Goal: Information Seeking & Learning: Learn about a topic

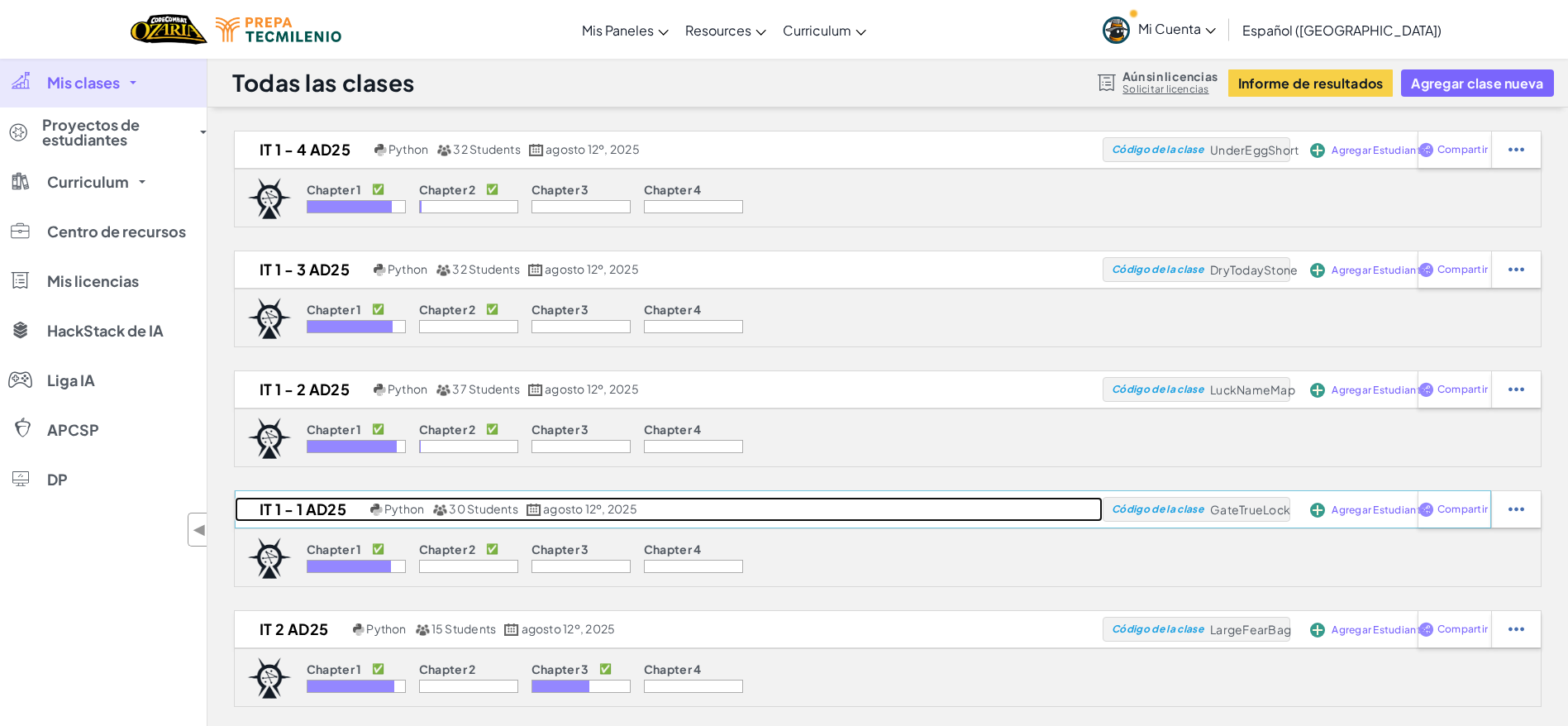
click at [339, 508] on h2 "IT 1 - 1 AD25" at bounding box center [300, 509] width 132 height 25
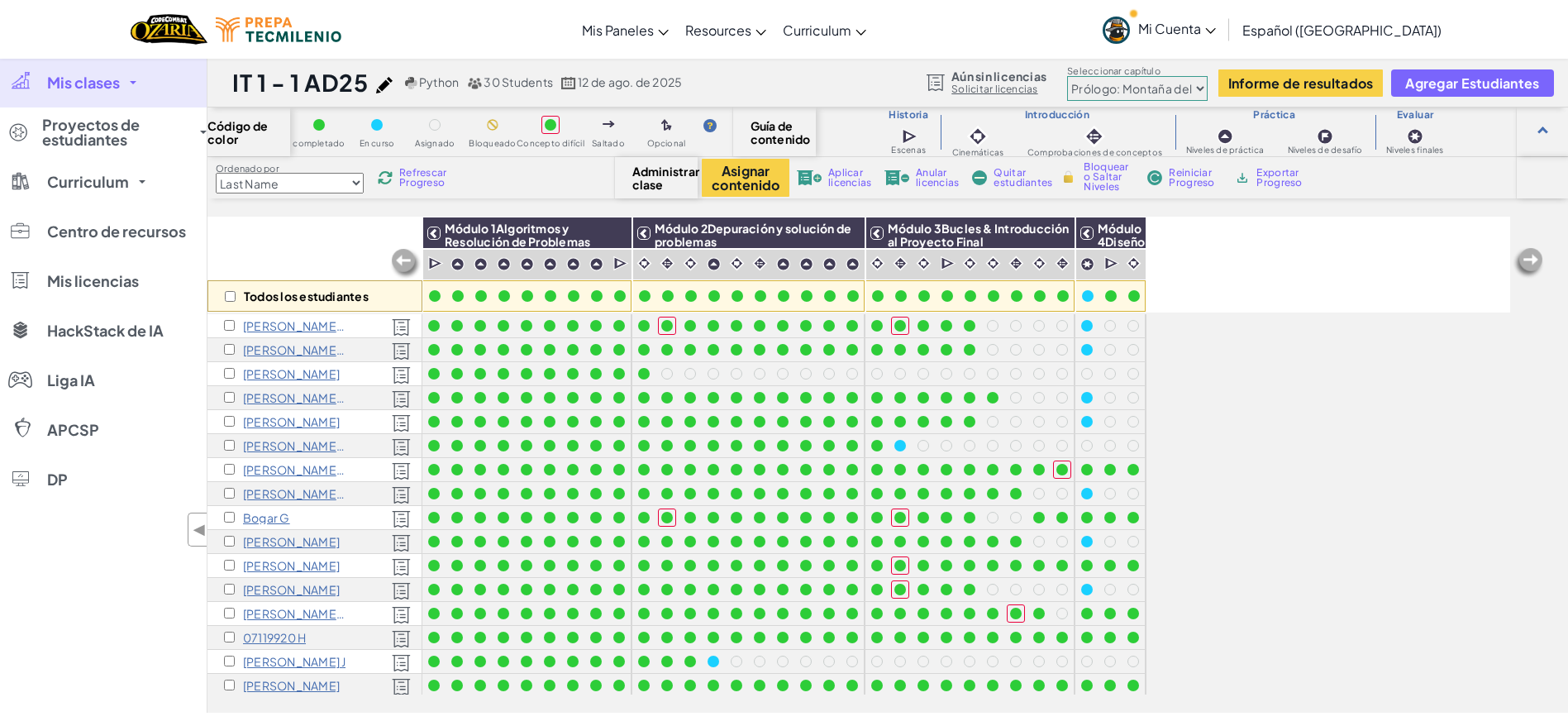
click at [1123, 79] on select "Prólogo: Montaña del cielo Capítulo 2: Los Bailarines de la Luna Capítulo 3: La…" at bounding box center [1137, 89] width 141 height 25
select select "5d8a57abe8919b28d5113af1"
click at [1067, 76] on select "Prólogo: Montaña del cielo Capítulo 2: Los Bailarines de la Luna Capítulo 3: La…" at bounding box center [1137, 89] width 141 height 25
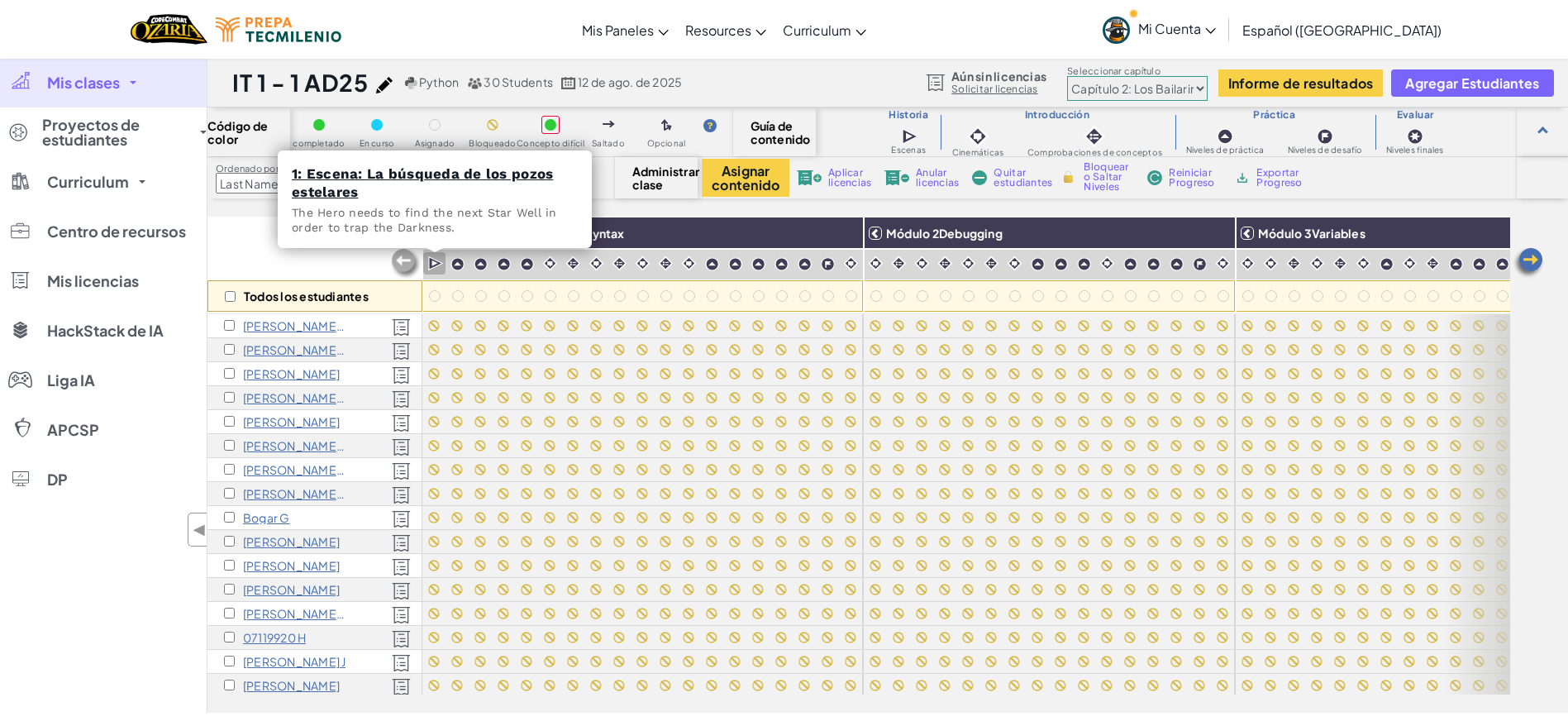
click at [441, 273] on div at bounding box center [434, 264] width 22 height 23
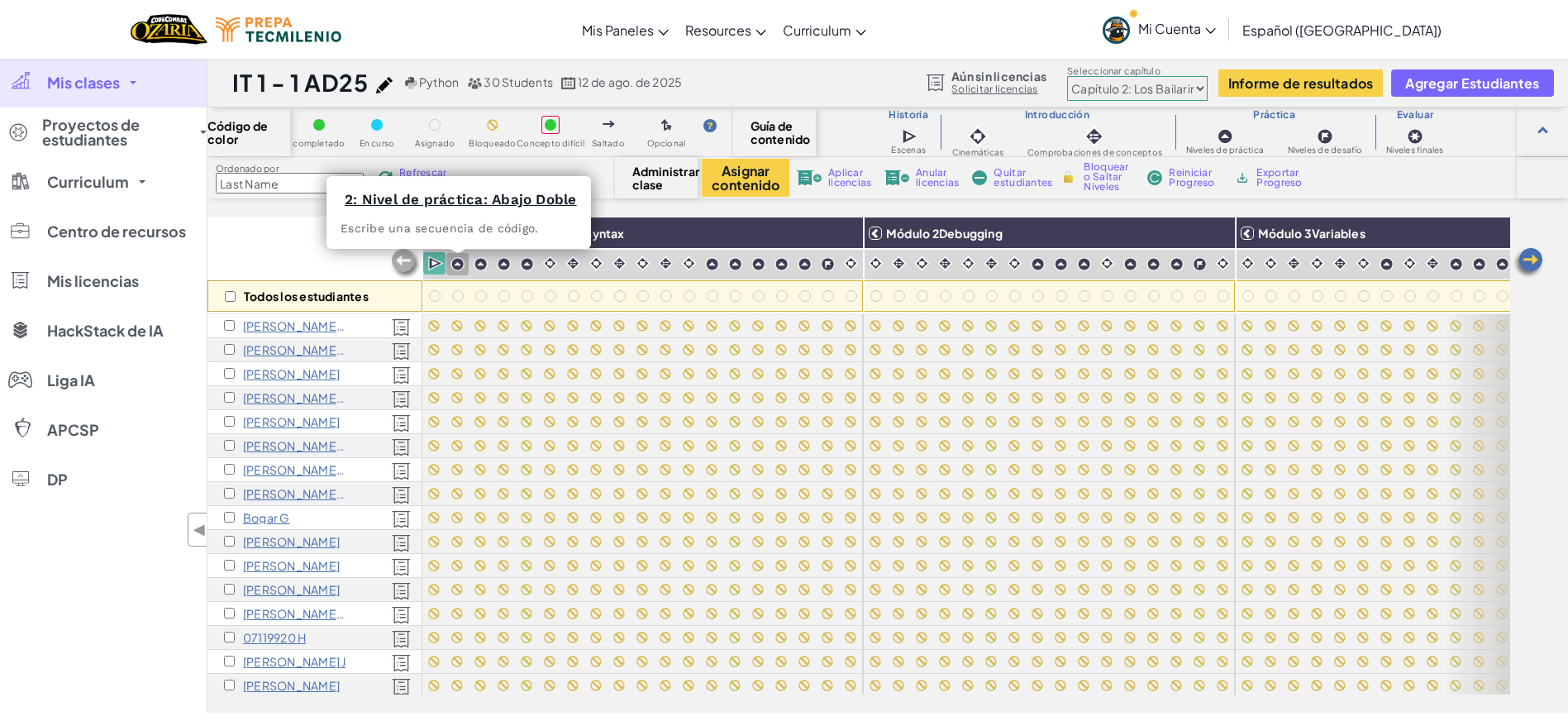
click at [457, 269] on img at bounding box center [458, 264] width 14 height 14
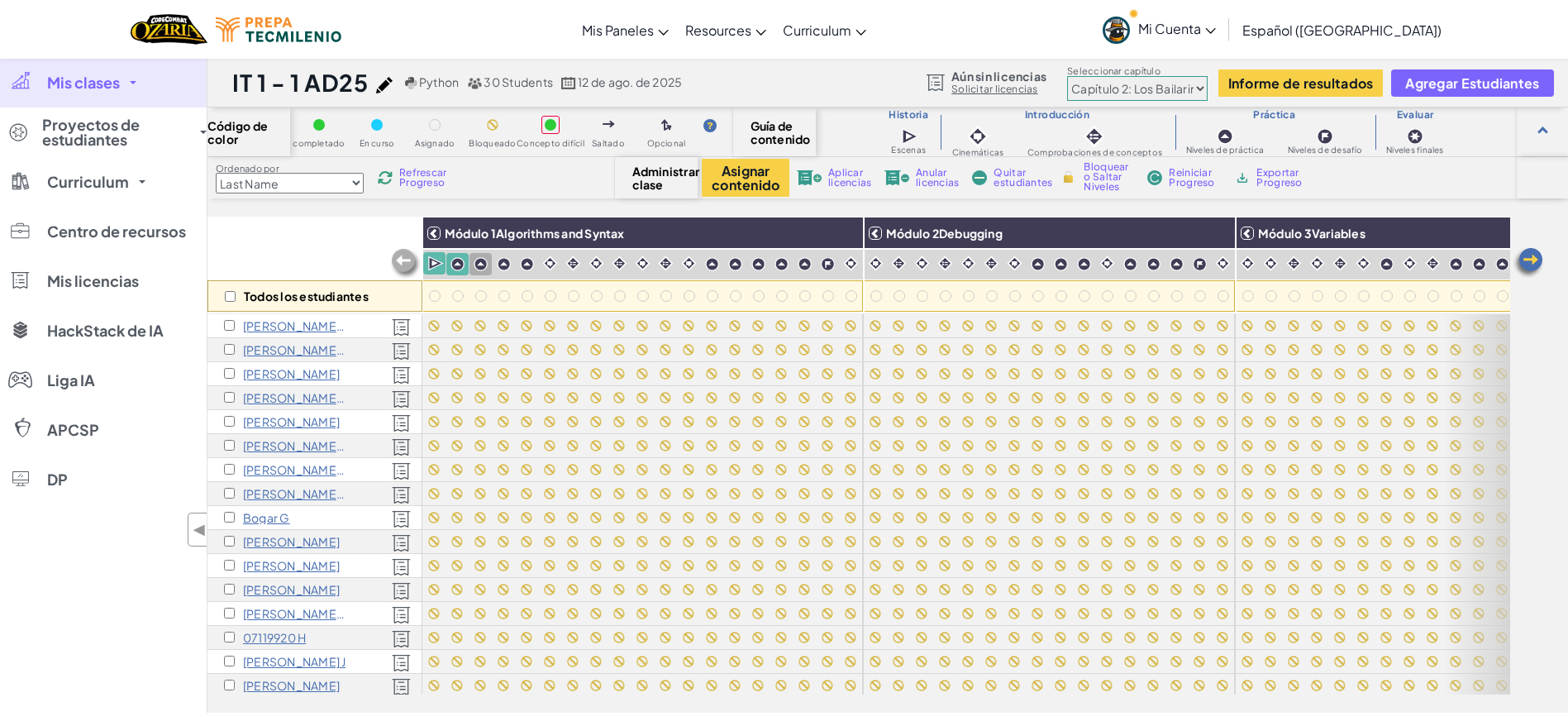
click at [480, 269] on img at bounding box center [481, 264] width 14 height 14
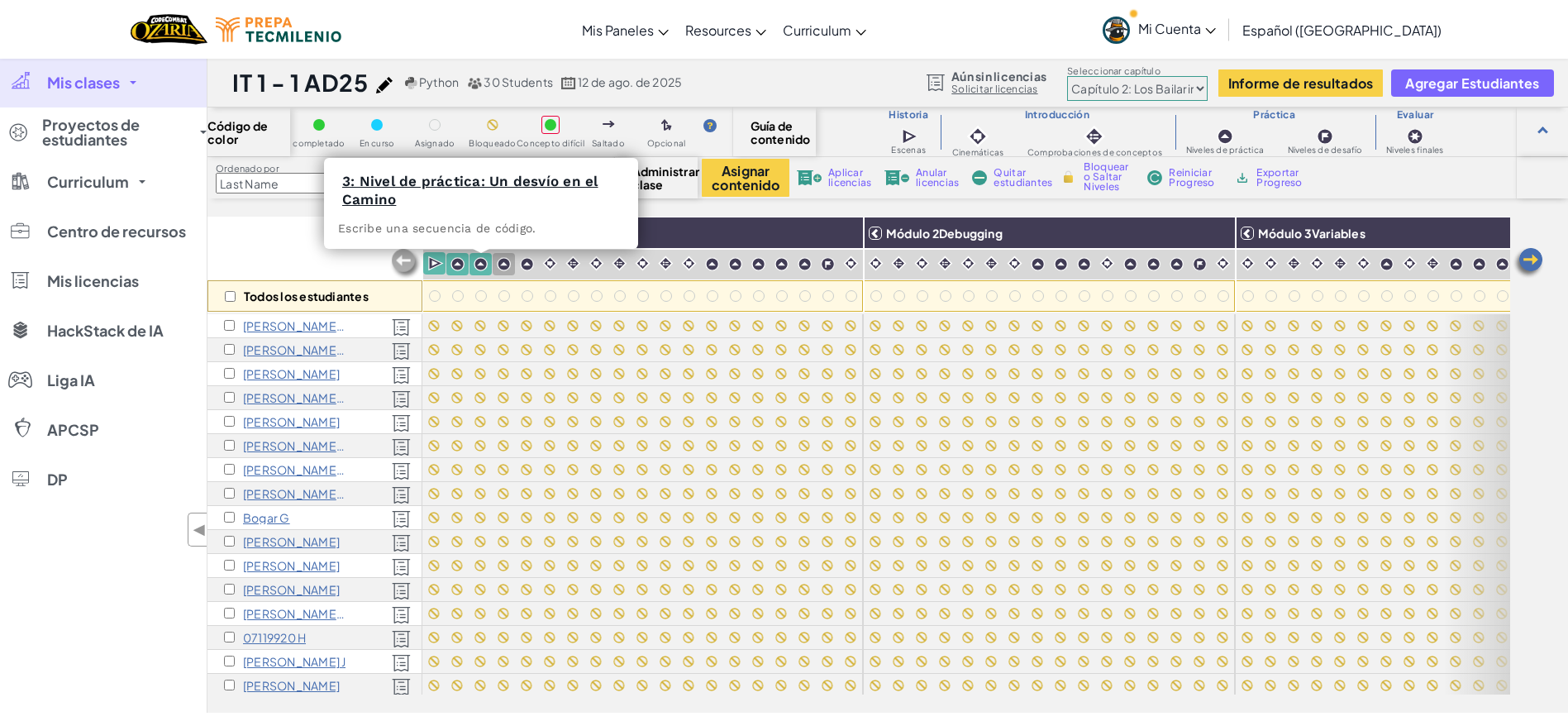
click at [502, 267] on img at bounding box center [504, 264] width 14 height 14
click at [518, 271] on div at bounding box center [527, 264] width 22 height 22
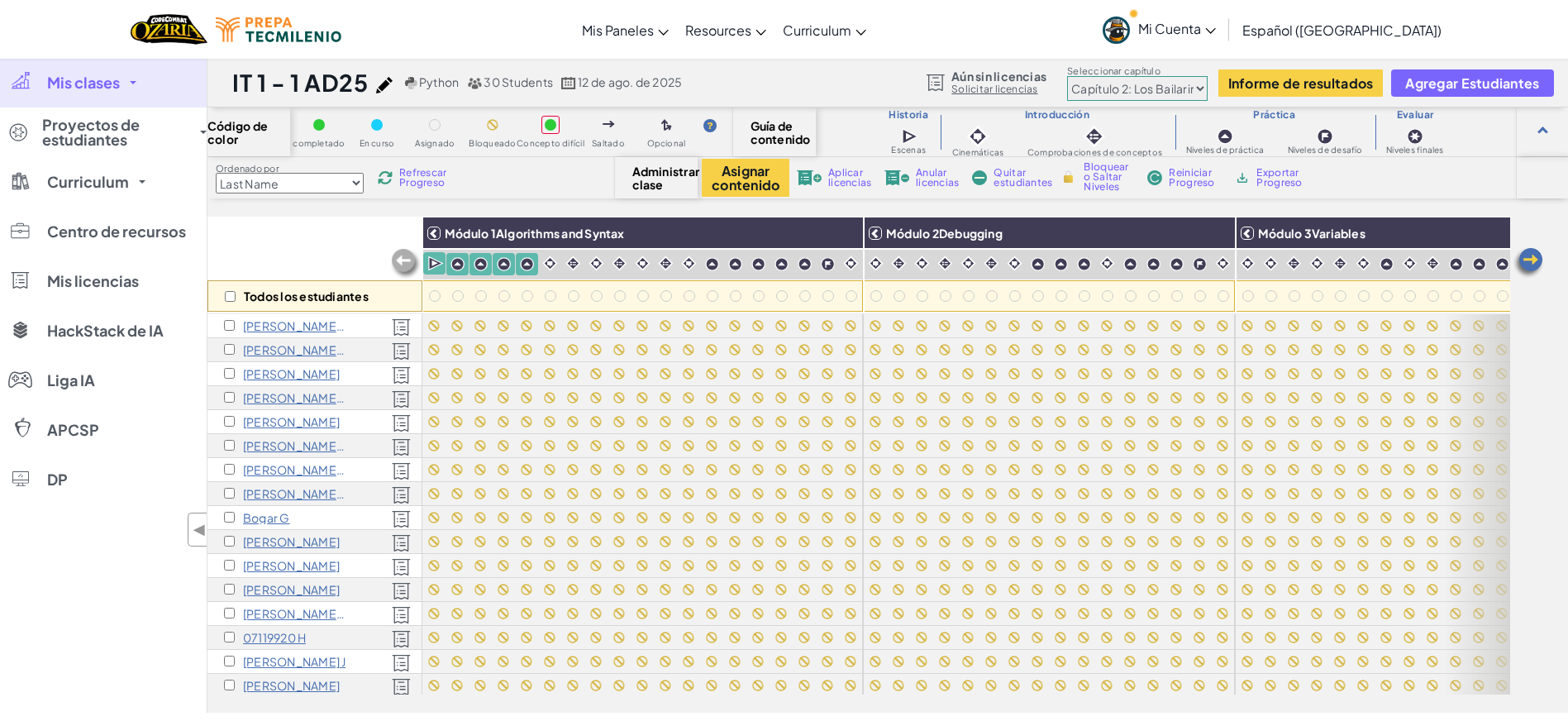
click at [533, 264] on img at bounding box center [527, 264] width 14 height 14
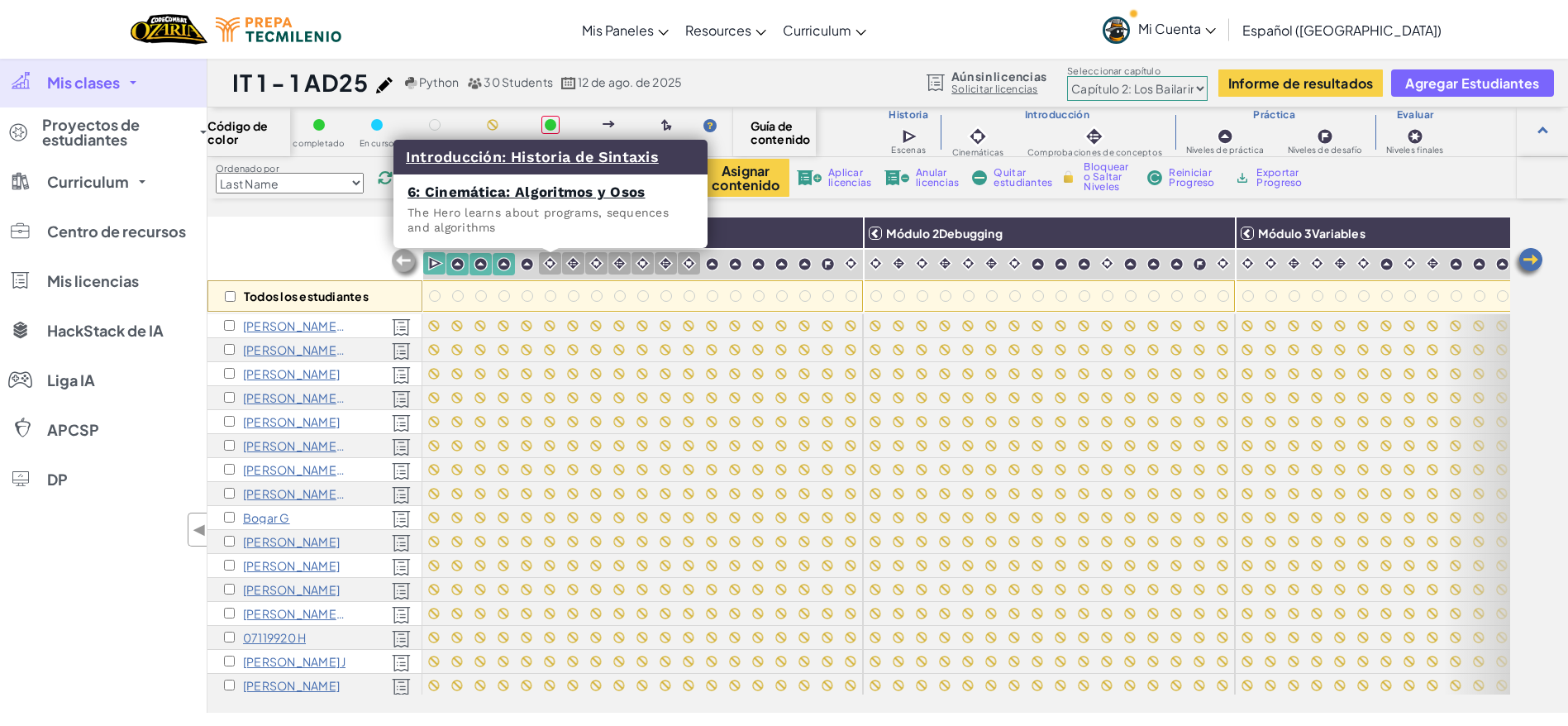
click at [548, 262] on img at bounding box center [551, 263] width 16 height 16
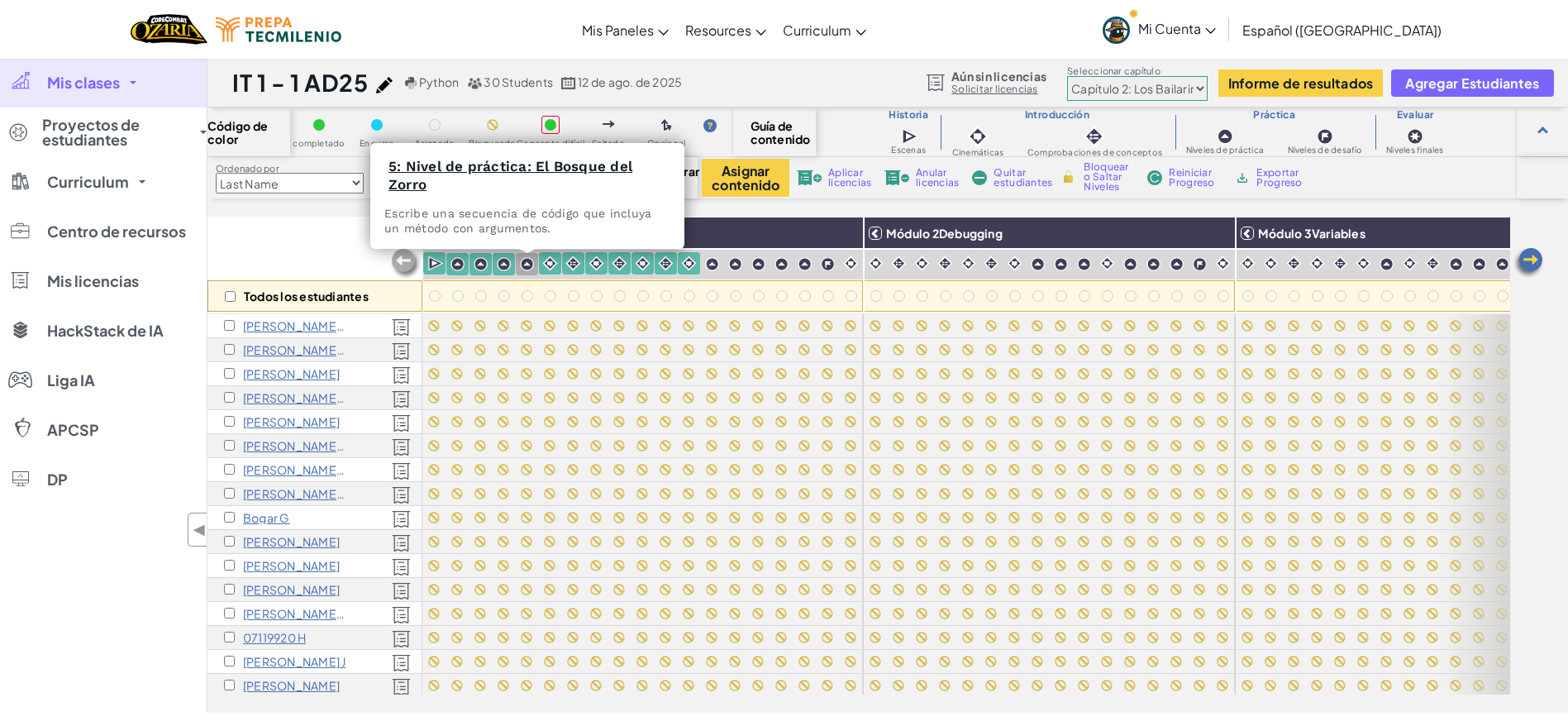
click at [526, 262] on img at bounding box center [527, 264] width 14 height 14
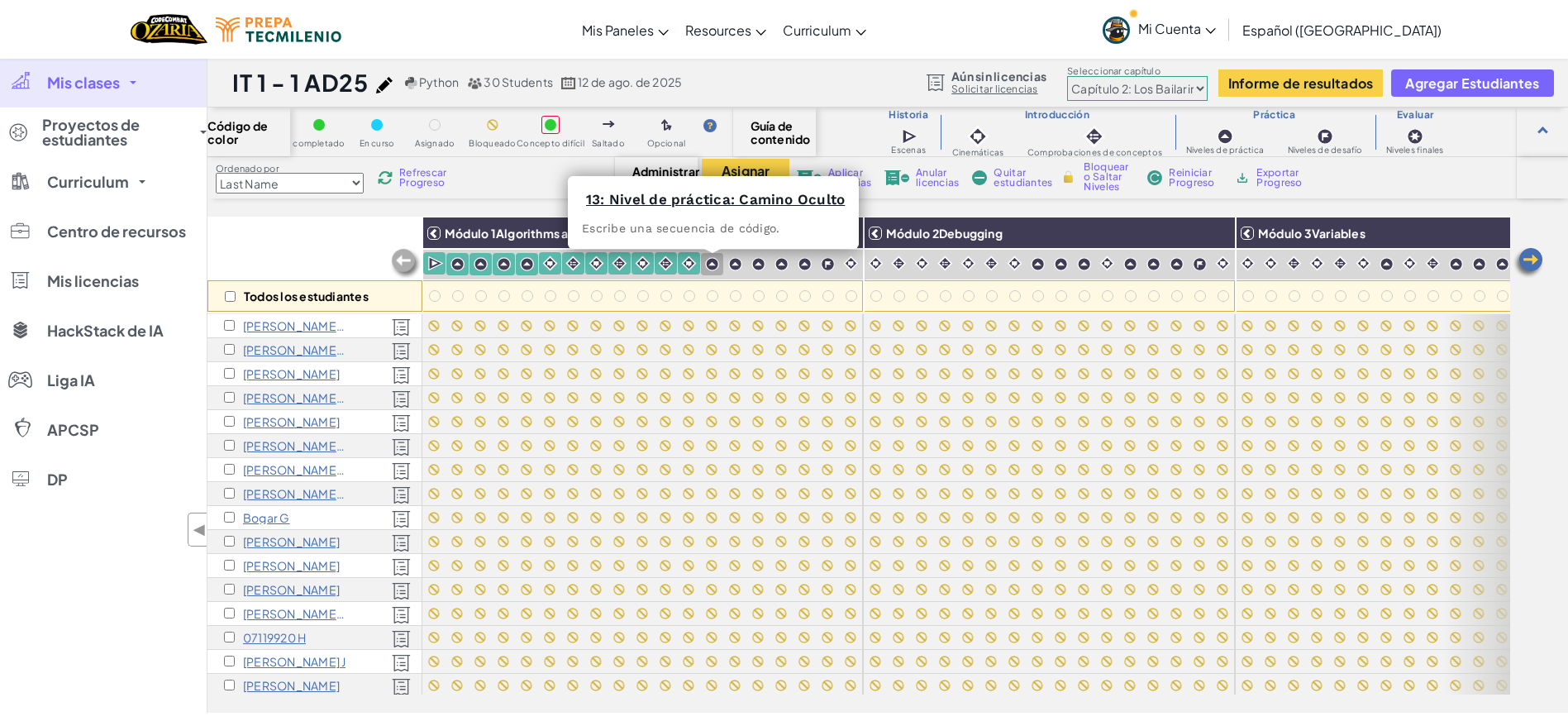
click at [709, 263] on img at bounding box center [713, 264] width 14 height 14
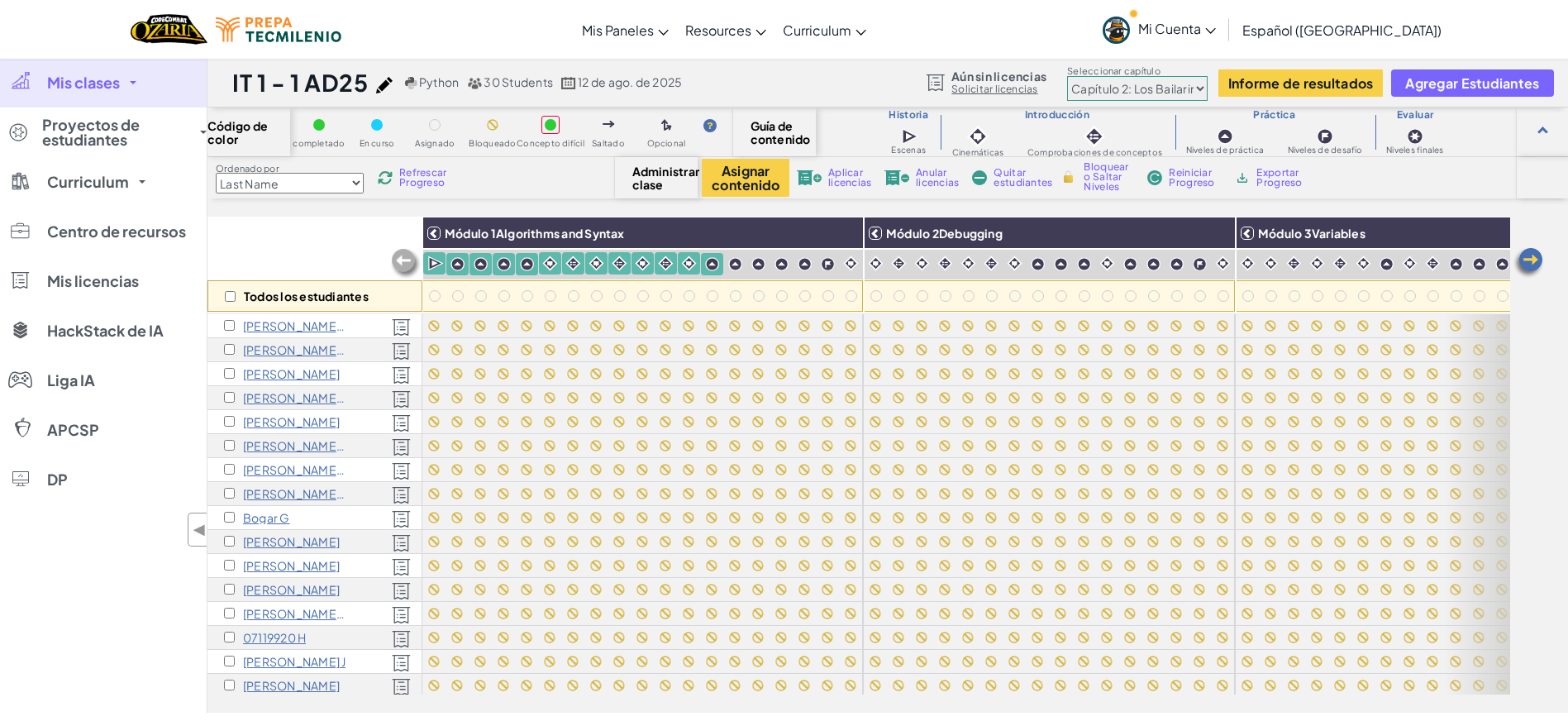
click at [236, 291] on div "Todos los estudiantes" at bounding box center [315, 295] width 215 height 31
click at [233, 295] on input "checkbox" at bounding box center [230, 296] width 11 height 11
checkbox input "true"
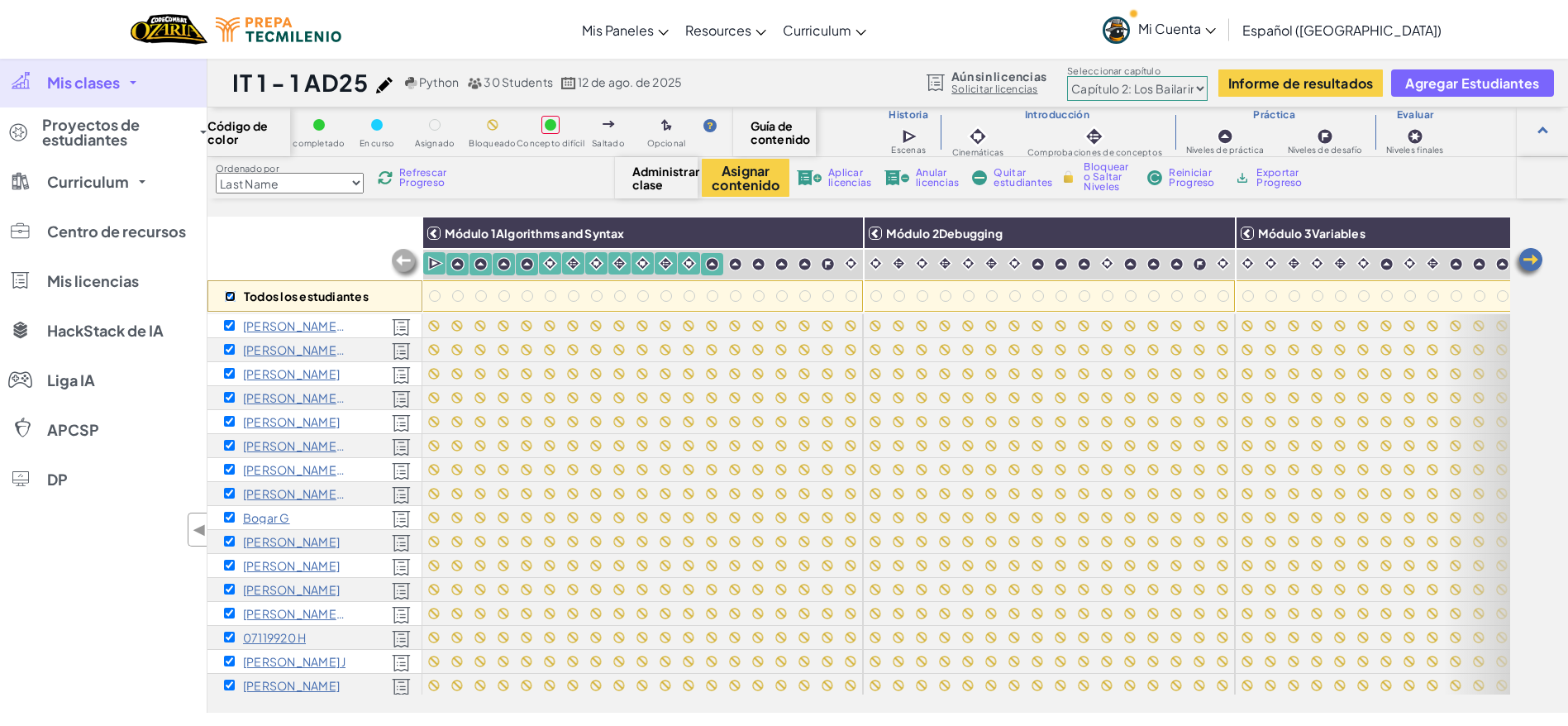
checkbox input "true"
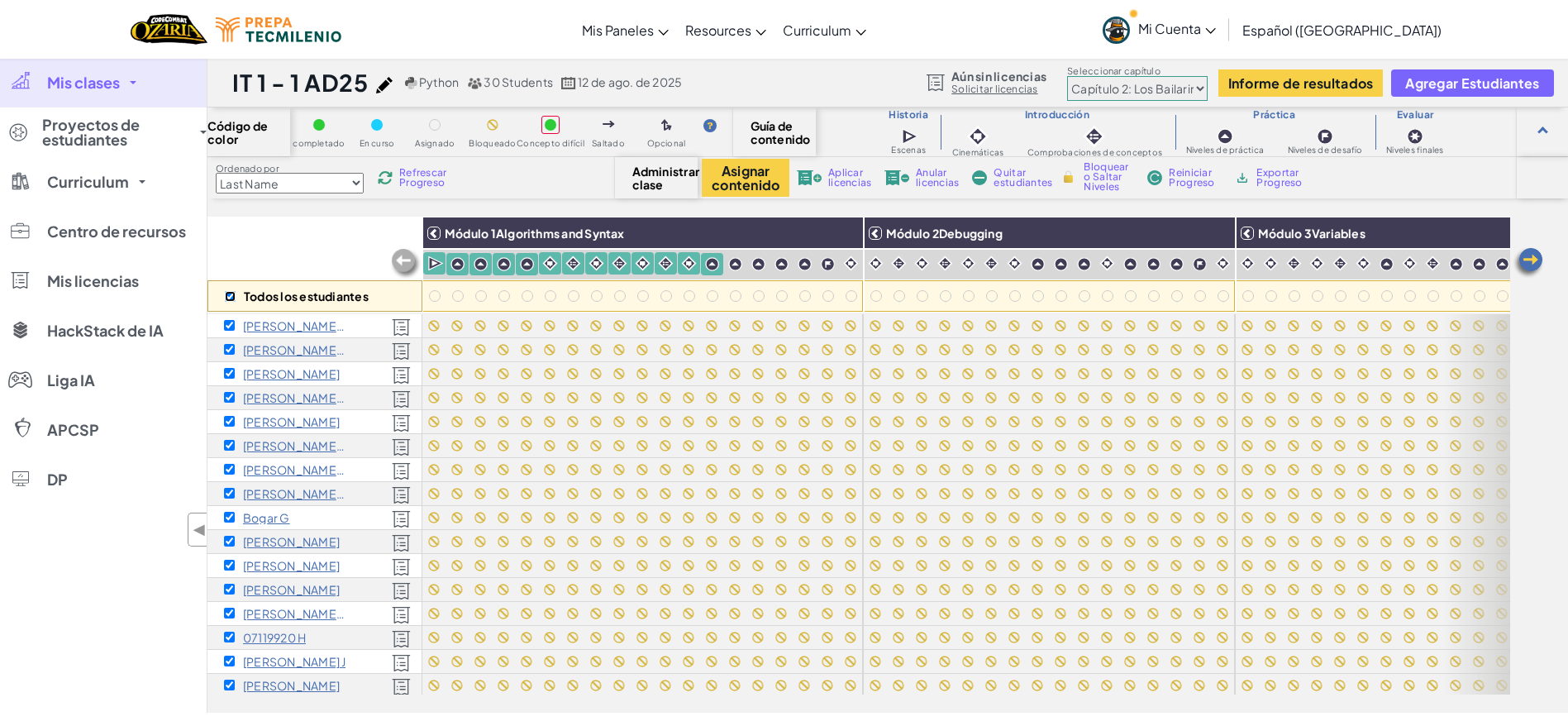
checkbox input "true"
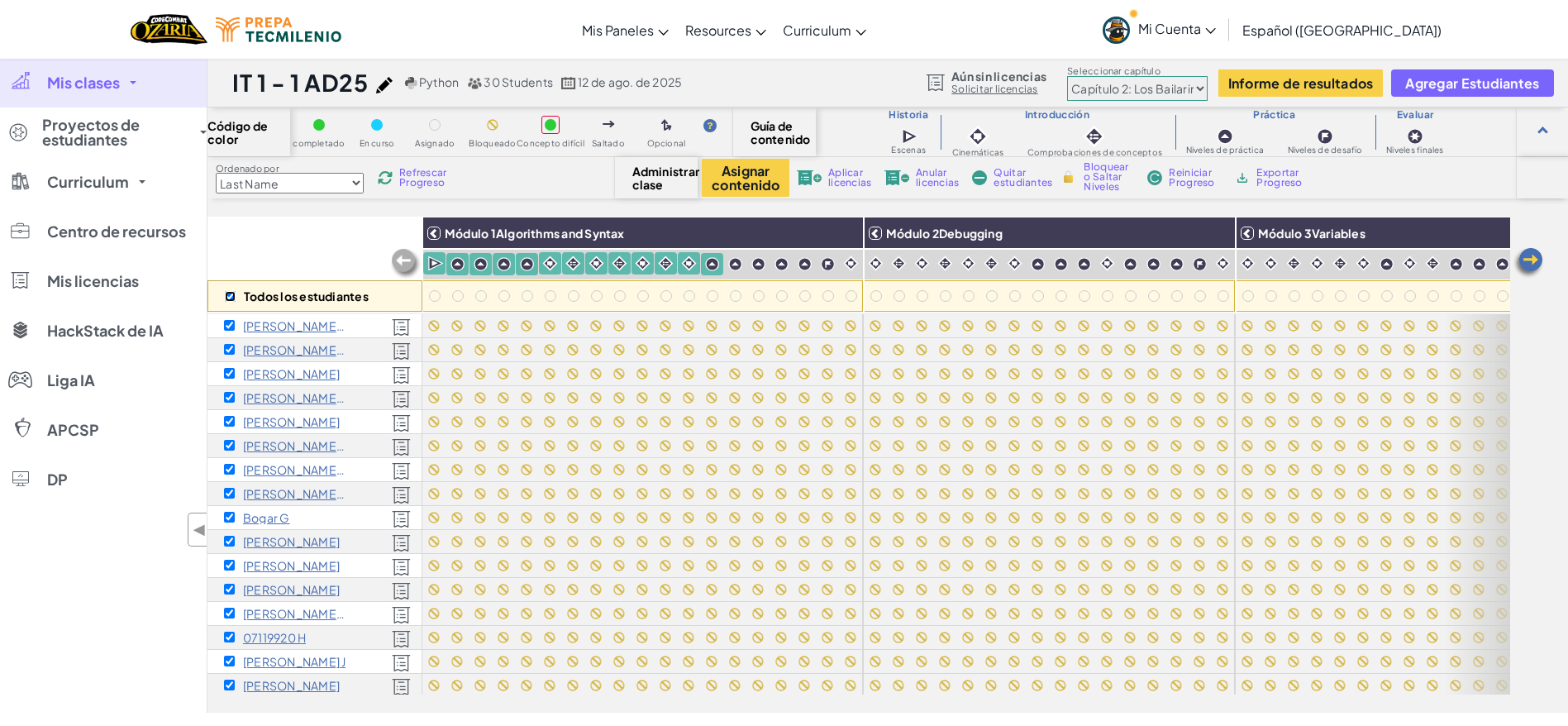
checkbox input "true"
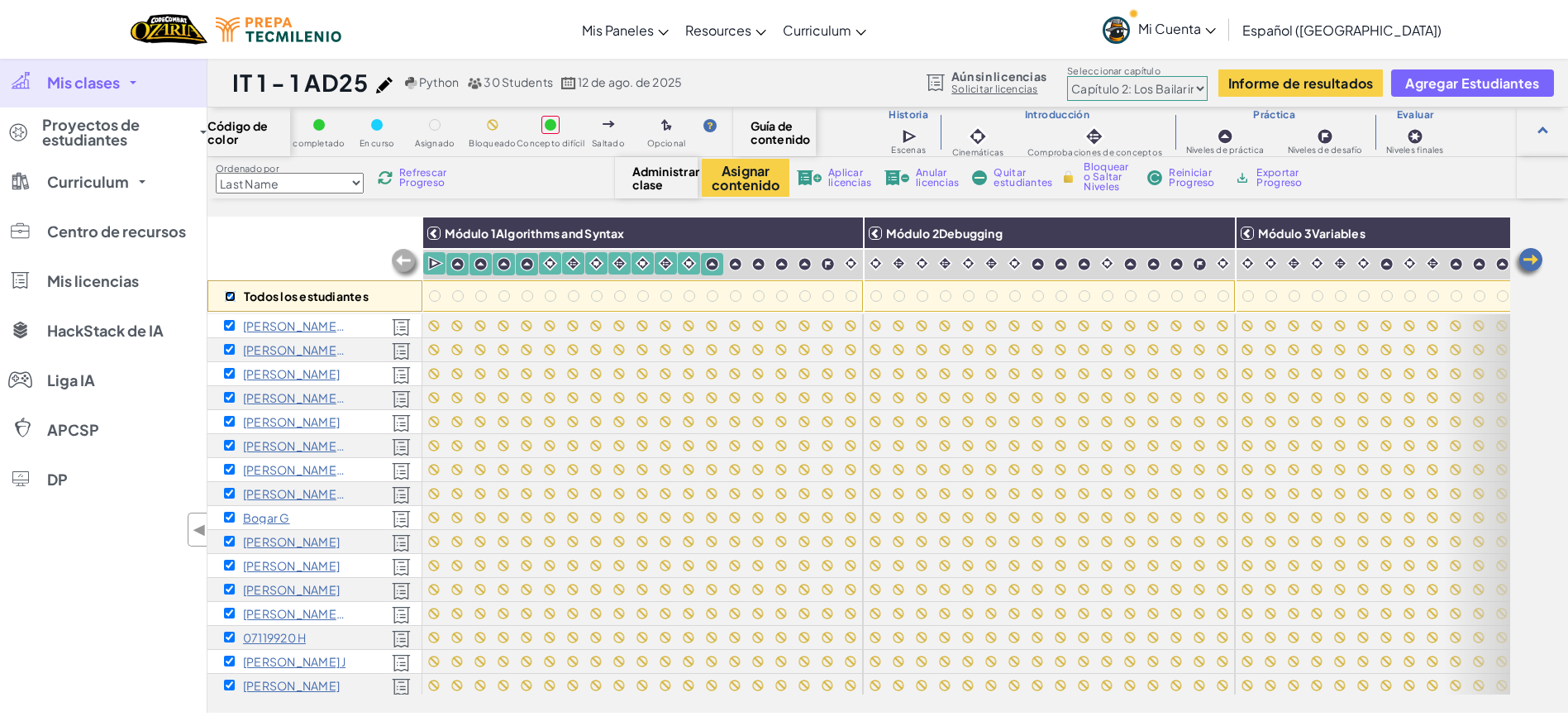
checkbox input "true"
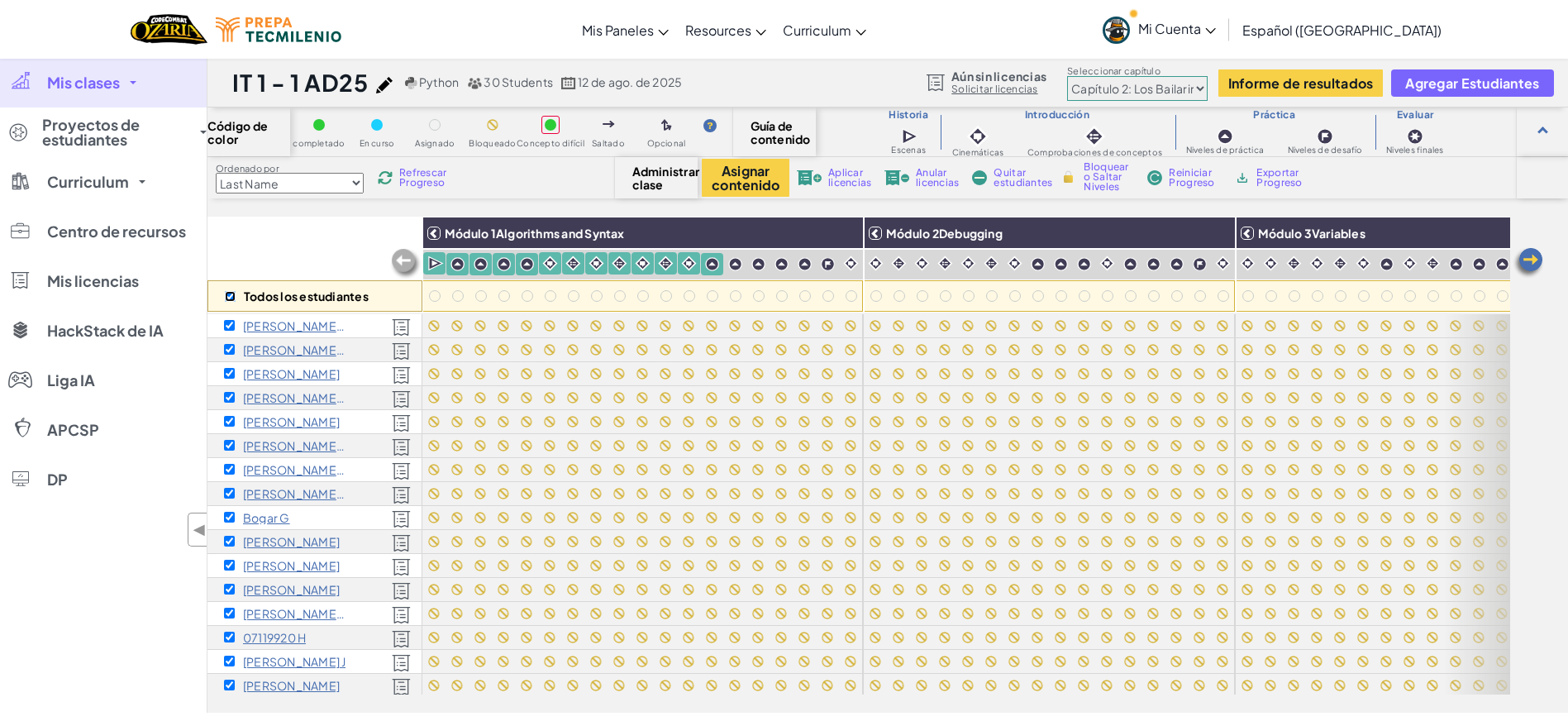
checkbox input "true"
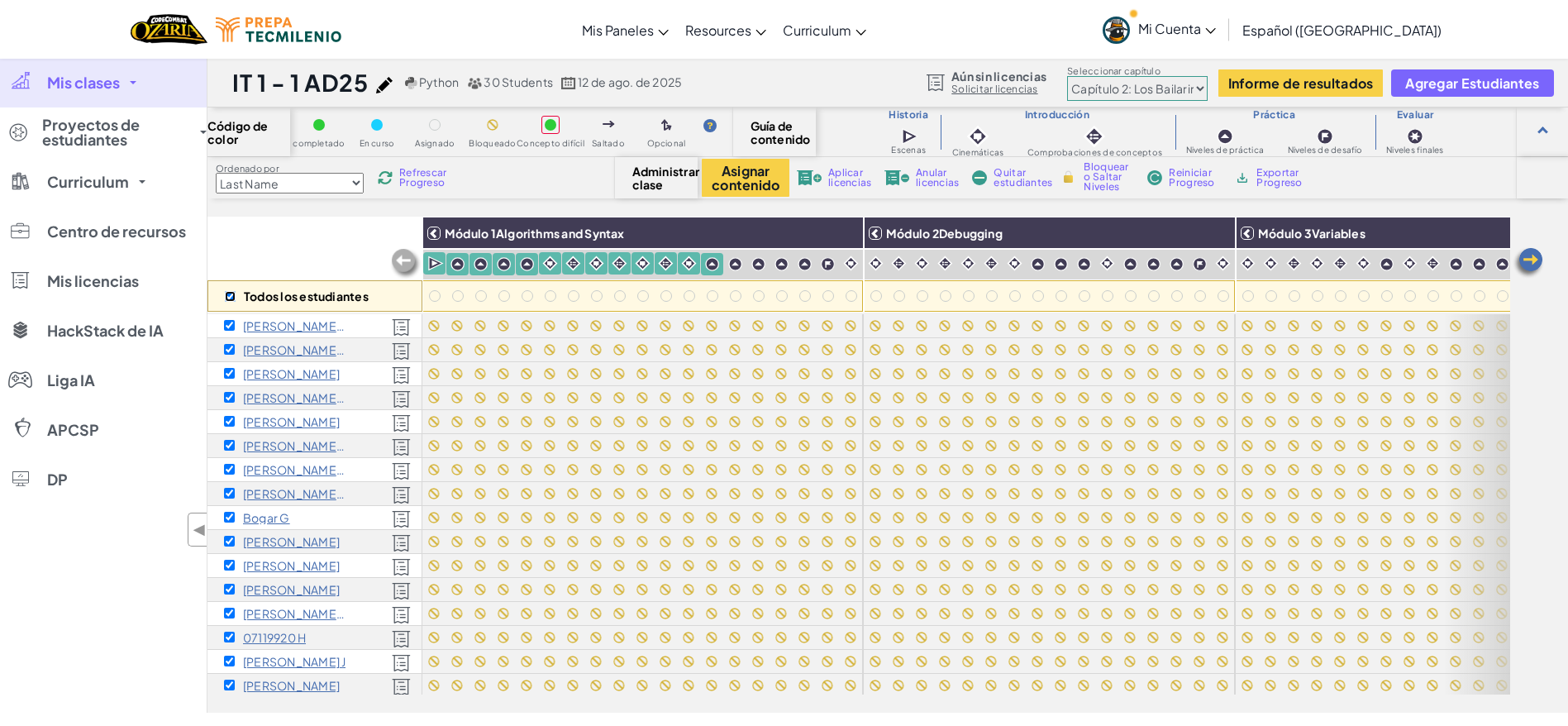
checkbox input "true"
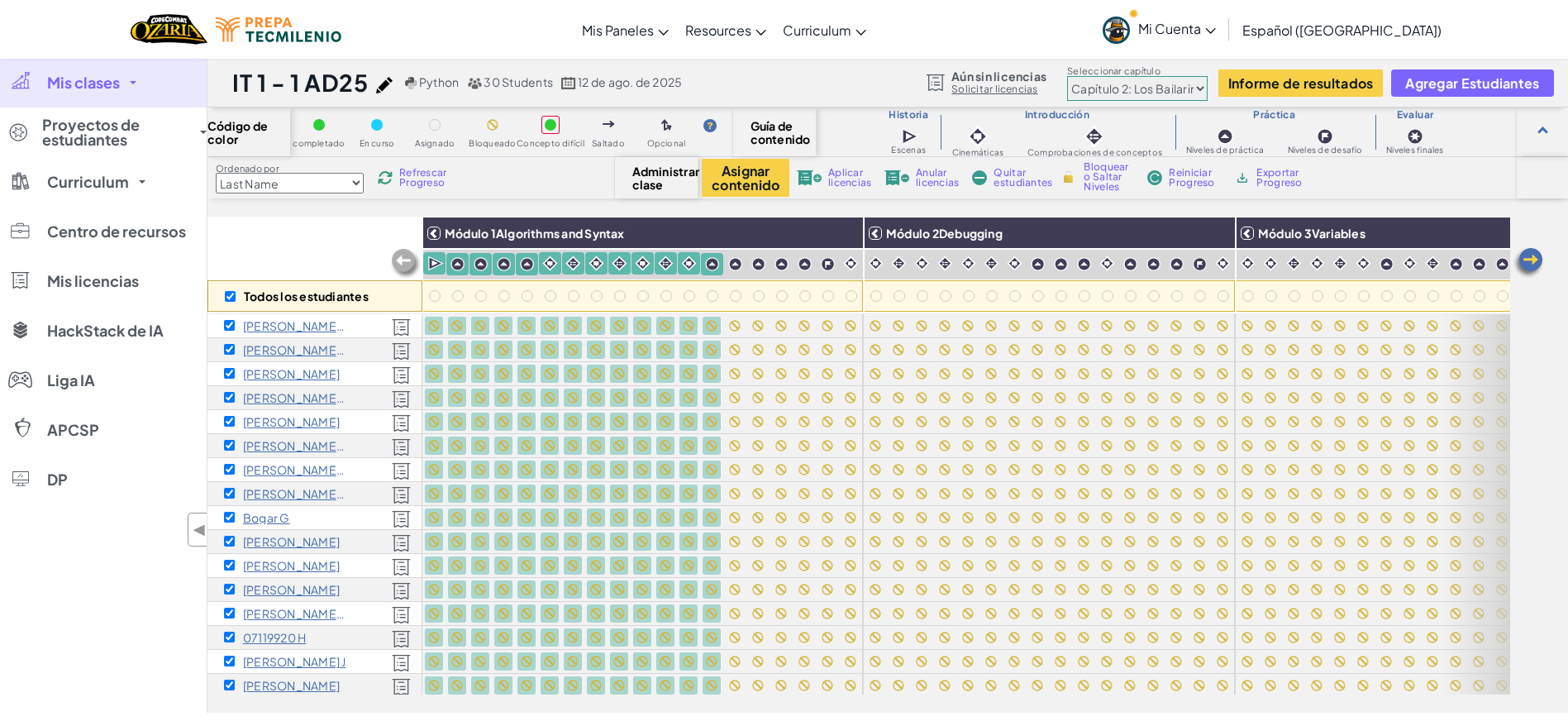
click at [1110, 170] on span "Bloquear o Saltar Niveles" at bounding box center [1108, 176] width 48 height 30
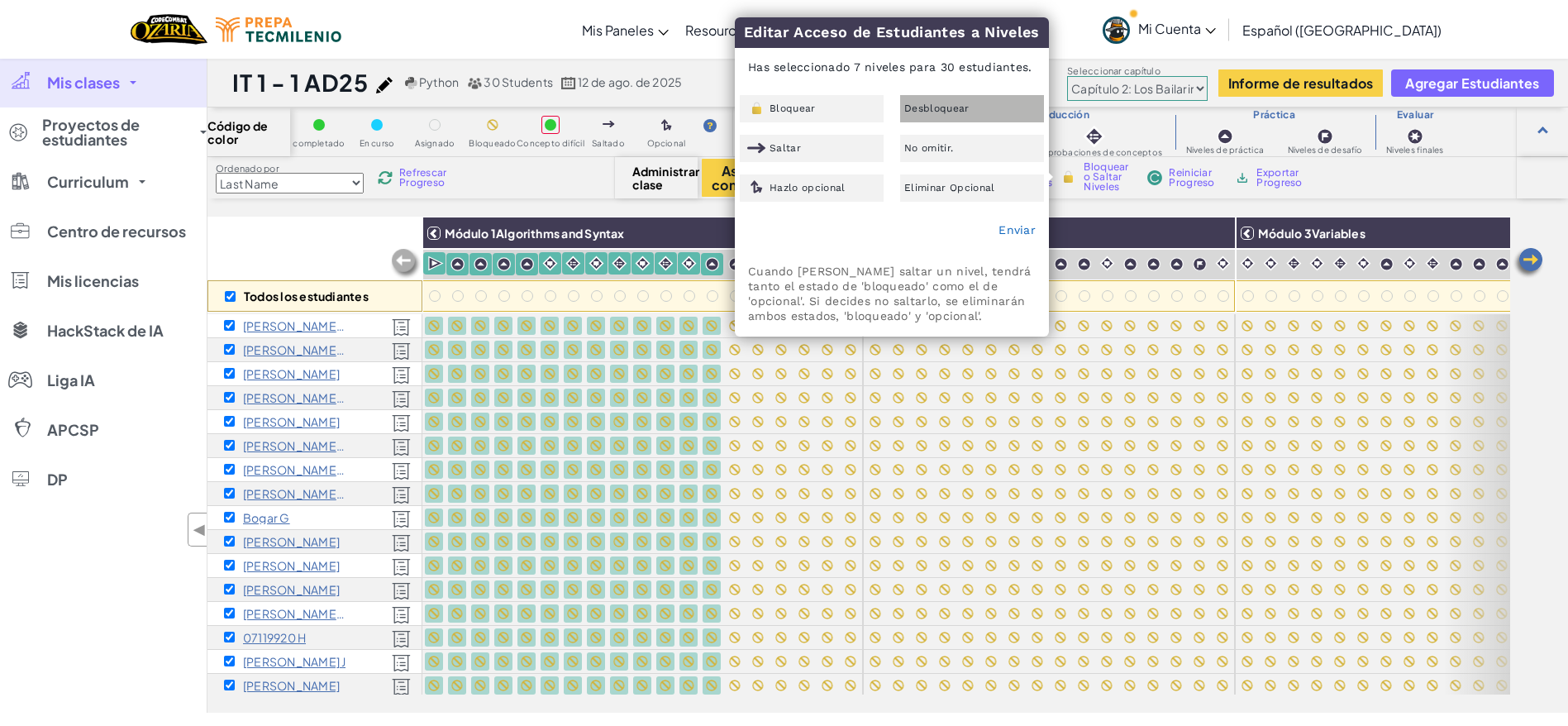
click at [911, 106] on span "Desbloquear" at bounding box center [937, 107] width 65 height 10
click at [1015, 228] on link "Enviar" at bounding box center [1017, 229] width 38 height 13
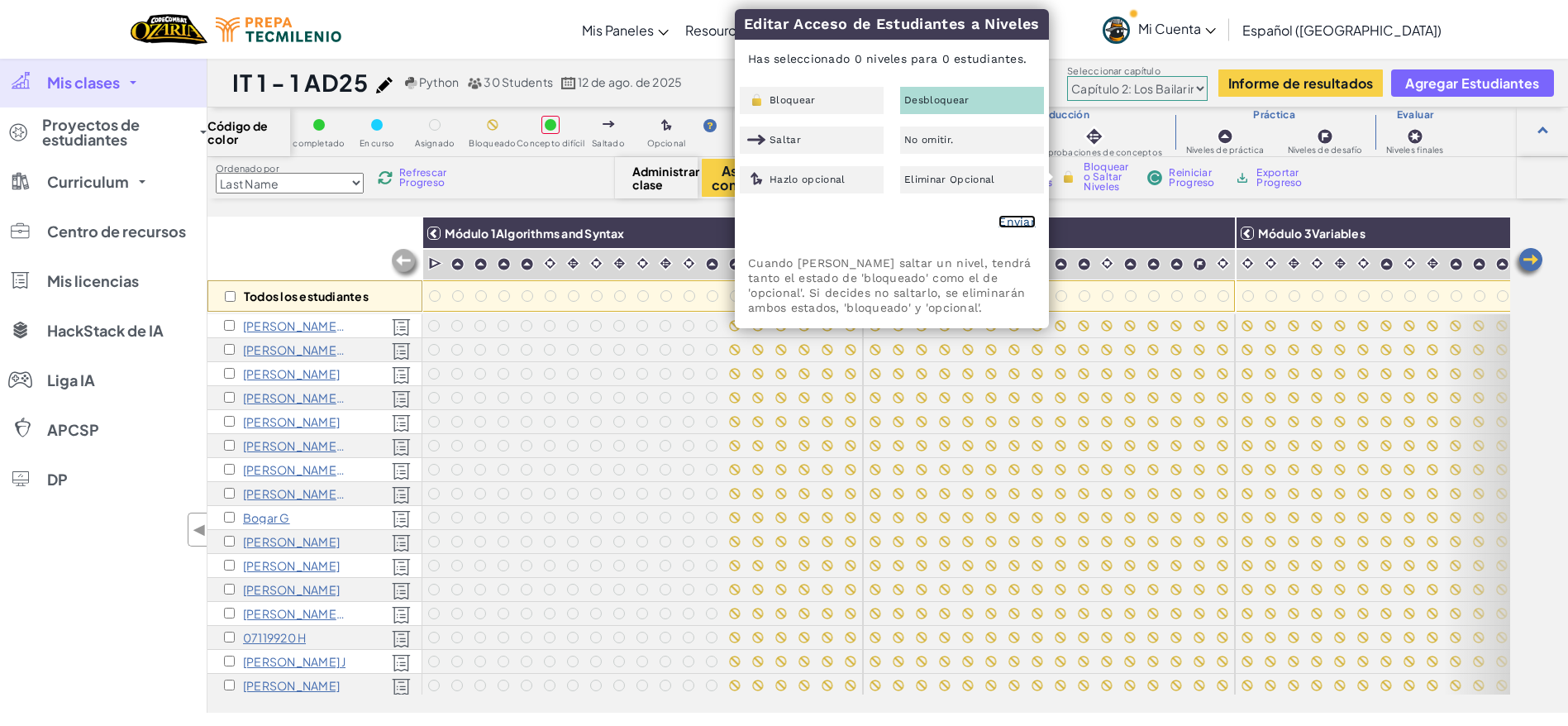
checkbox input "false"
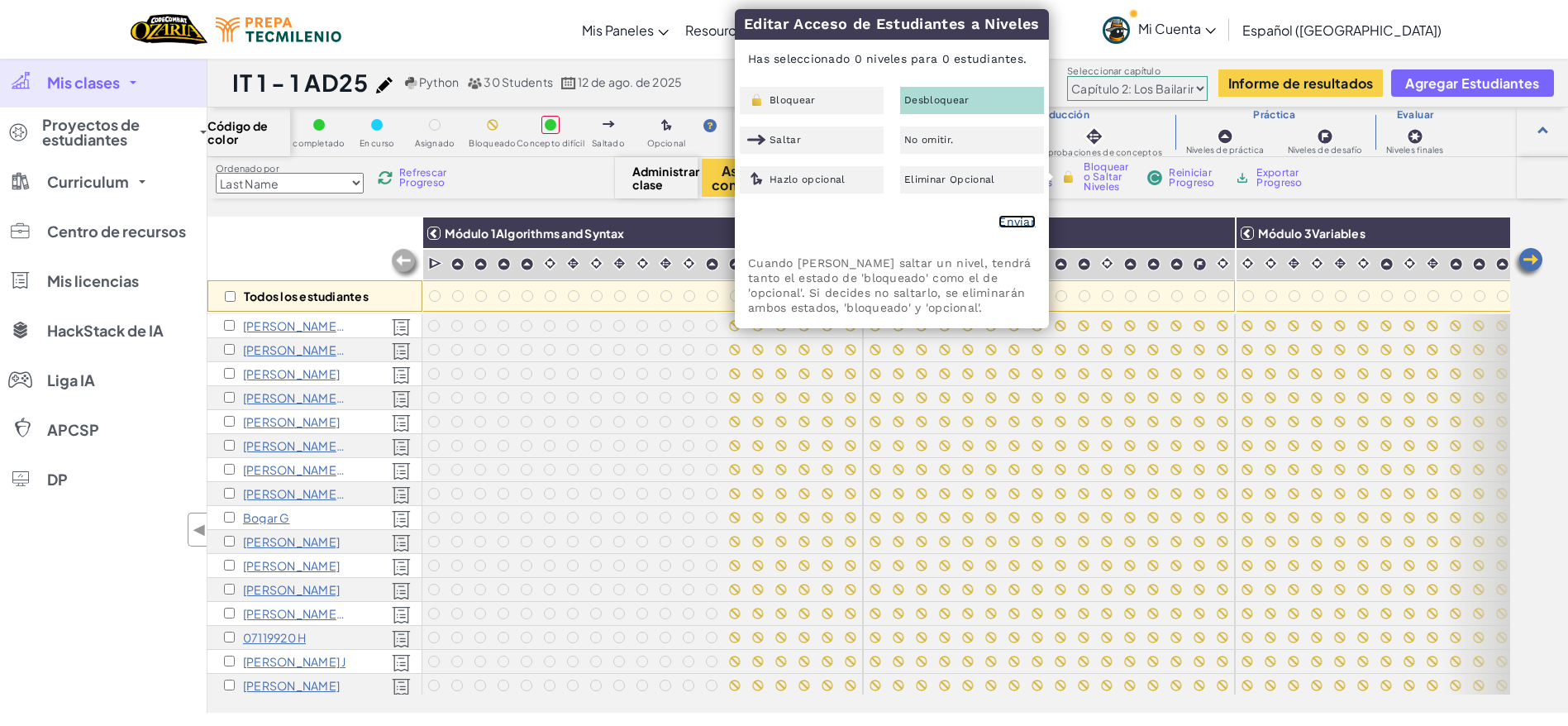
checkbox input "false"
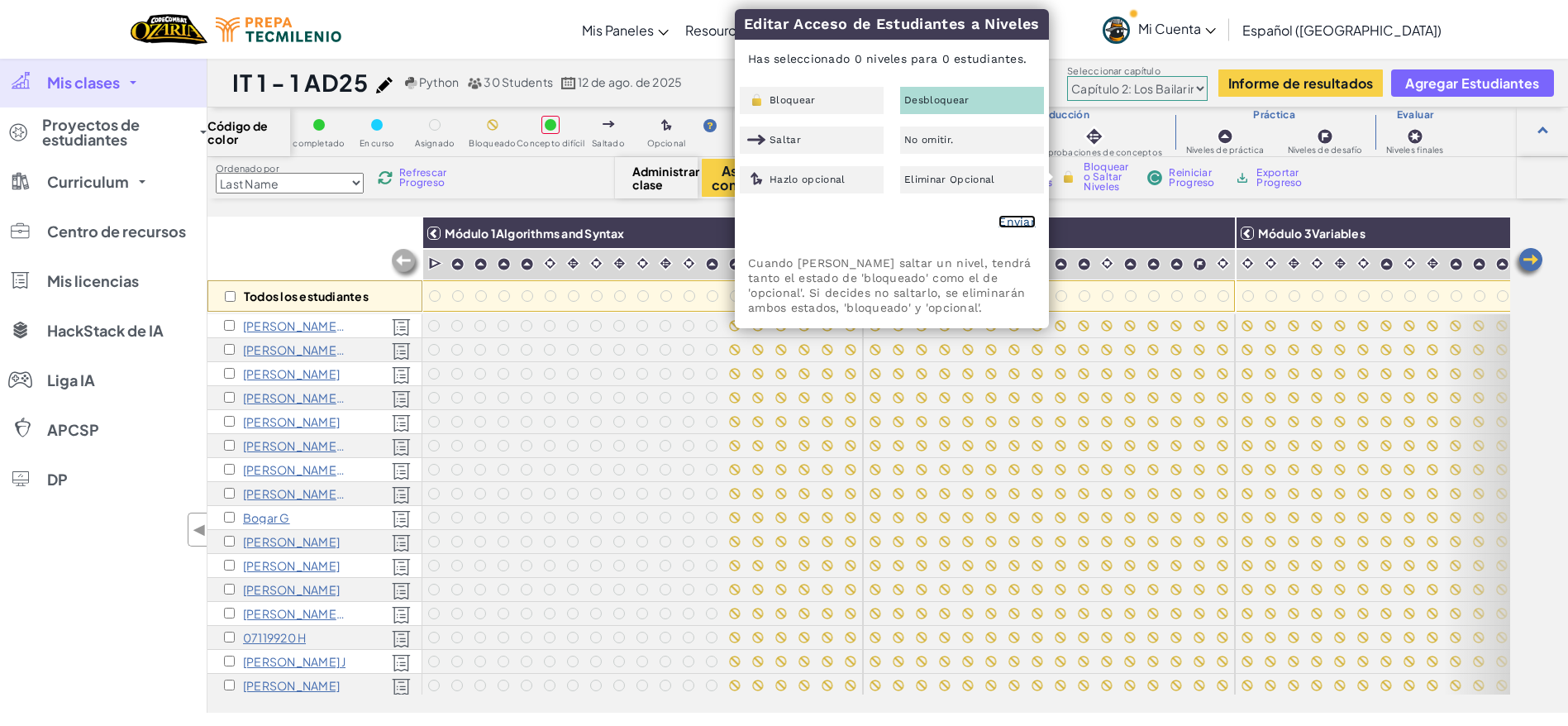
checkbox input "false"
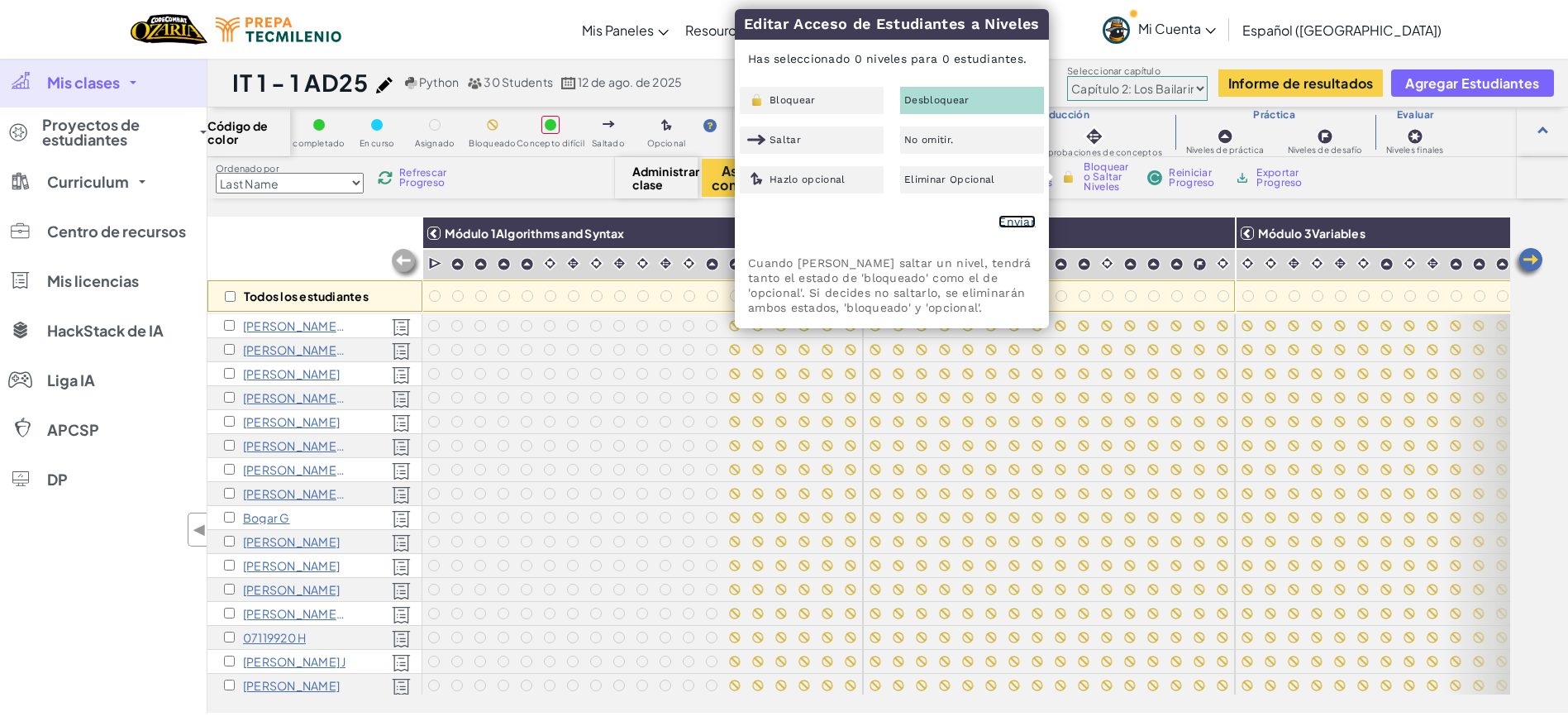
checkbox input "false"
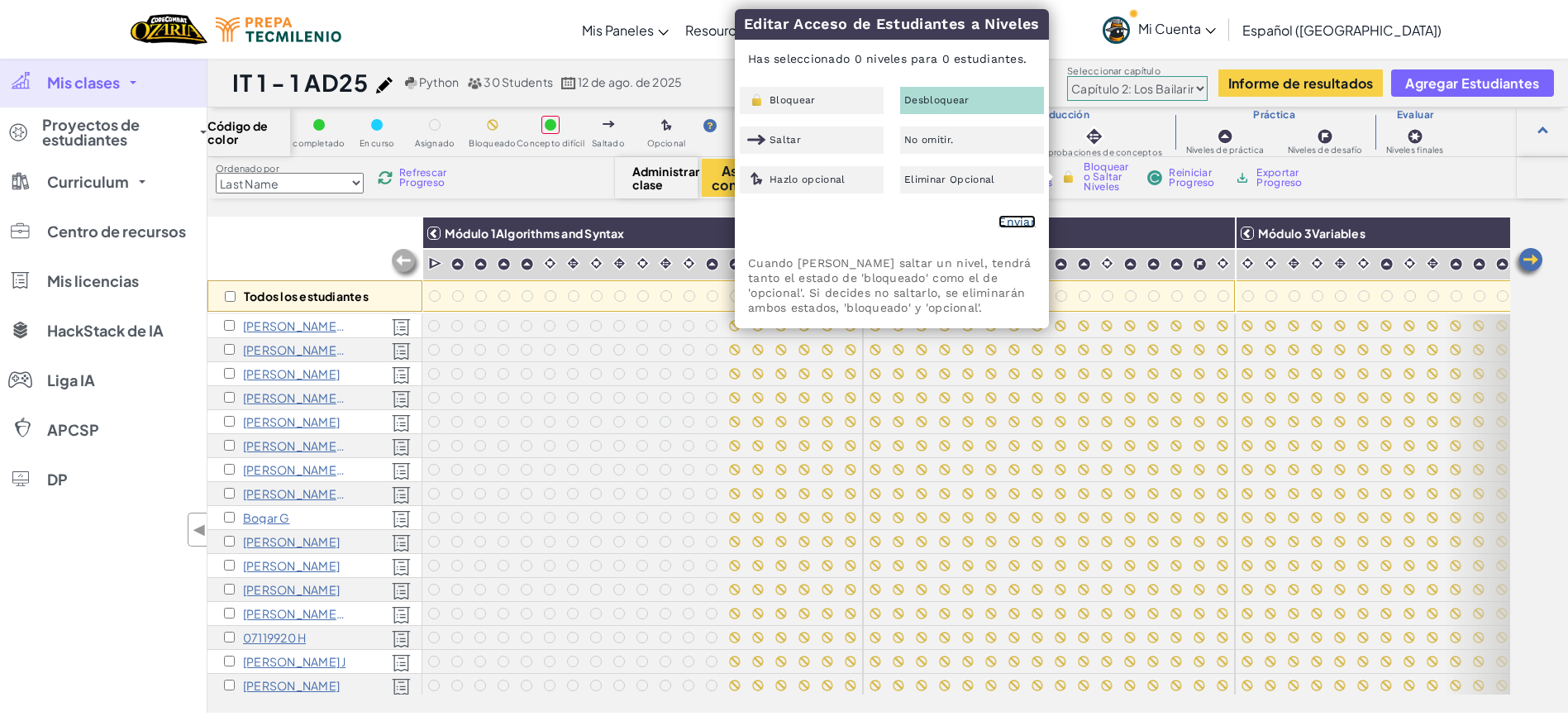
checkbox input "false"
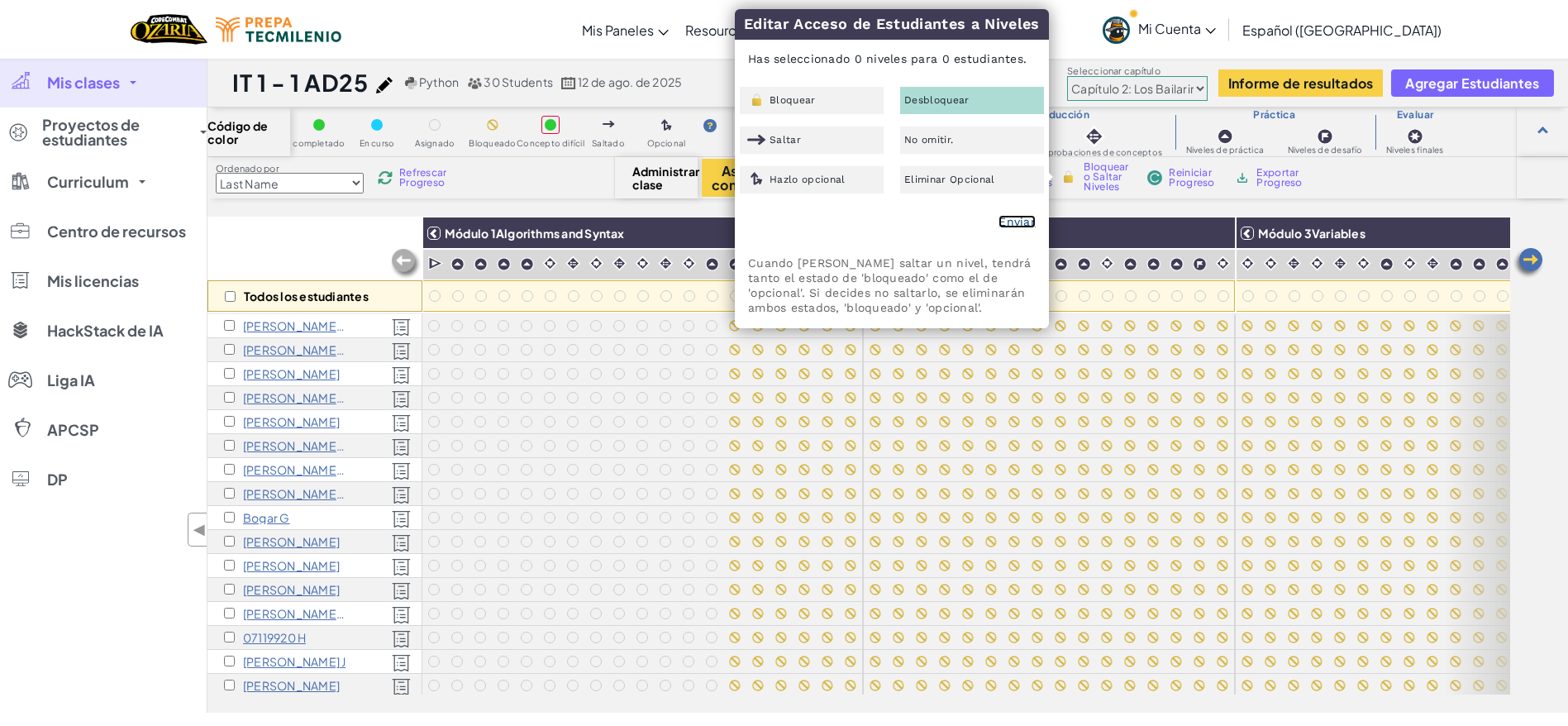
checkbox input "false"
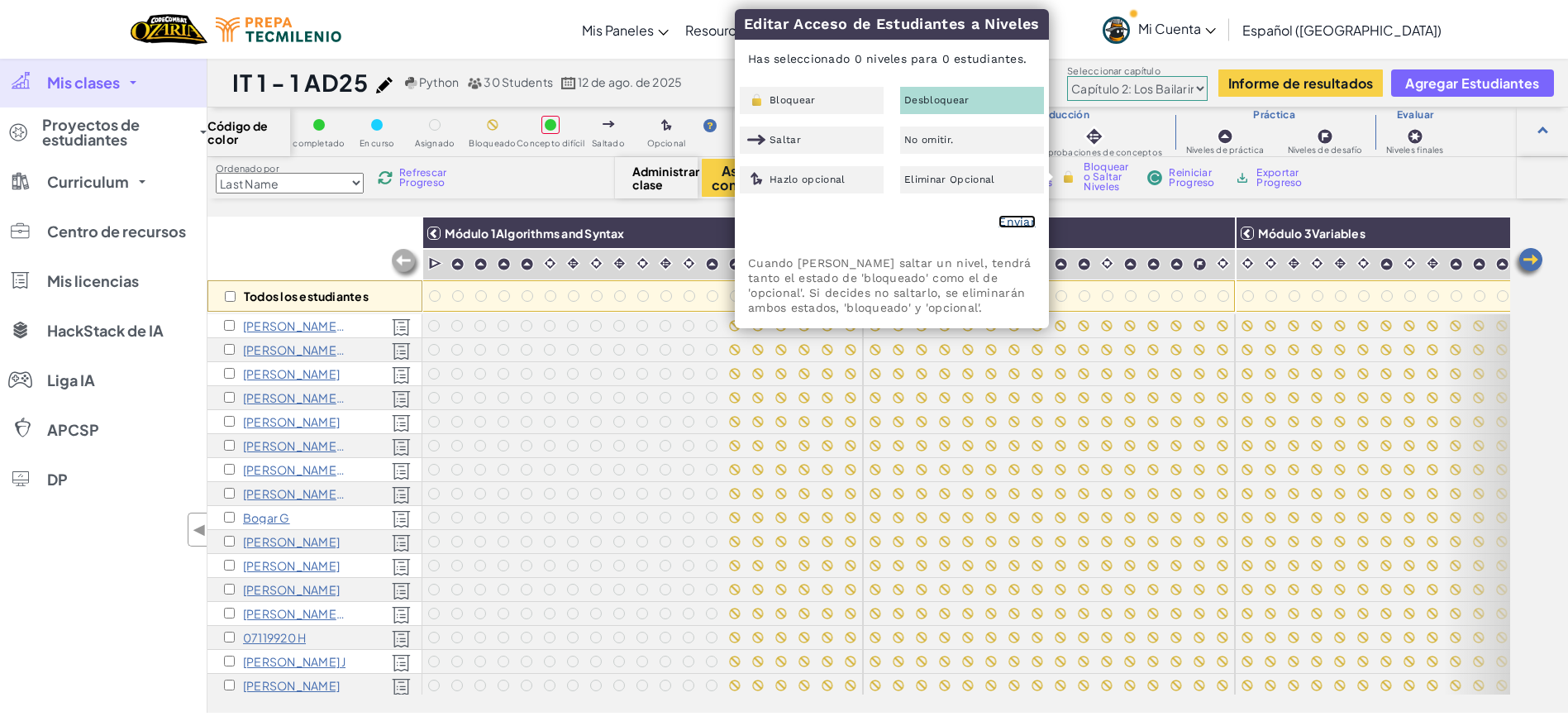
checkbox input "false"
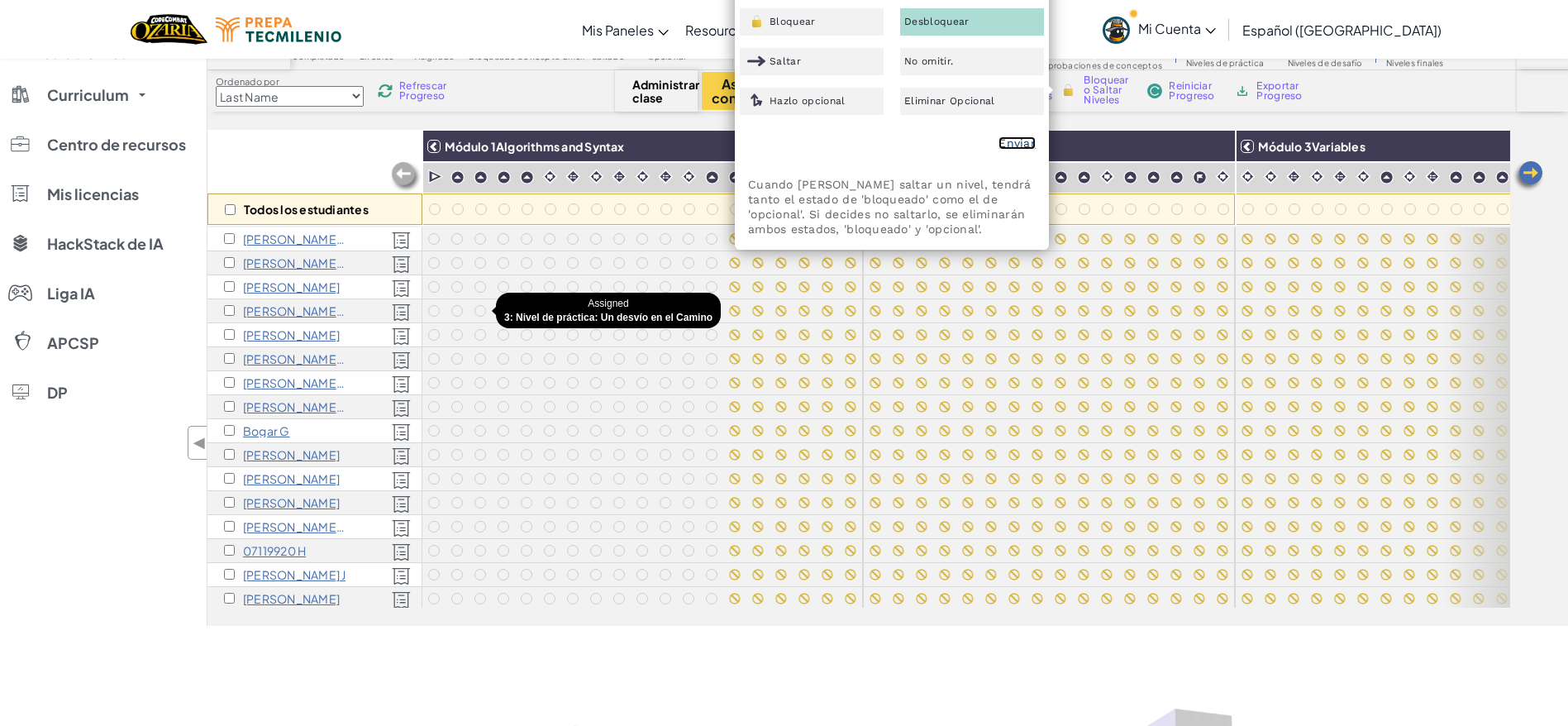
scroll to position [81, 0]
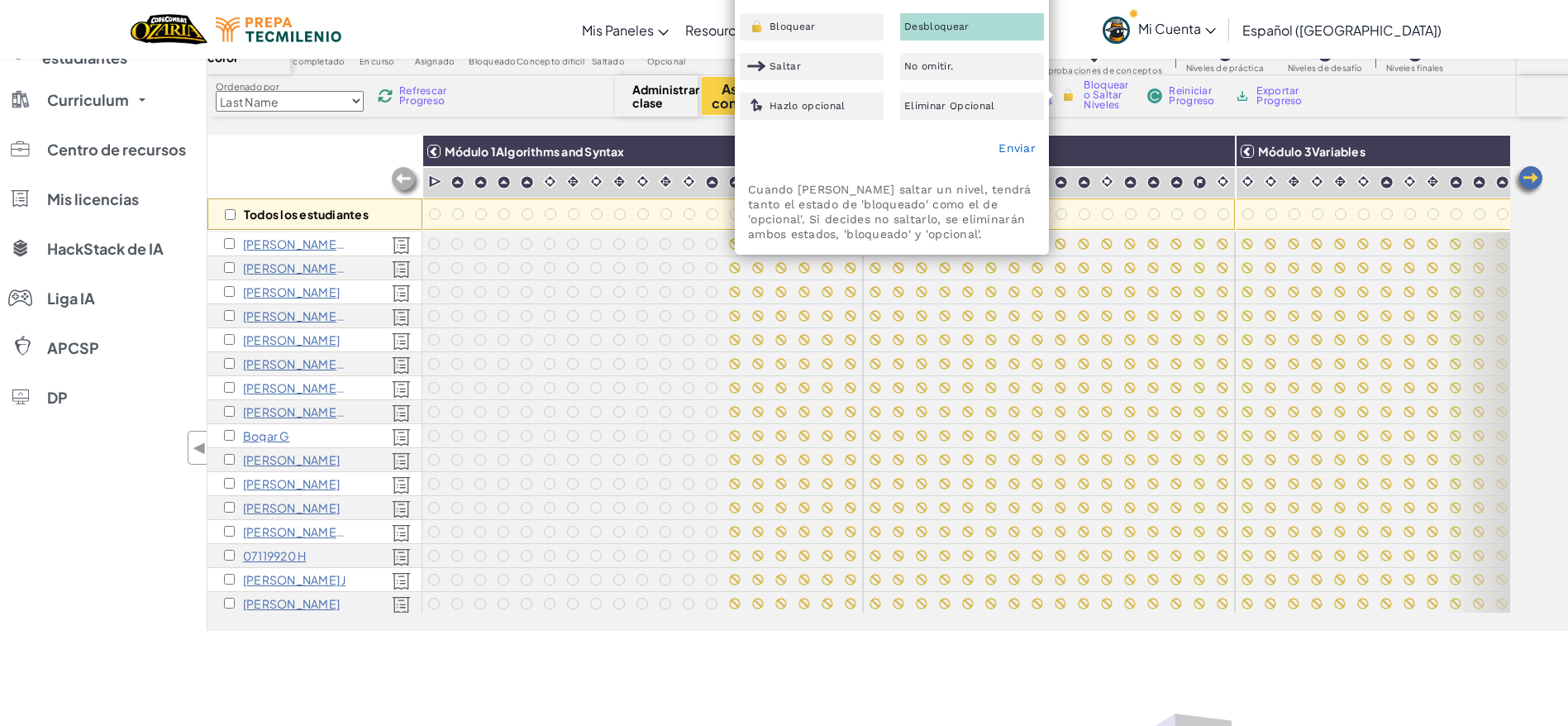
click at [535, 37] on div "Cambia la navigación Mis Paneles Tablero de Maestros de Ozaria Panel de Profeso…" at bounding box center [784, 30] width 1577 height 59
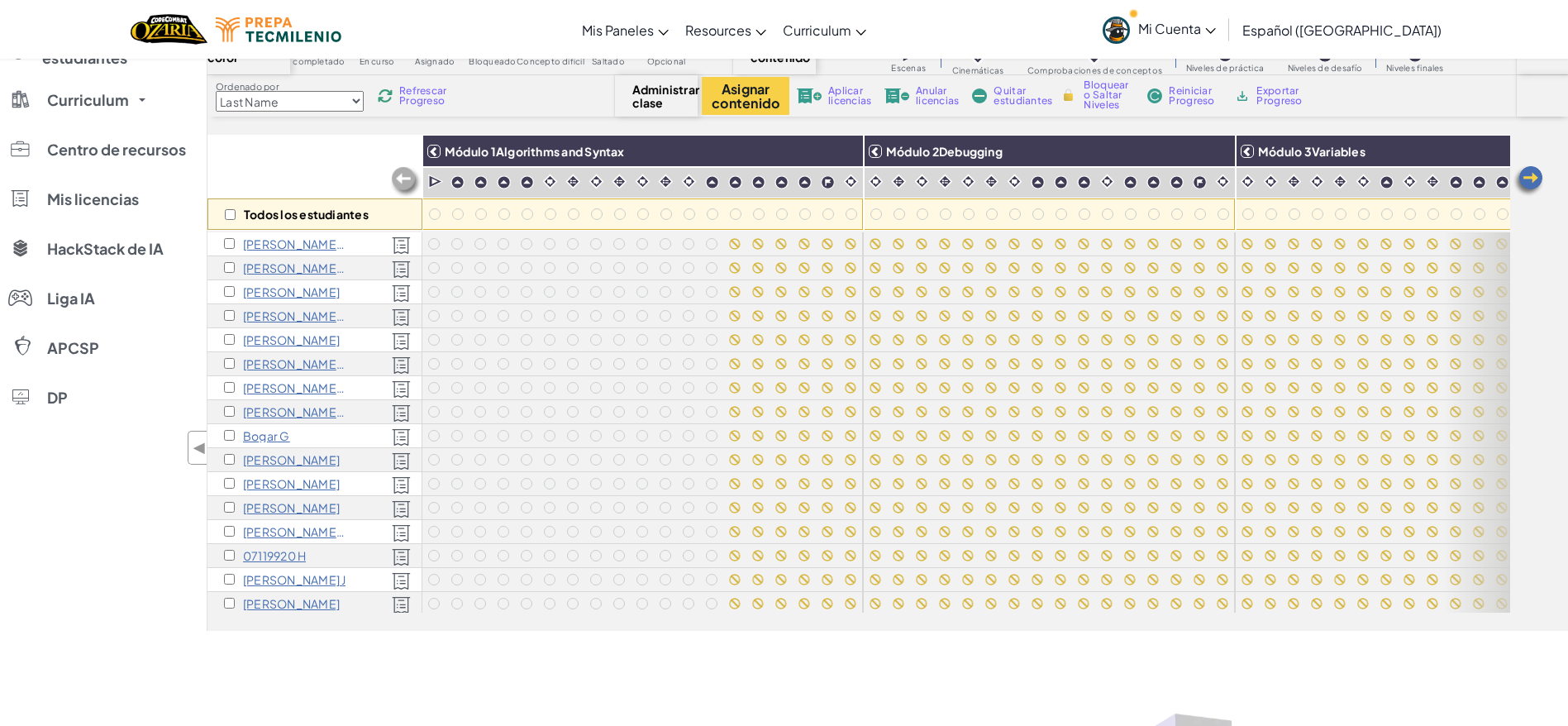
scroll to position [0, 0]
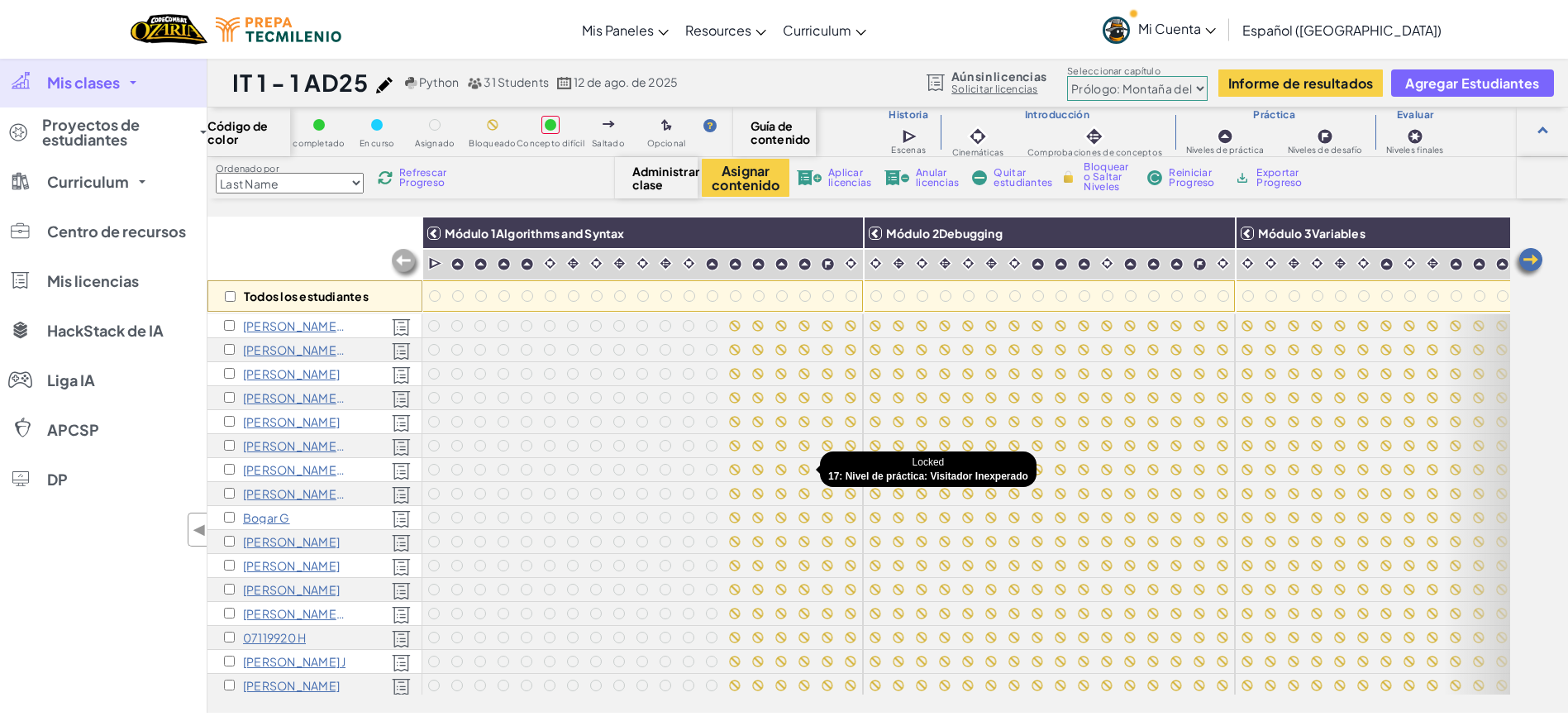
scroll to position [382, 0]
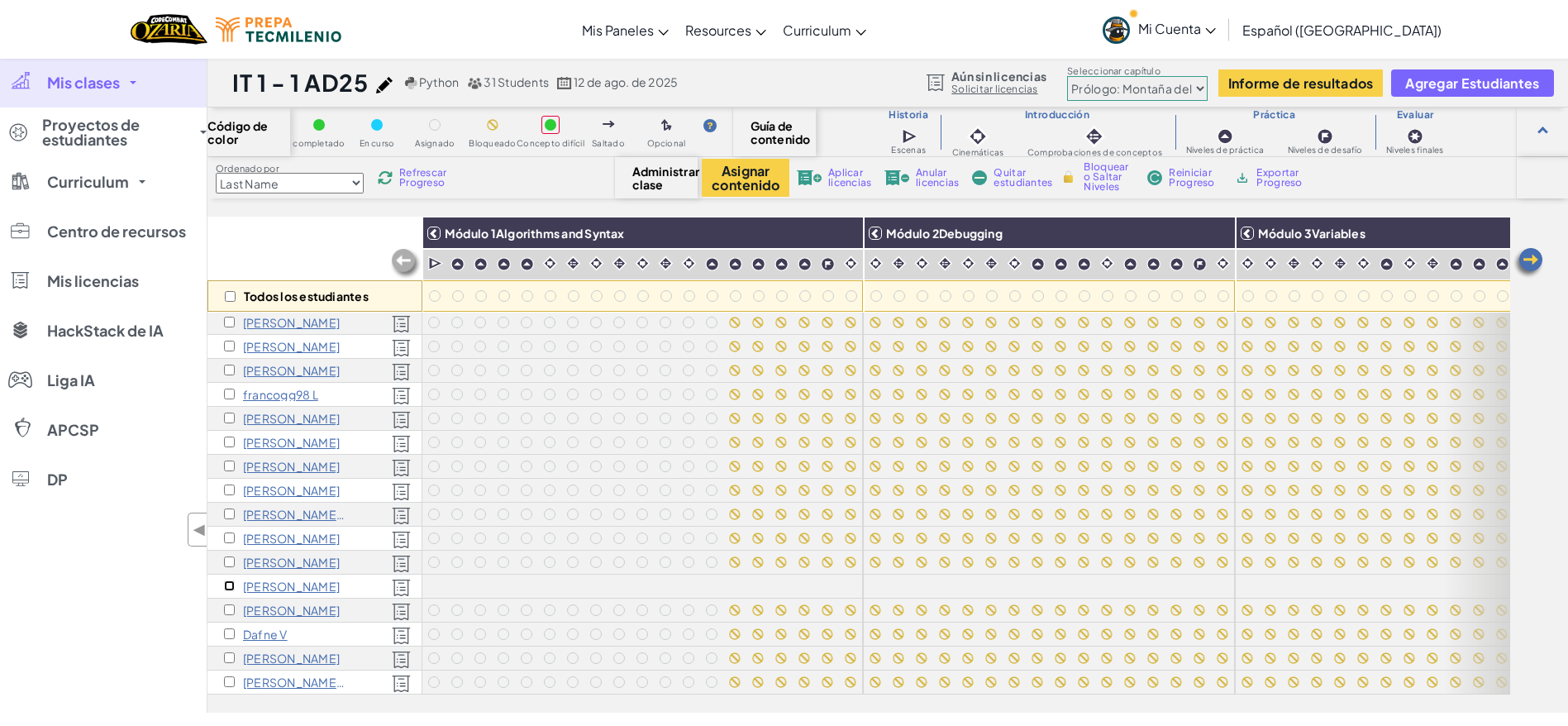
click at [227, 580] on input "checkbox" at bounding box center [229, 585] width 11 height 11
checkbox input "true"
click at [765, 167] on button "Asignar contenido" at bounding box center [746, 177] width 88 height 38
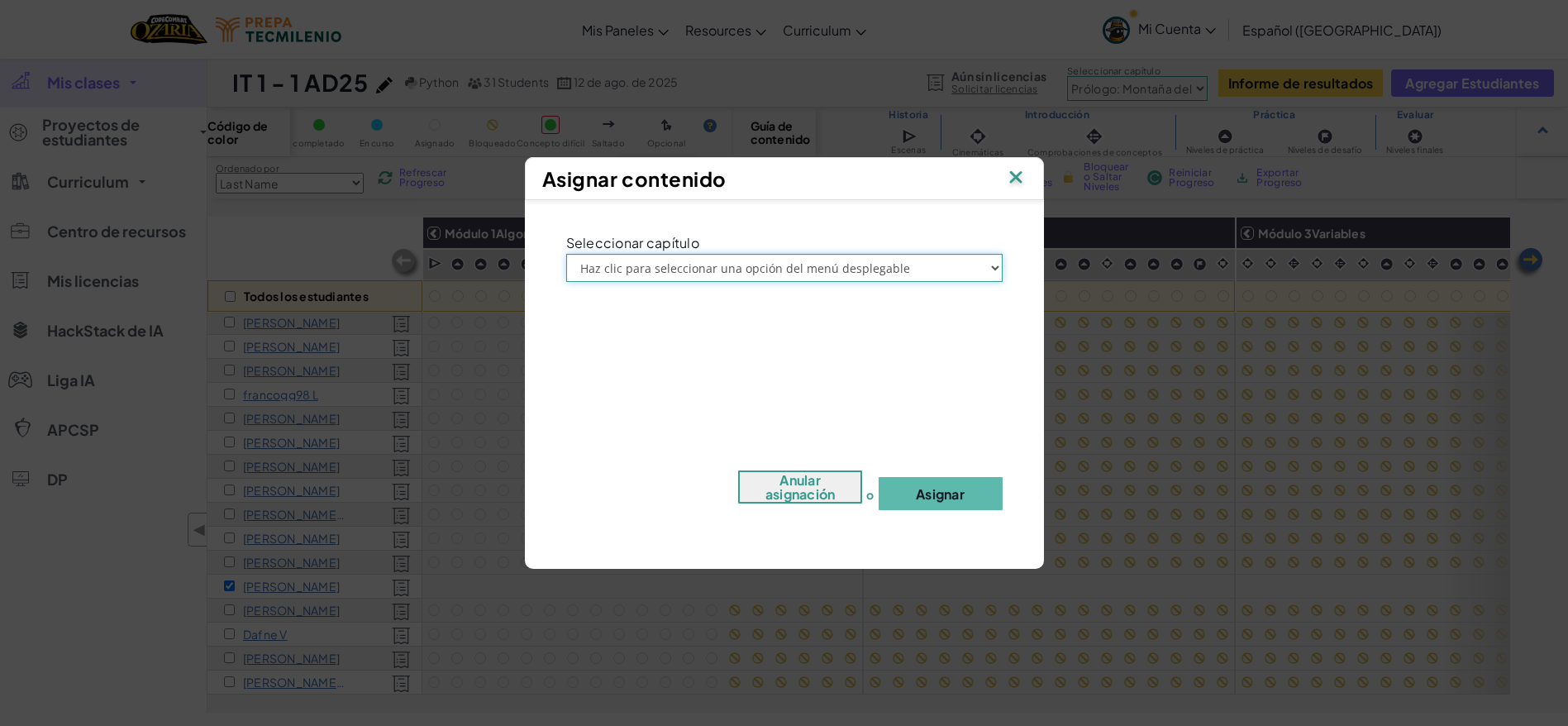
click at [668, 265] on select "Haz clic para seleccionar una opción del menú desplegable Prólogo: Montaña del …" at bounding box center [784, 267] width 436 height 28
select select "Chapter 2: The Moon Dancers"
click at [566, 253] on select "Haz clic para seleccionar una opción del menú desplegable Prólogo: Montaña del …" at bounding box center [784, 267] width 436 height 28
click at [921, 498] on button "Asignar" at bounding box center [940, 493] width 124 height 33
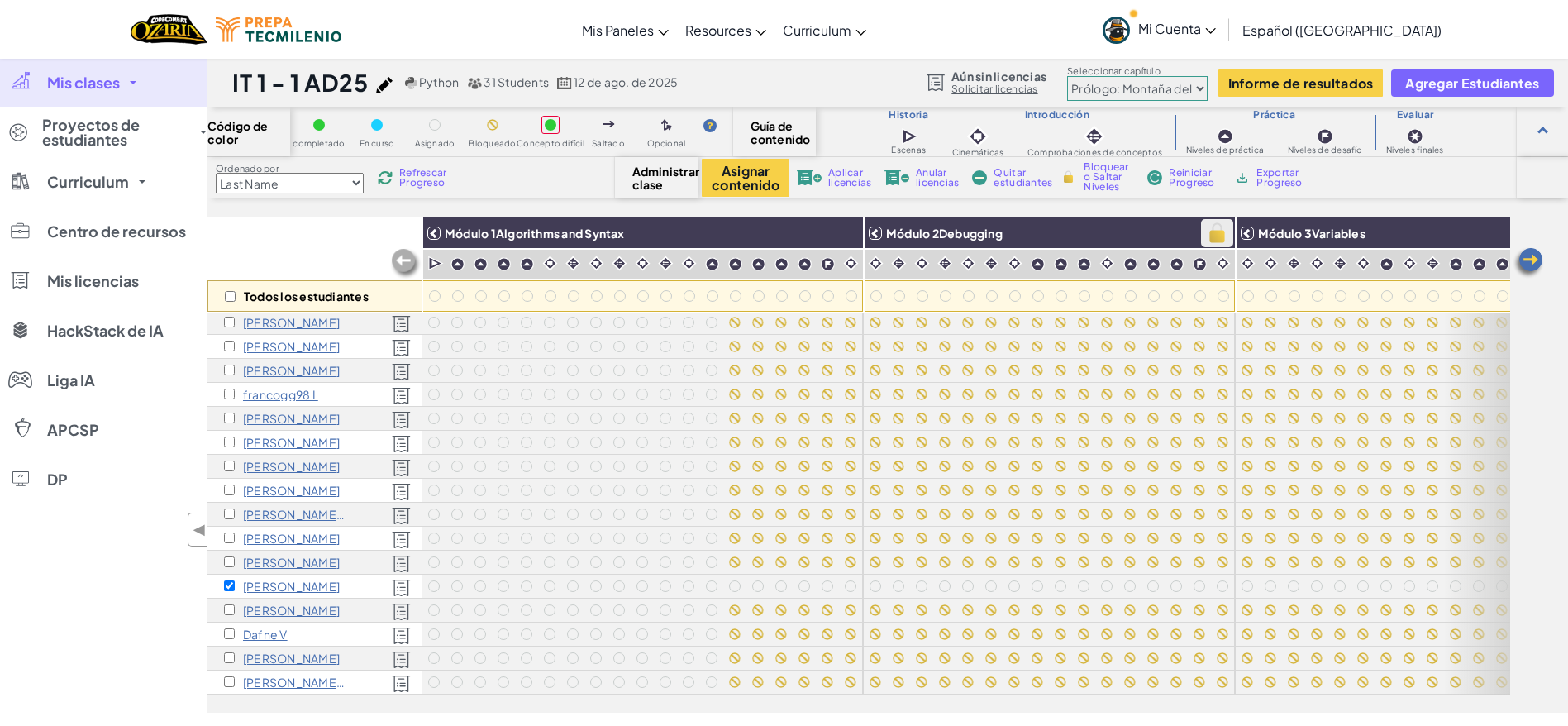
click at [1225, 228] on img at bounding box center [1217, 234] width 29 height 25
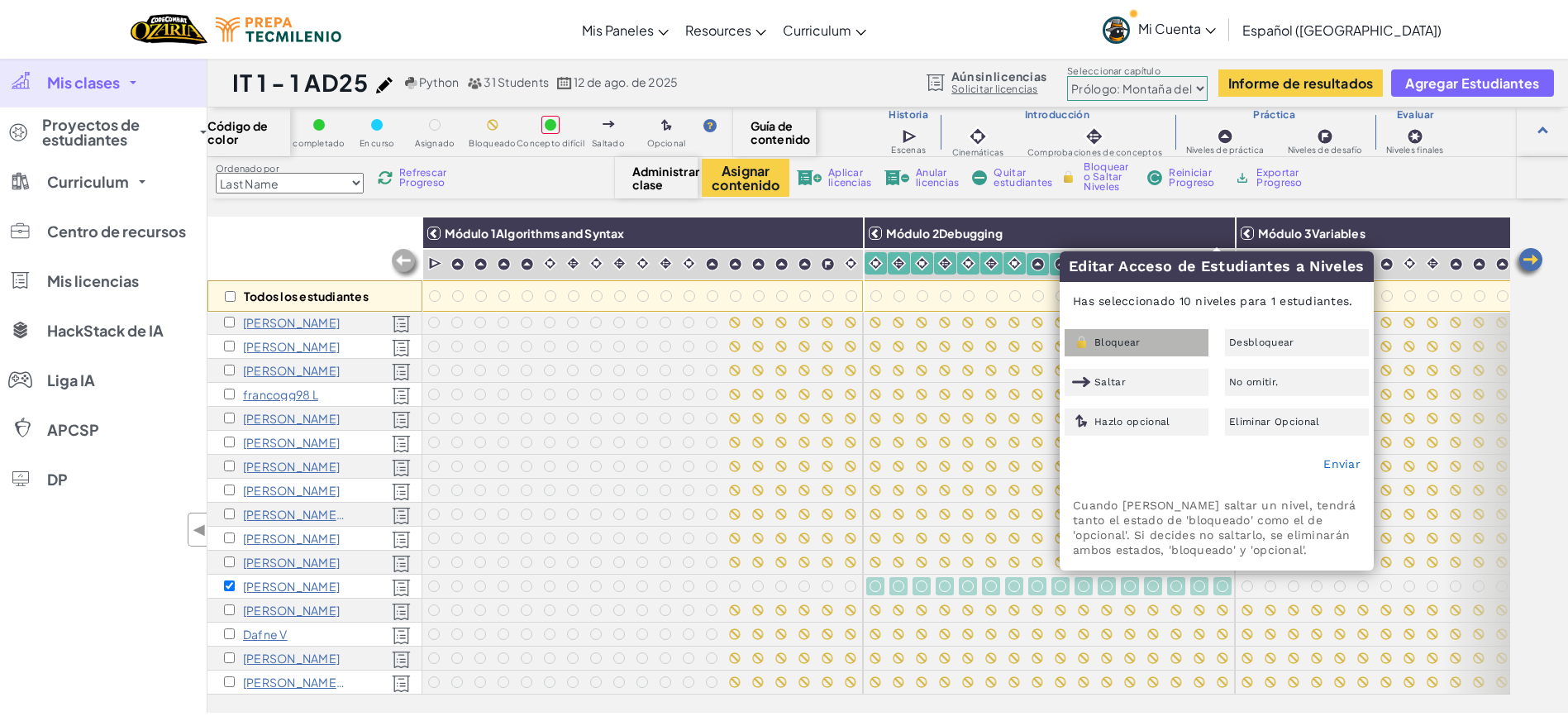
click at [1105, 346] on span "Bloquear" at bounding box center [1118, 342] width 47 height 10
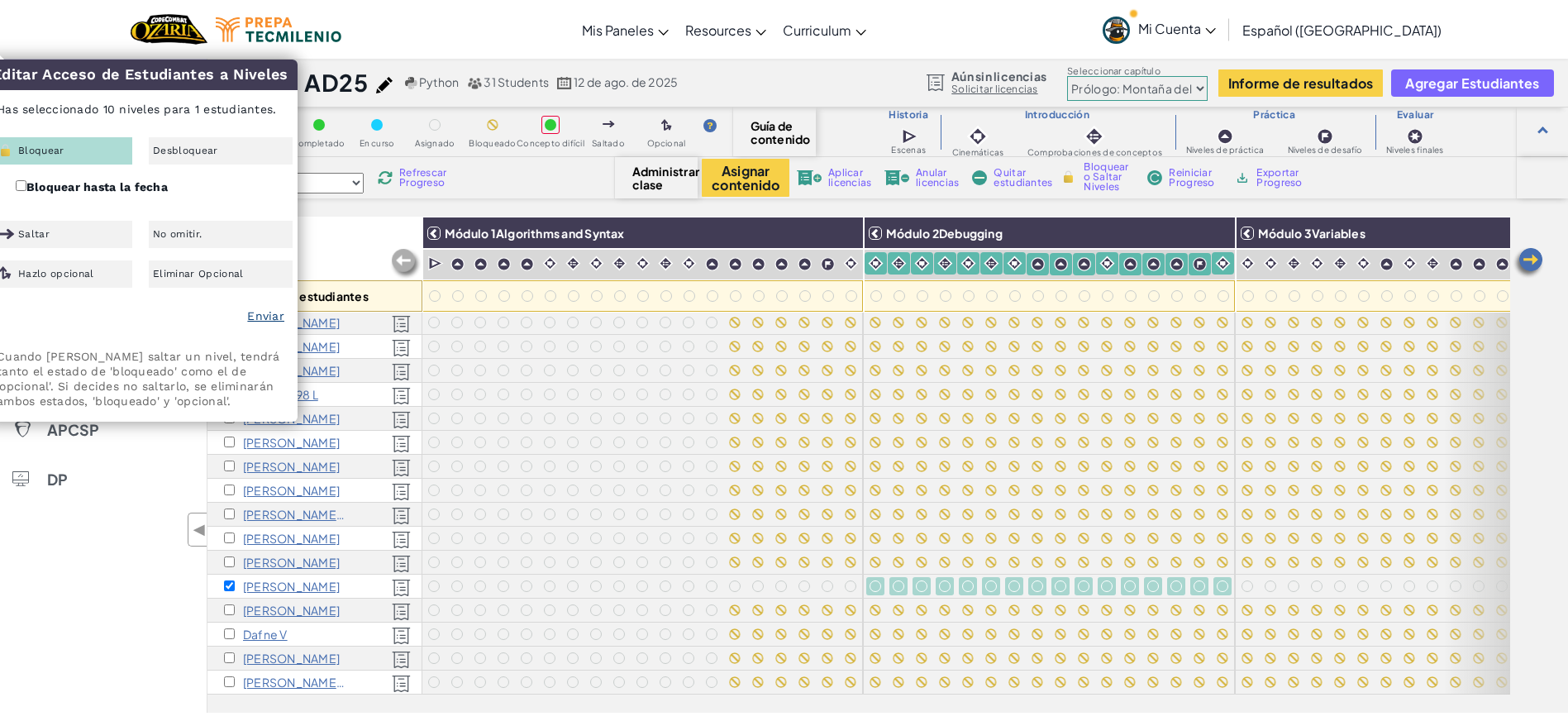
click at [270, 315] on div "Enviar" at bounding box center [140, 317] width 313 height 41
click at [270, 315] on link "Enviar" at bounding box center [266, 315] width 38 height 13
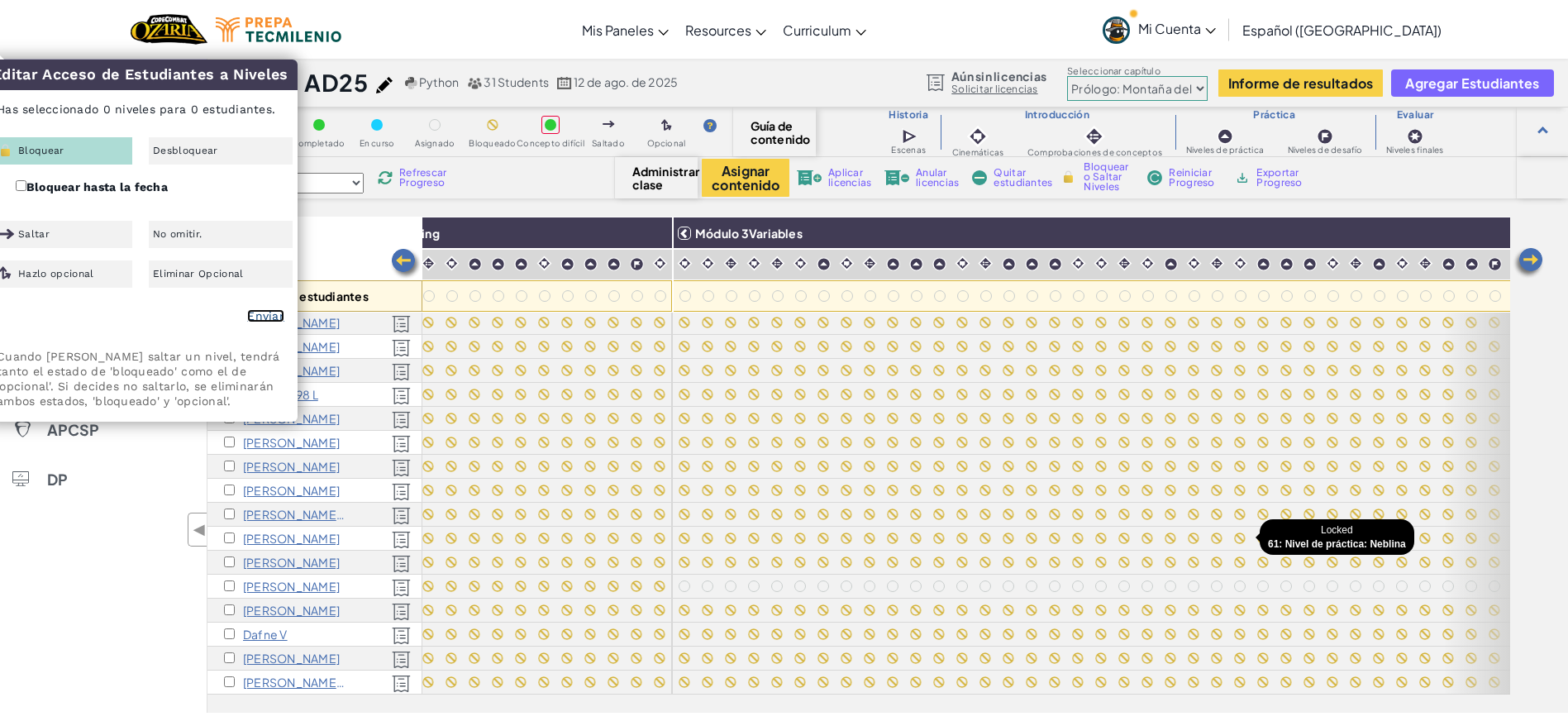
scroll to position [363, 583]
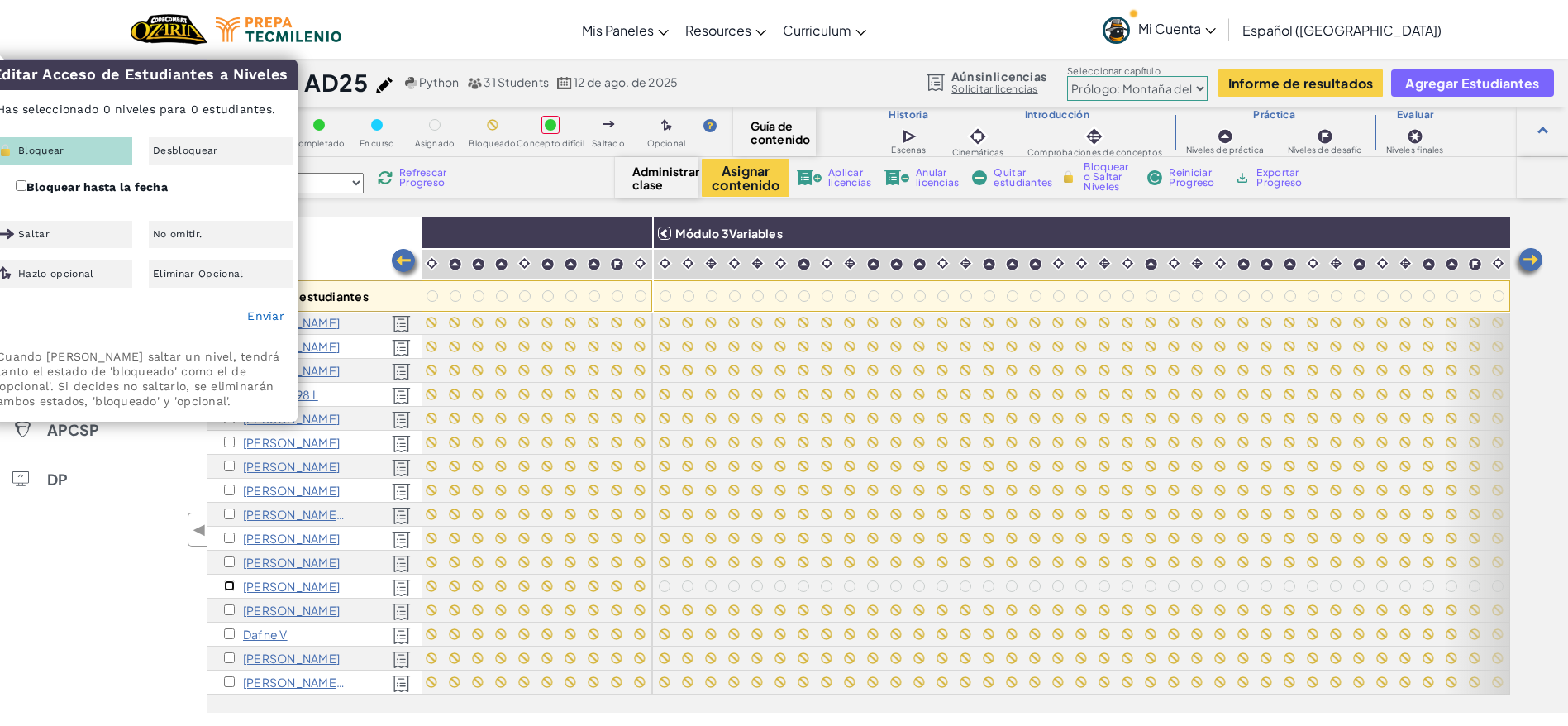
click at [231, 585] on input "checkbox" at bounding box center [229, 585] width 11 height 11
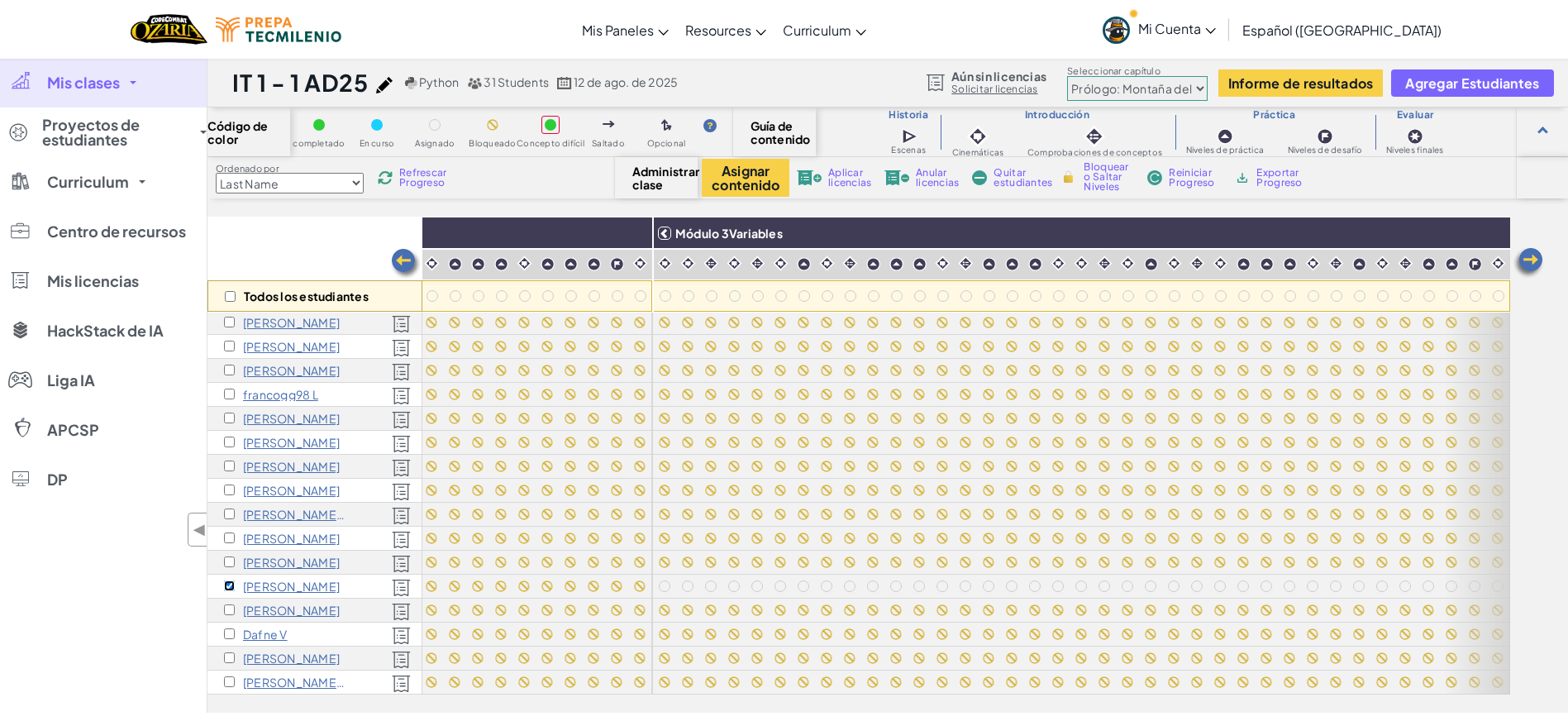
scroll to position [363, 954]
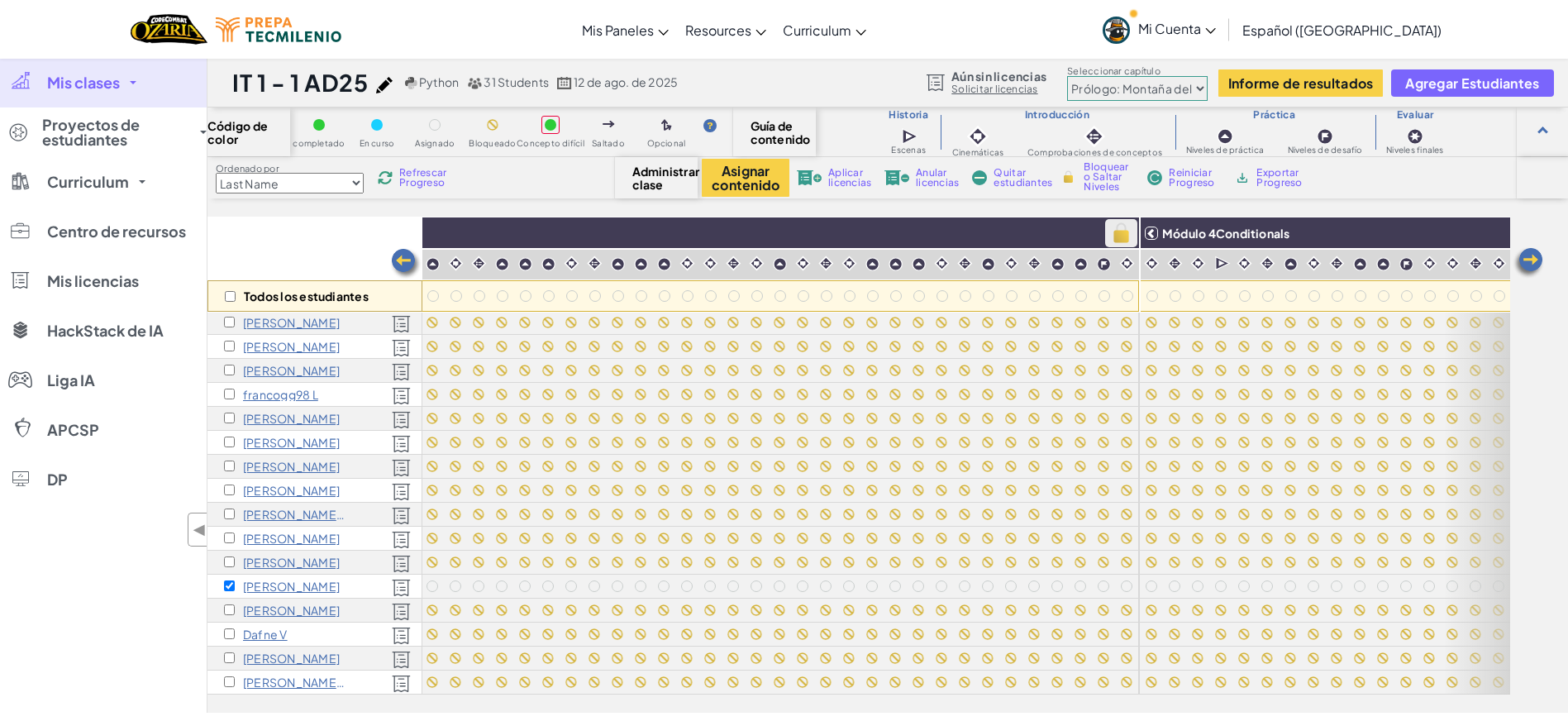
click at [1118, 237] on img at bounding box center [1121, 234] width 29 height 25
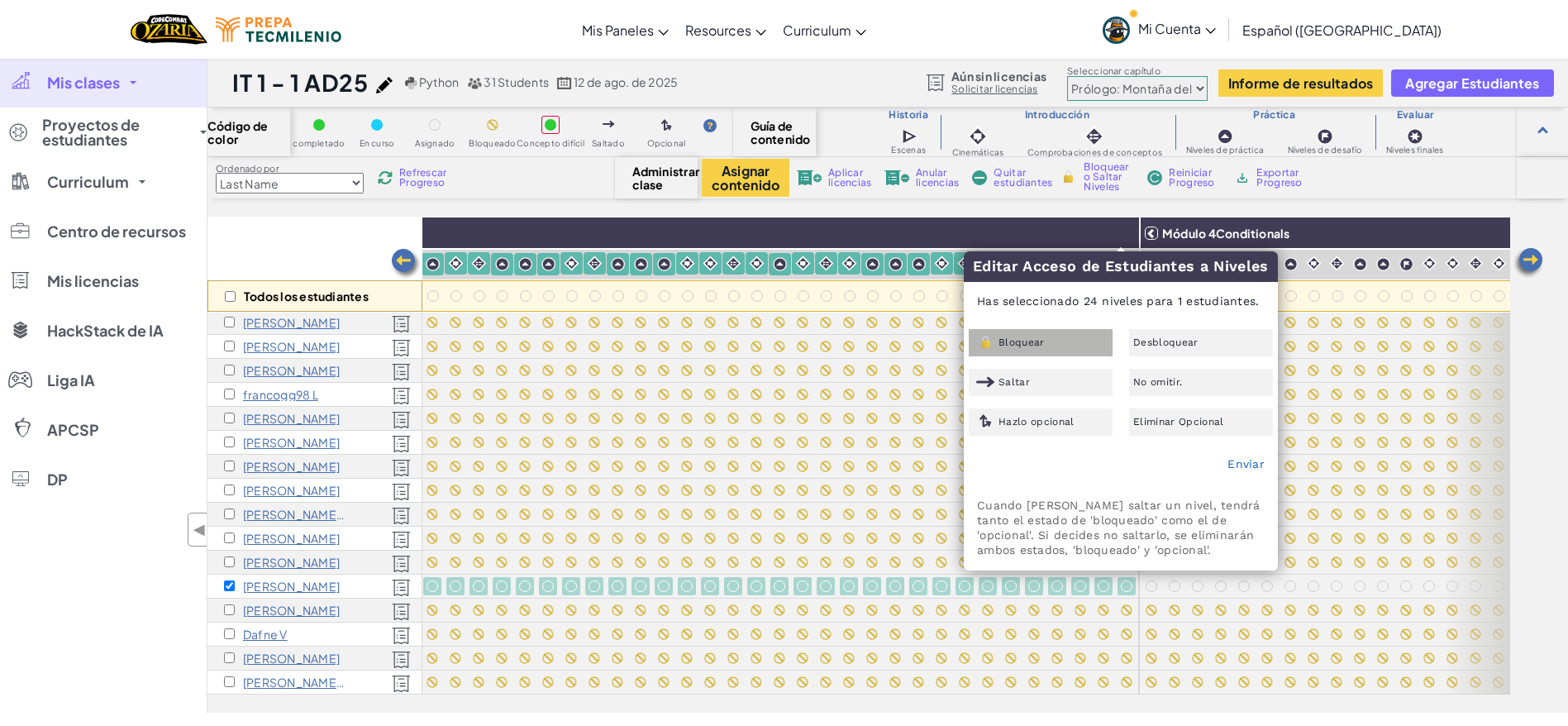
click at [1039, 342] on span "Bloquear" at bounding box center [1022, 342] width 47 height 10
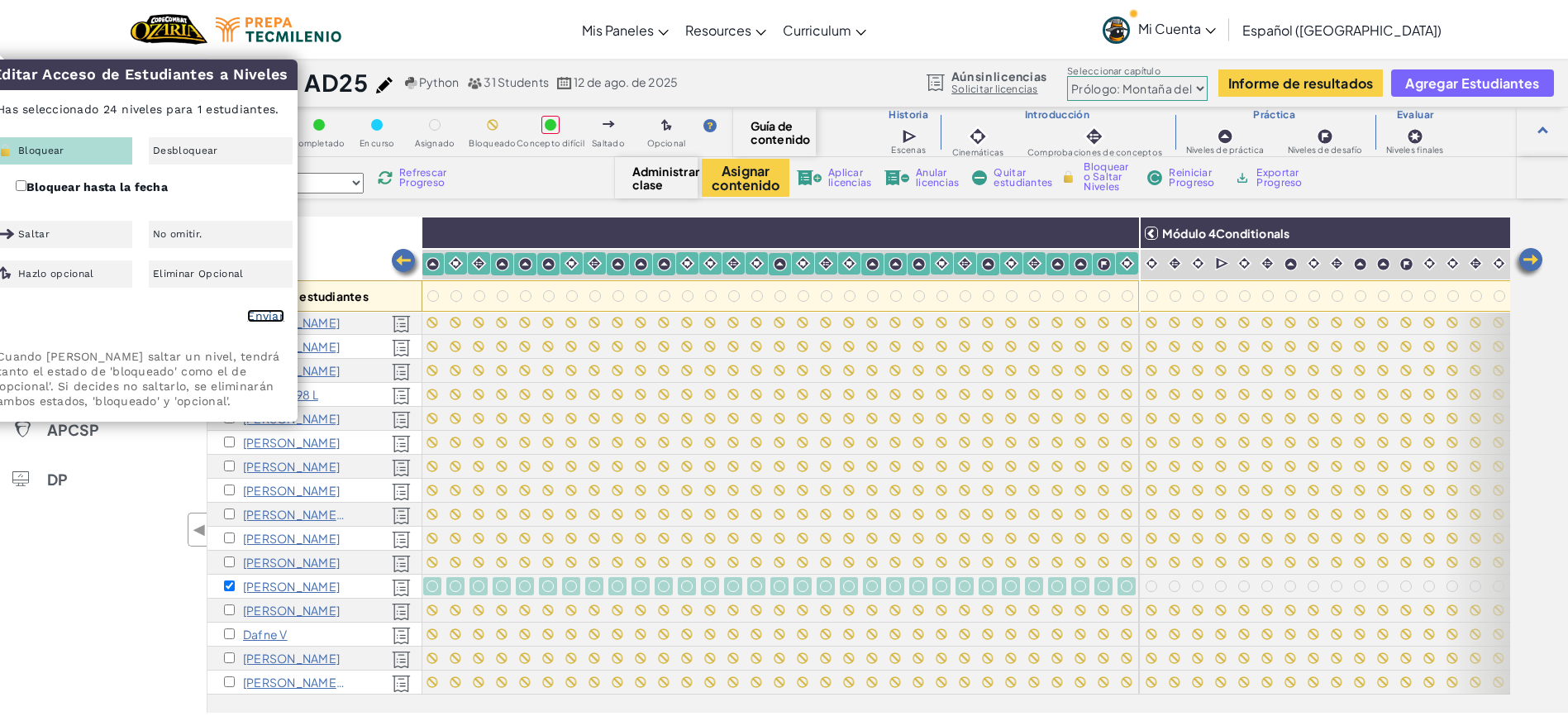
click at [267, 309] on link "Enviar" at bounding box center [266, 315] width 38 height 13
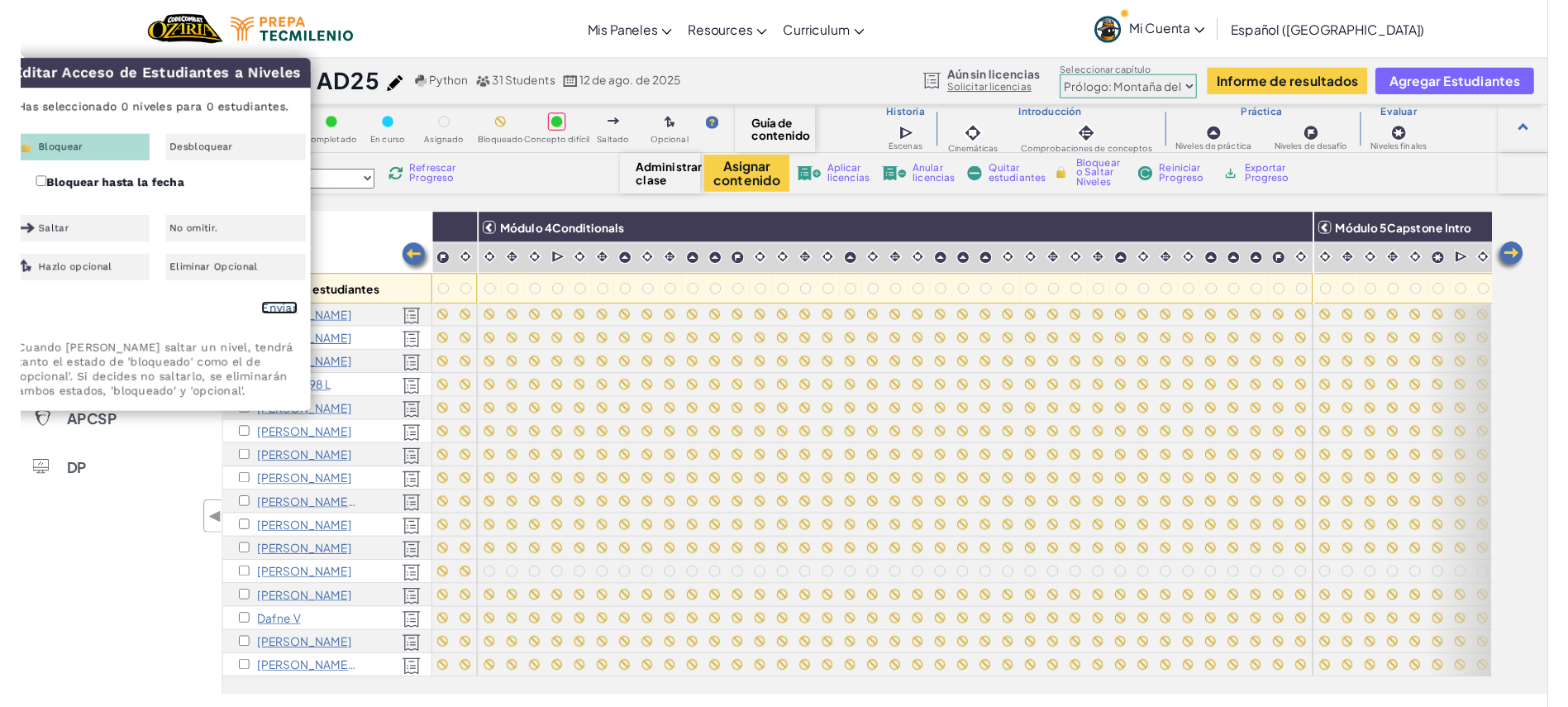
scroll to position [364, 1648]
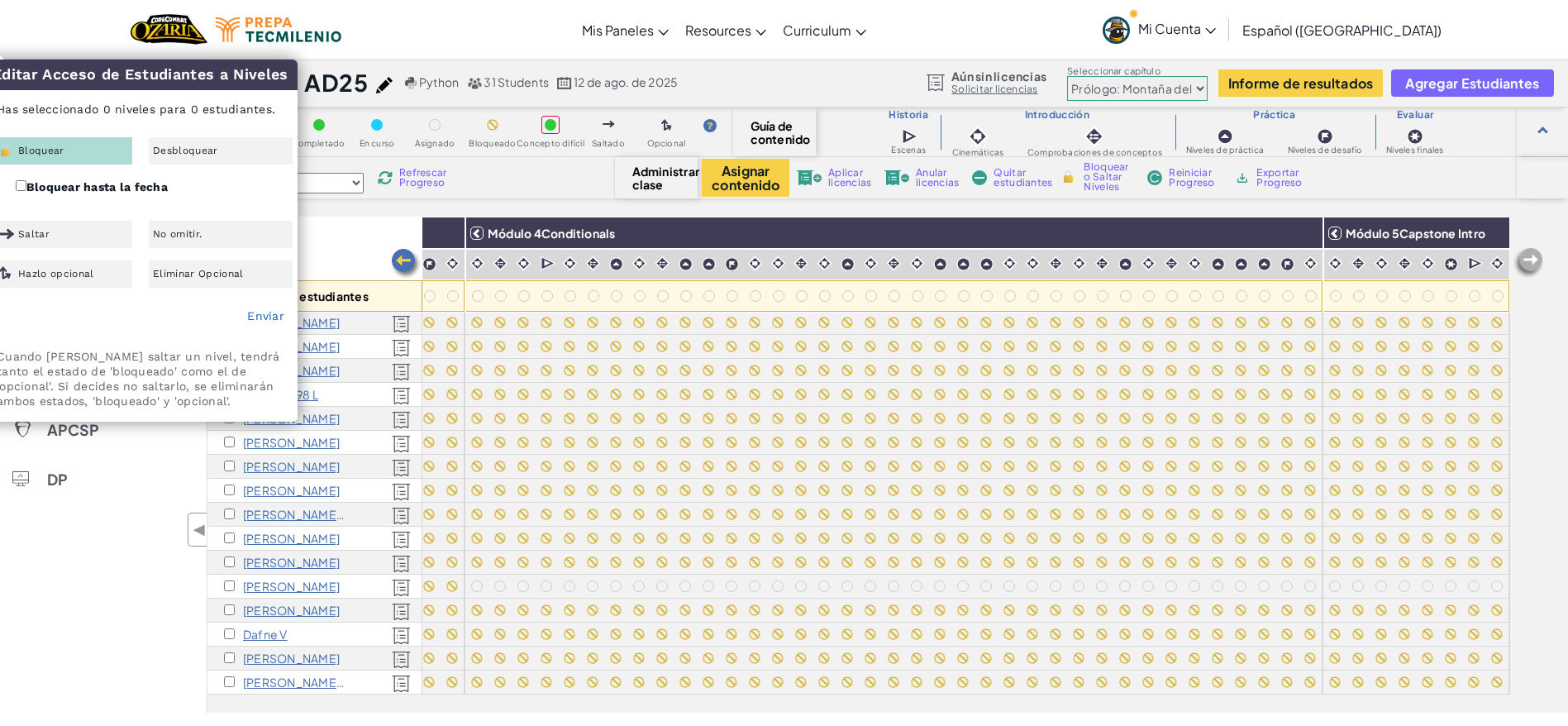
click at [221, 584] on div "constanza Sánchez" at bounding box center [315, 586] width 215 height 24
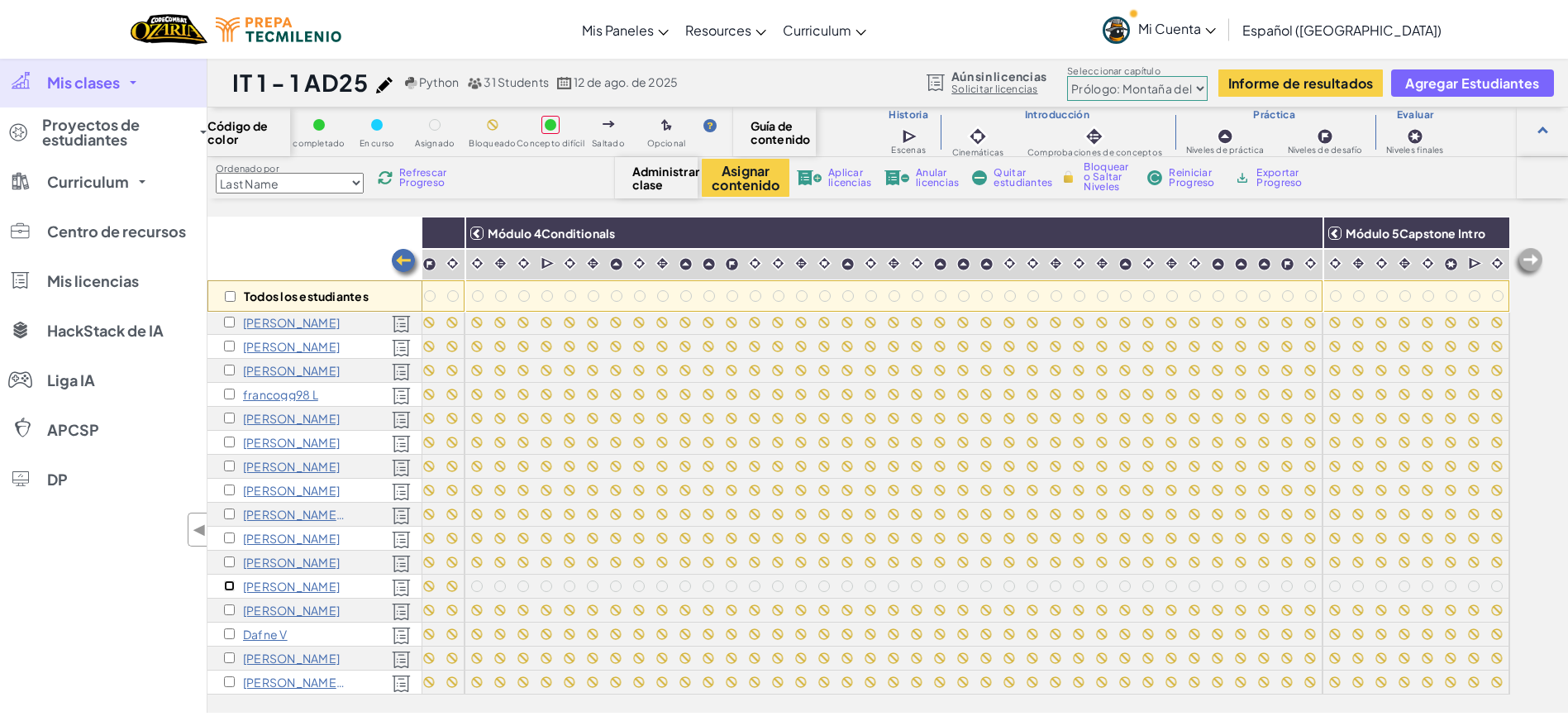
click at [232, 586] on input "checkbox" at bounding box center [229, 585] width 11 height 11
click at [1290, 232] on img at bounding box center [1305, 234] width 29 height 25
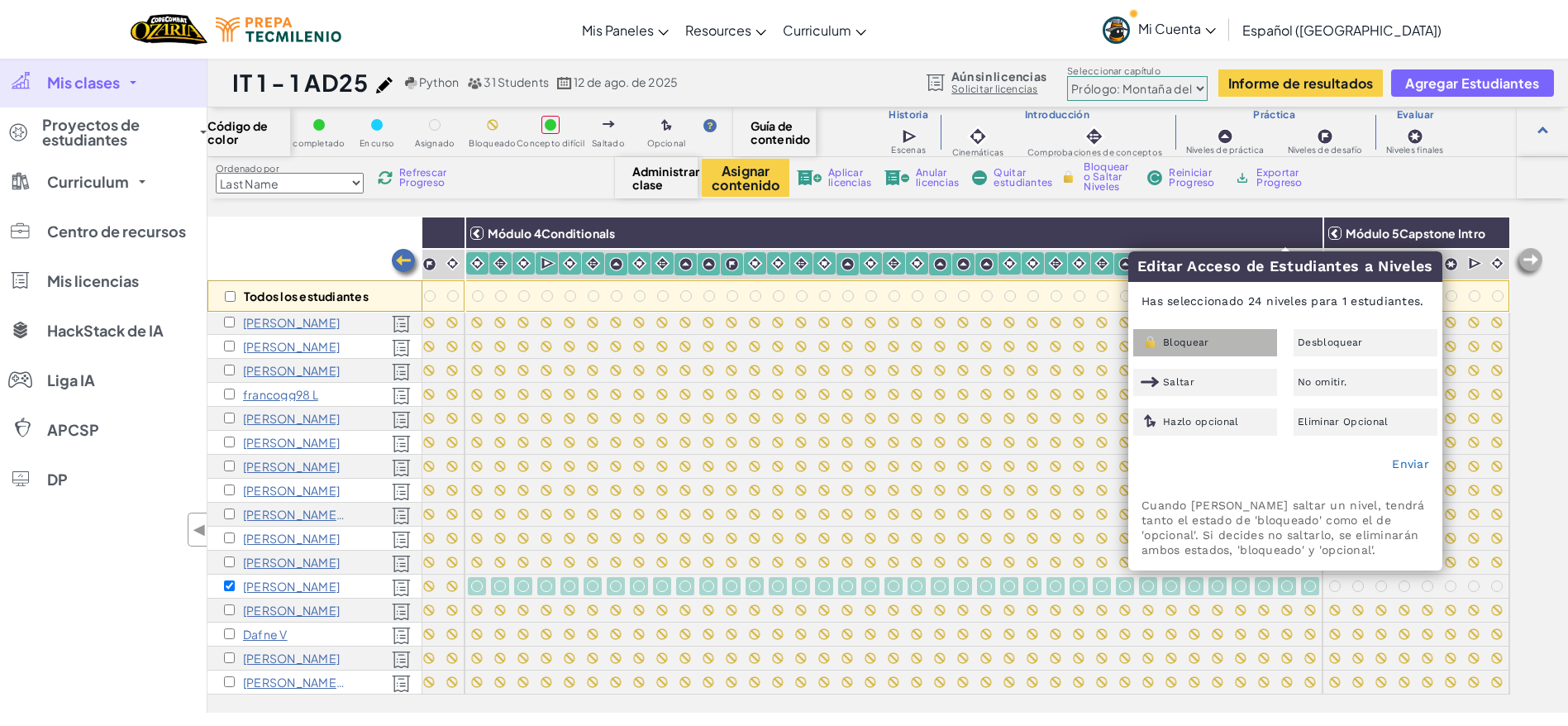
click at [1220, 330] on div "Bloquear" at bounding box center [1205, 342] width 144 height 27
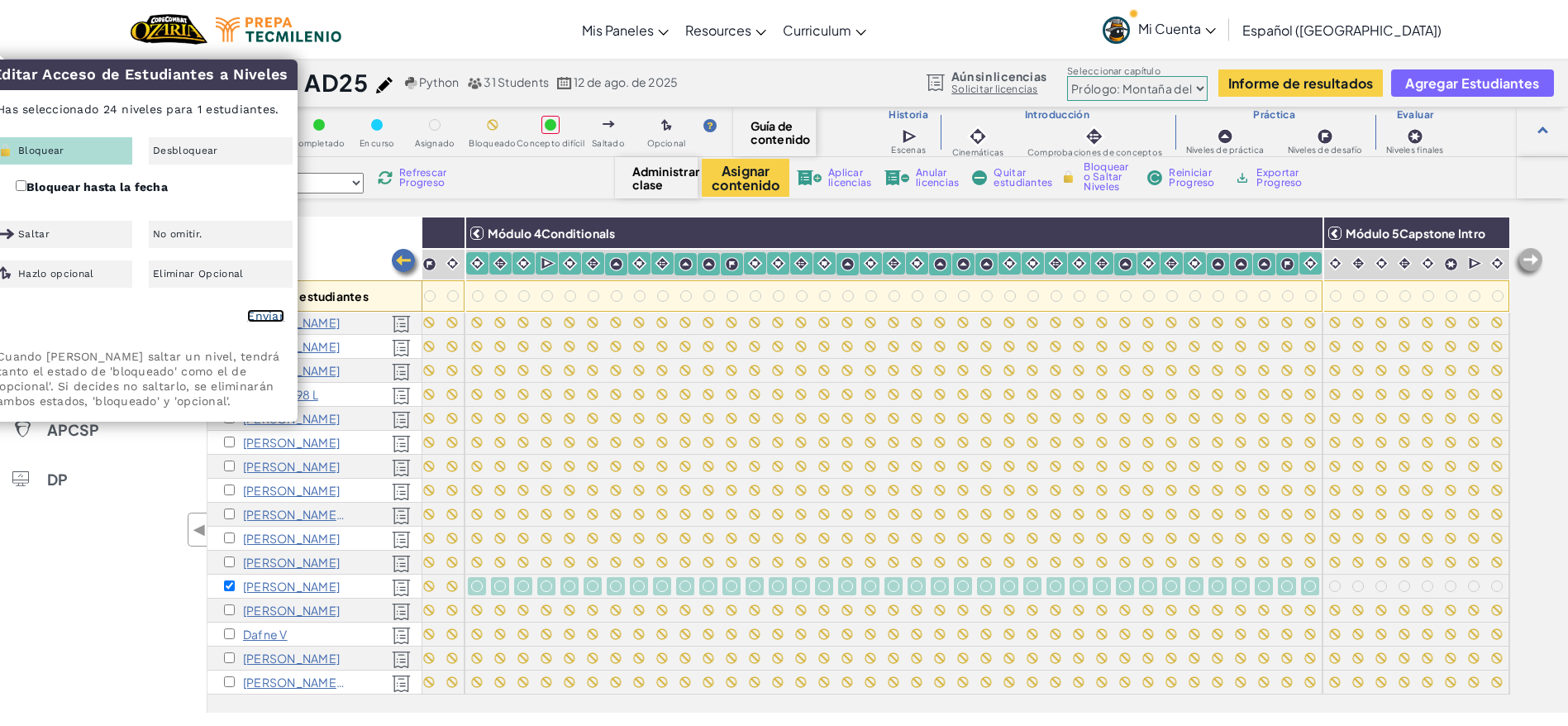
click at [266, 319] on link "Enviar" at bounding box center [266, 315] width 38 height 13
checkbox input "false"
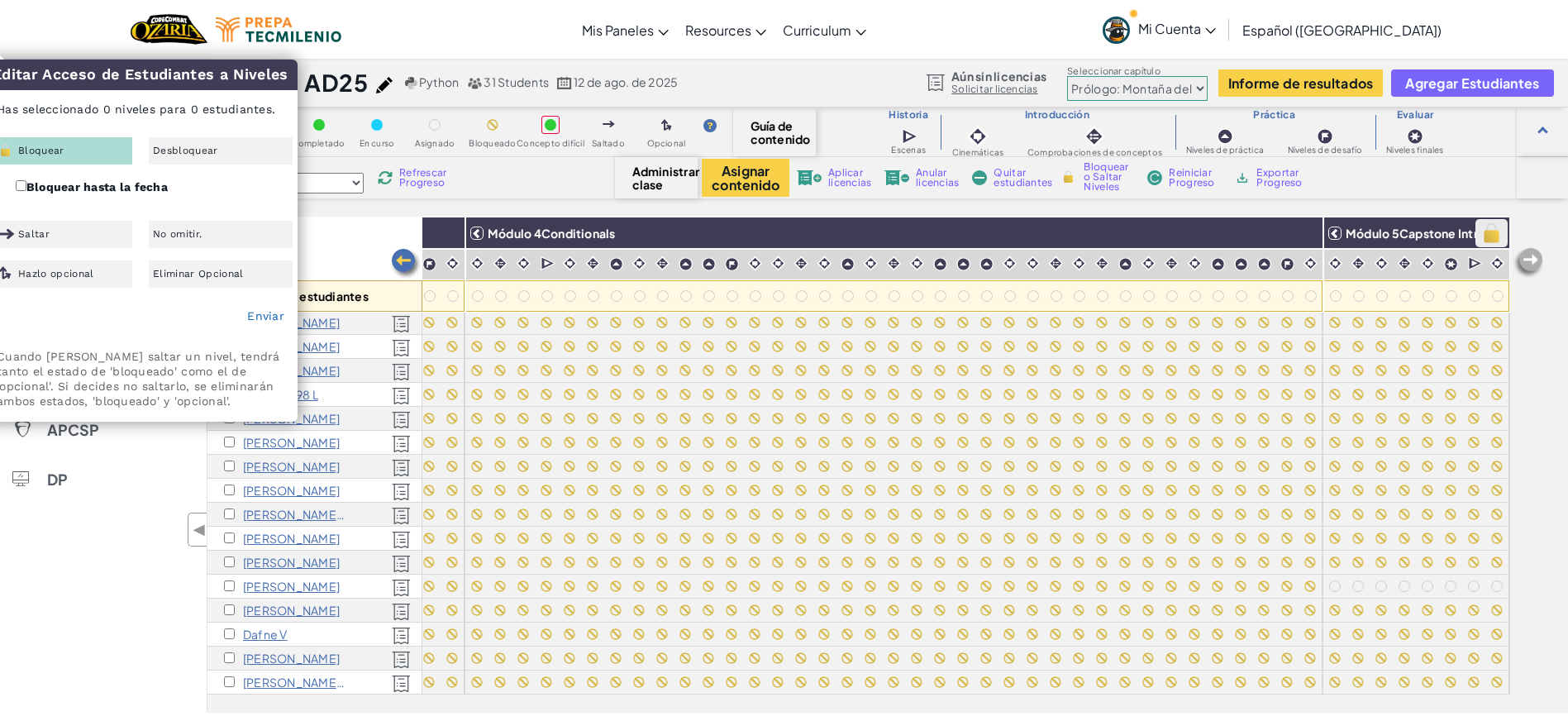
click at [1478, 240] on img at bounding box center [1492, 234] width 29 height 25
checkbox input "true"
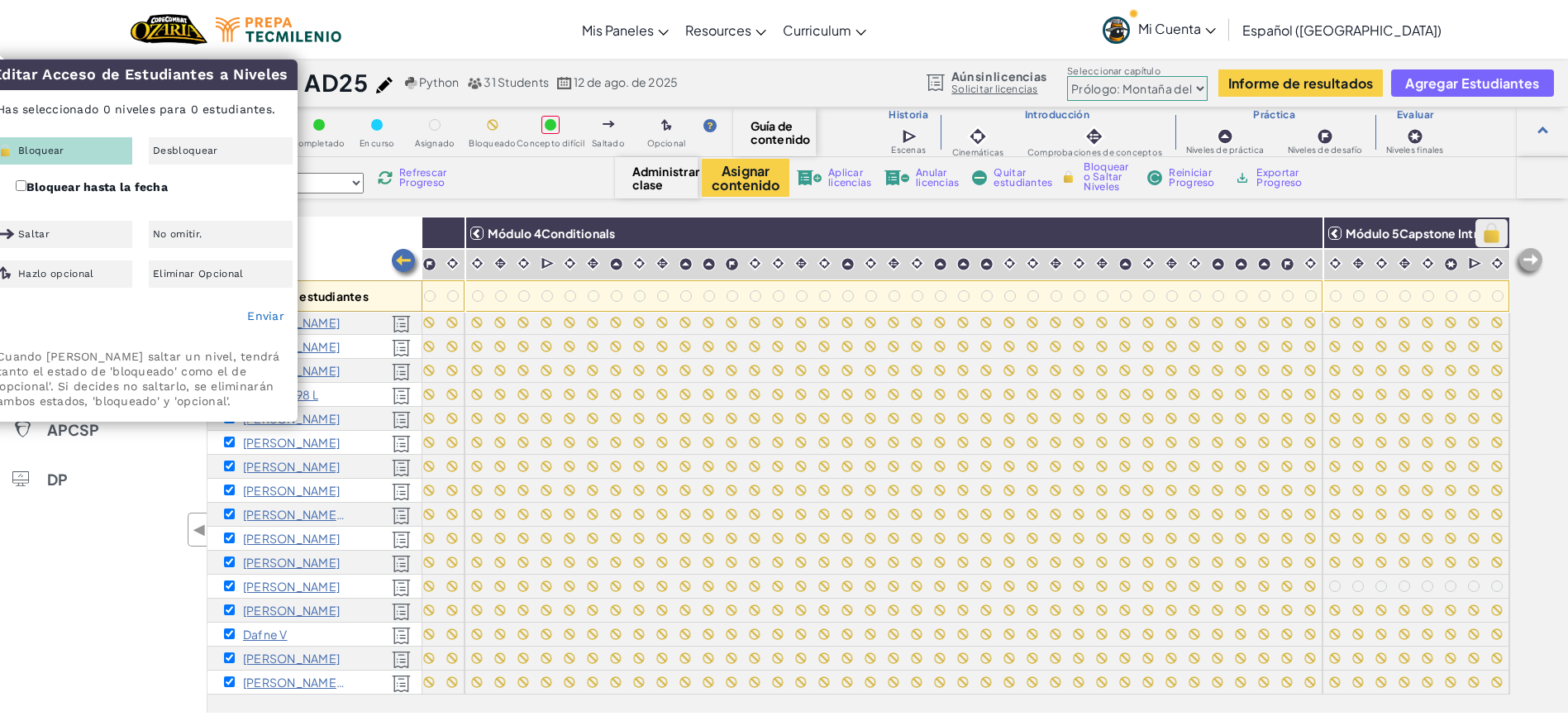
checkbox input "true"
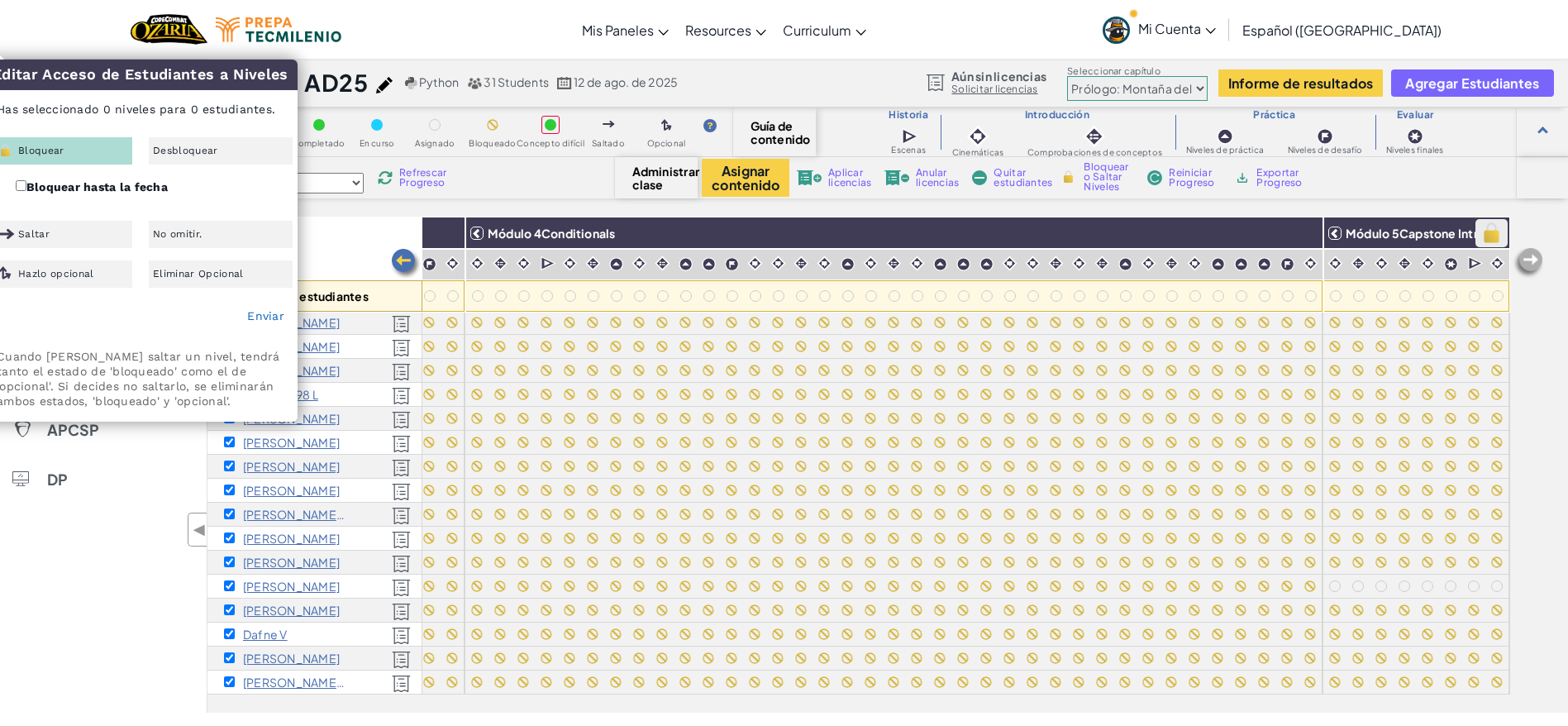
checkbox input "true"
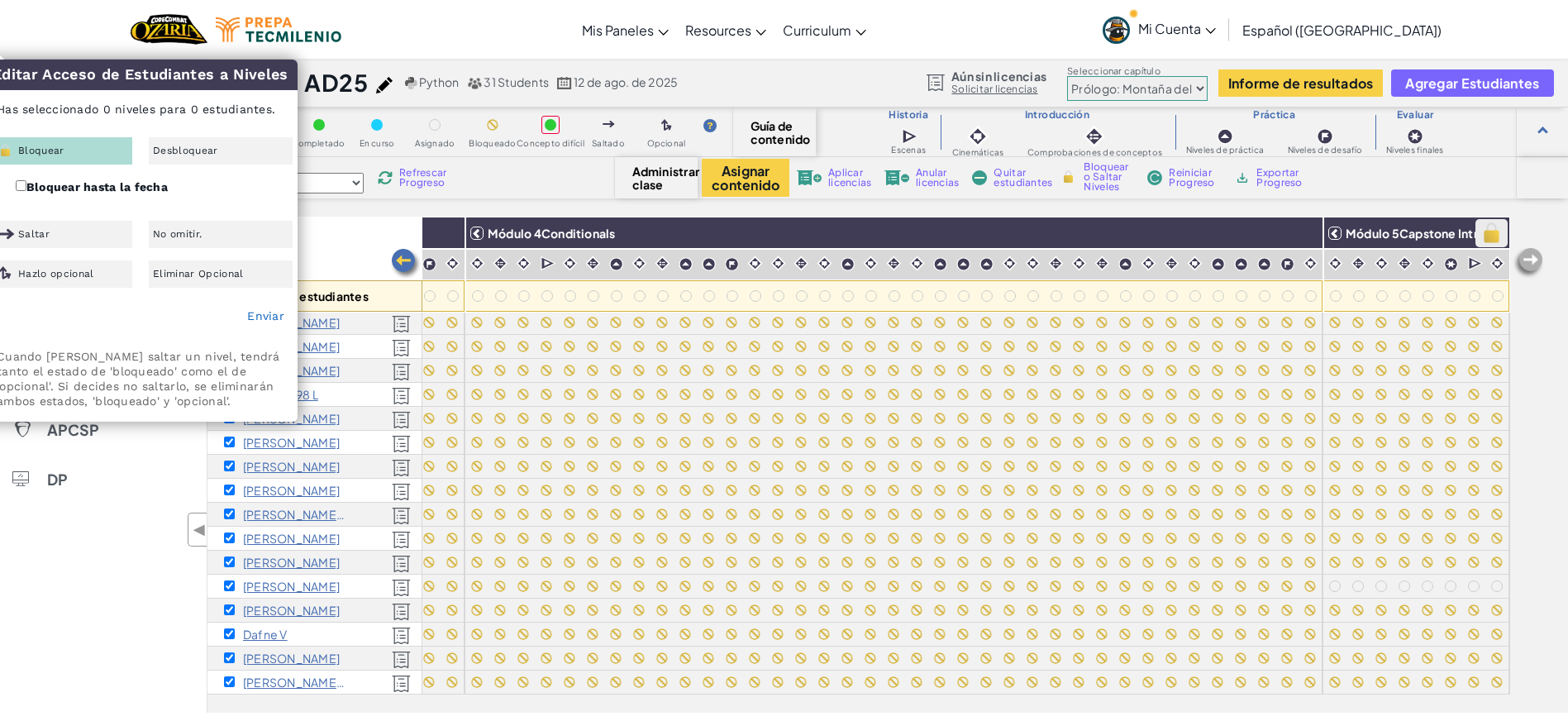
checkbox input "true"
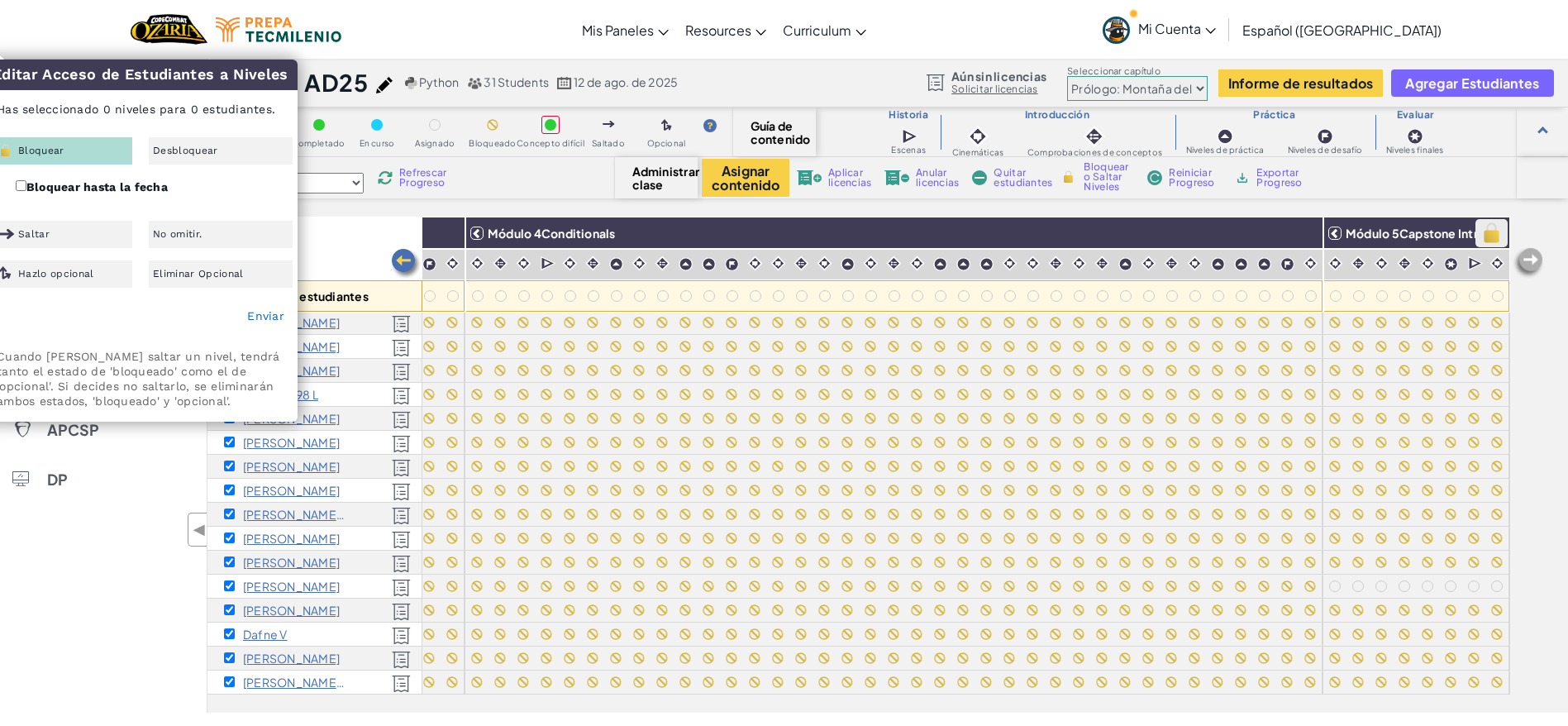
checkbox input "true"
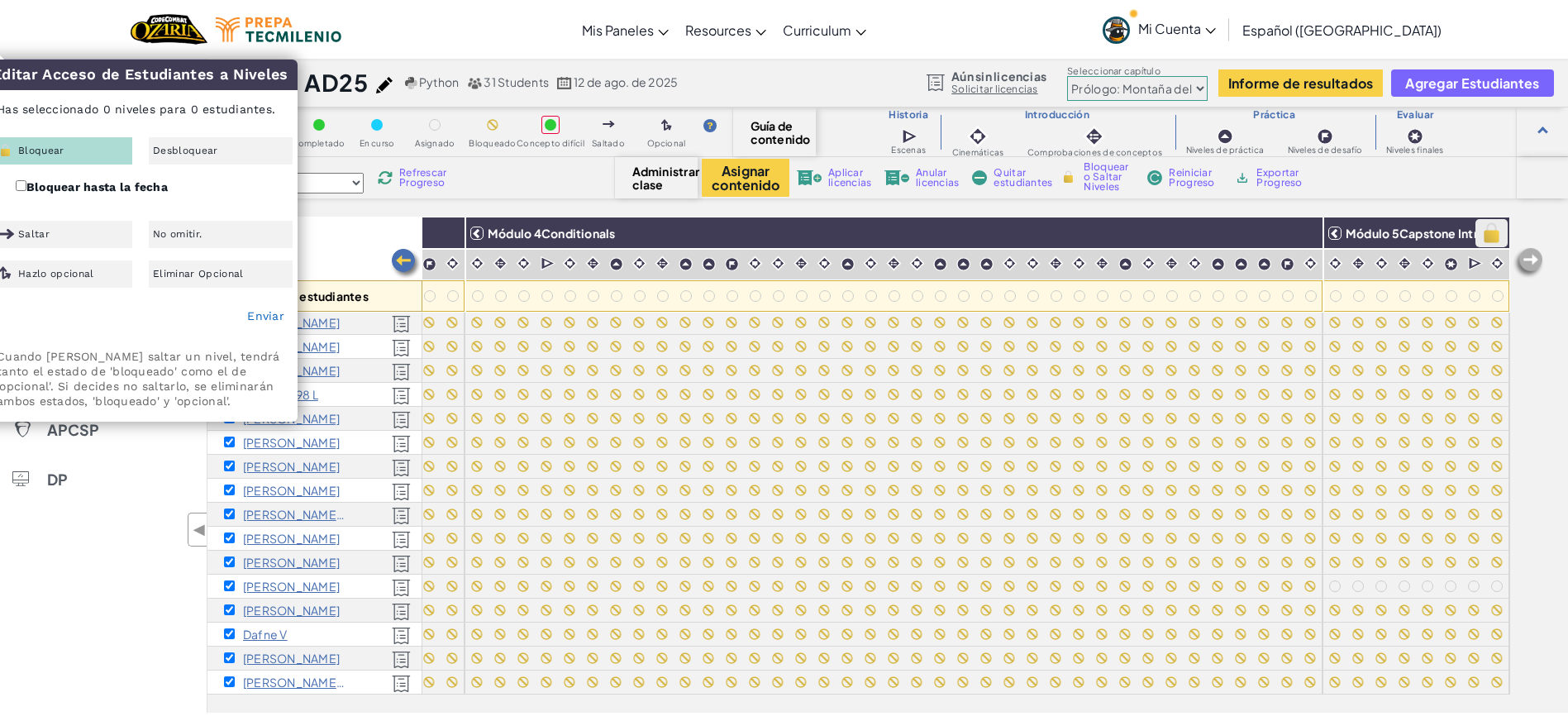
checkbox input "true"
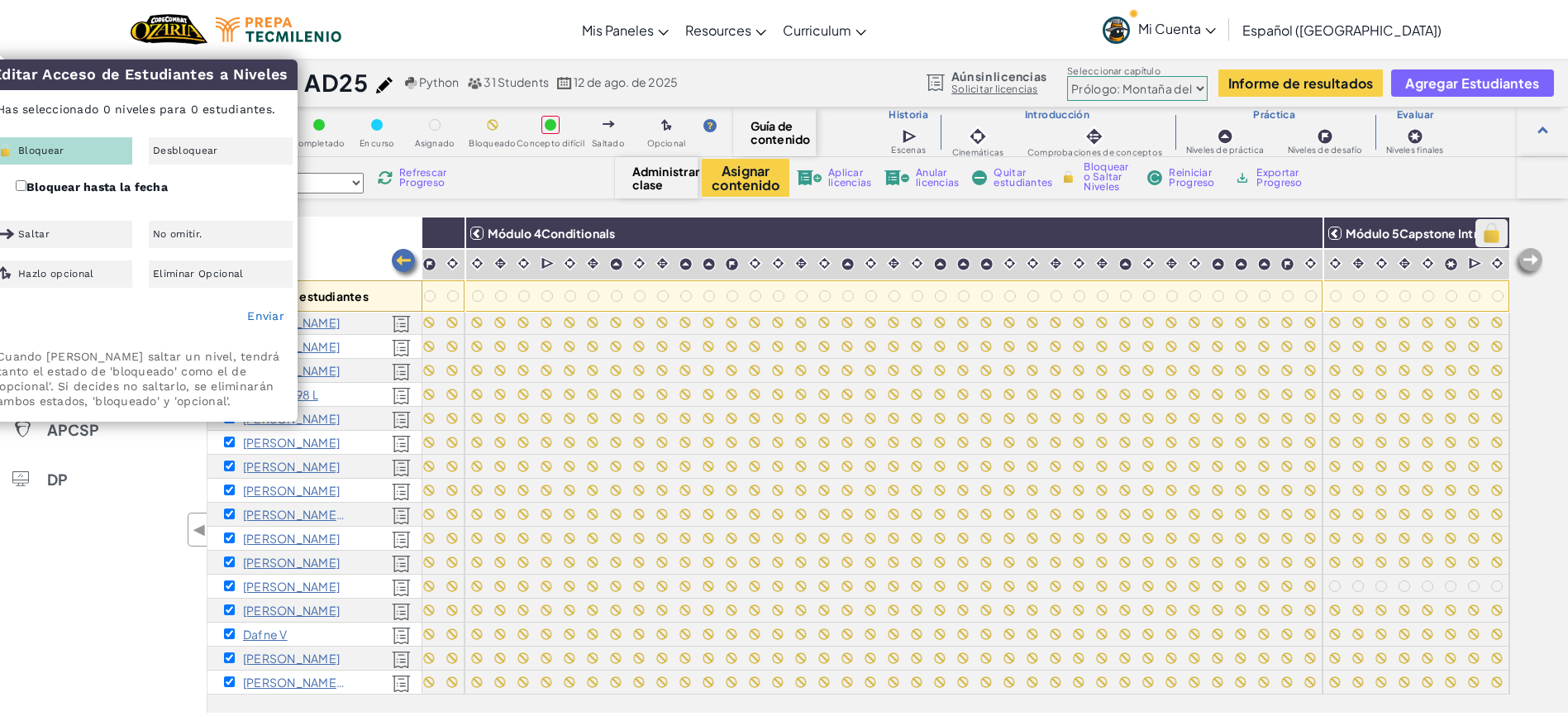
checkbox input "true"
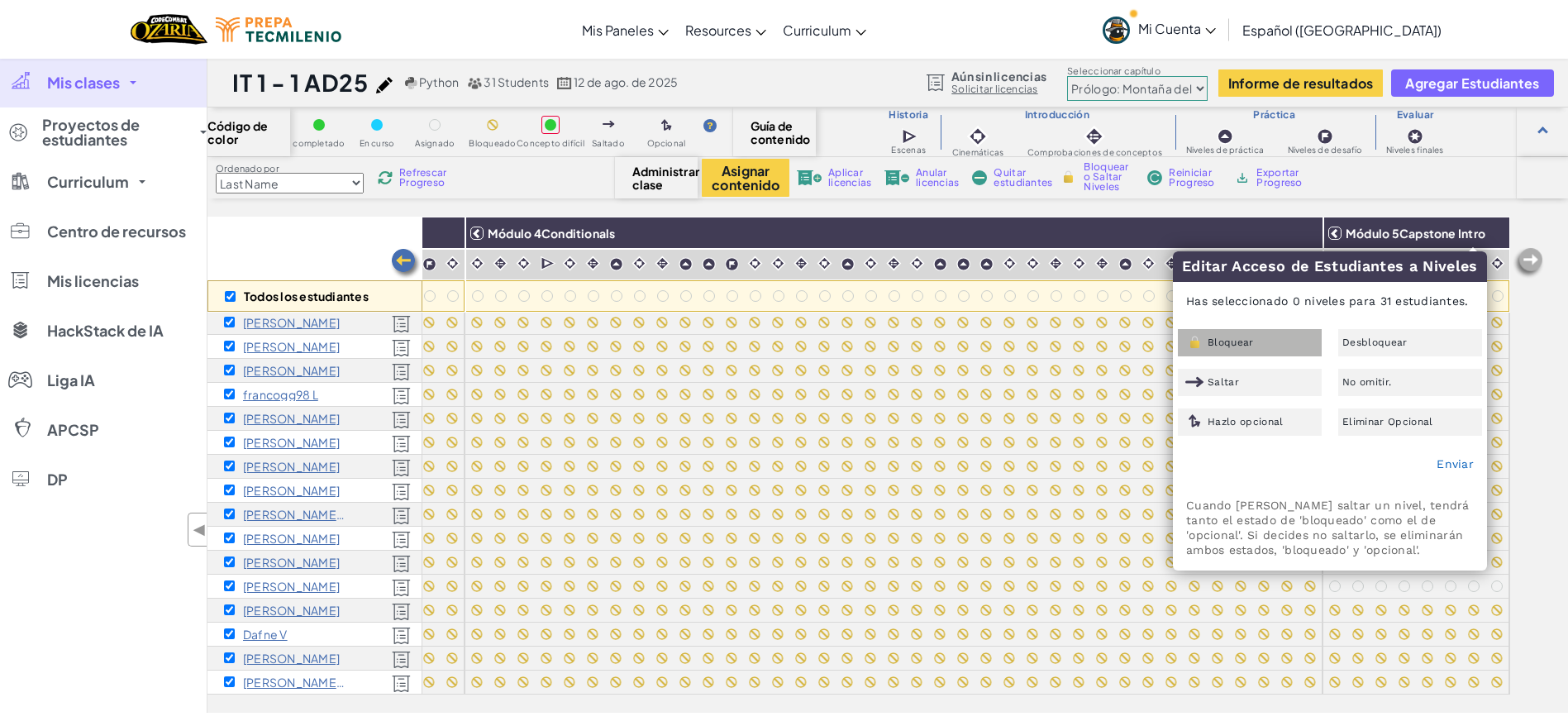
click at [1221, 329] on div "Bloquear" at bounding box center [1250, 342] width 144 height 27
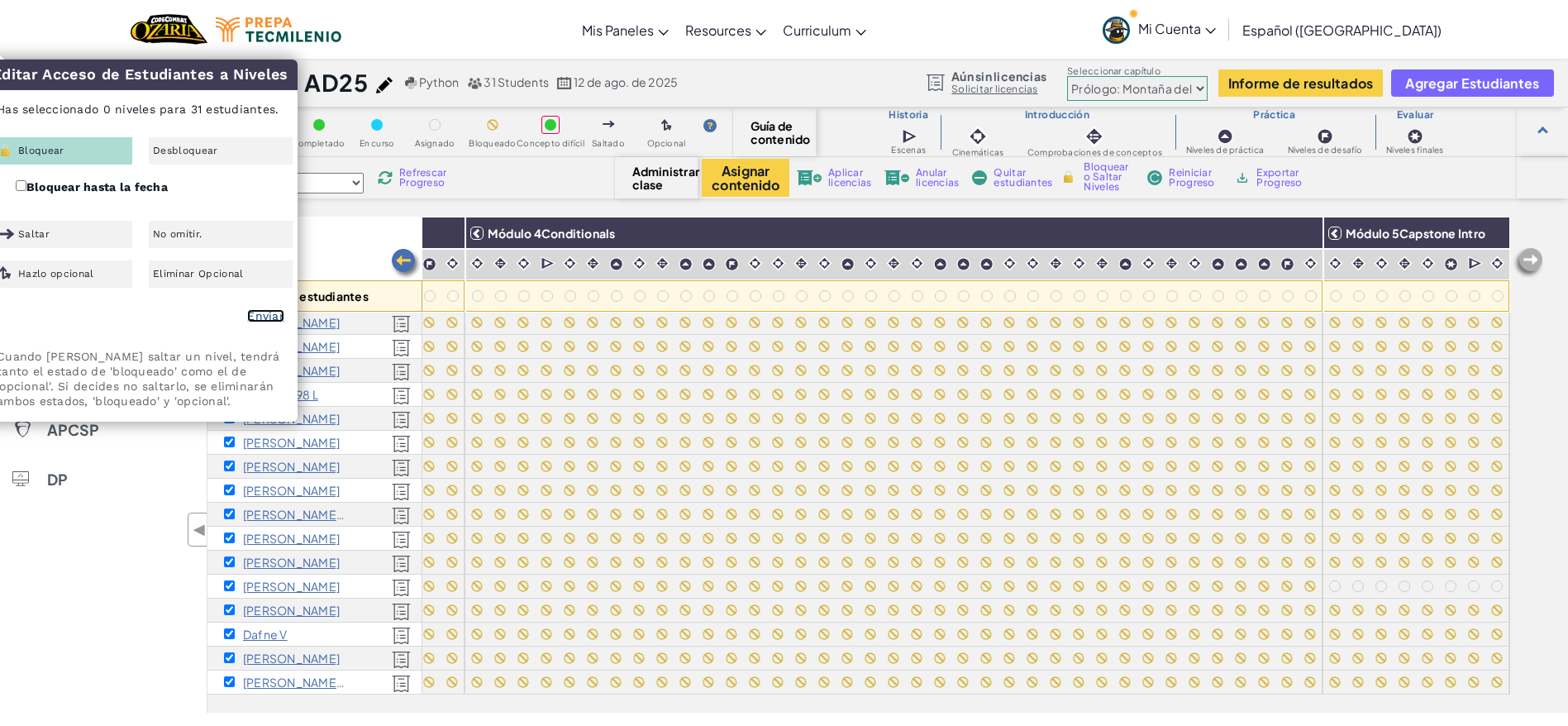
click at [256, 312] on link "Enviar" at bounding box center [266, 315] width 38 height 13
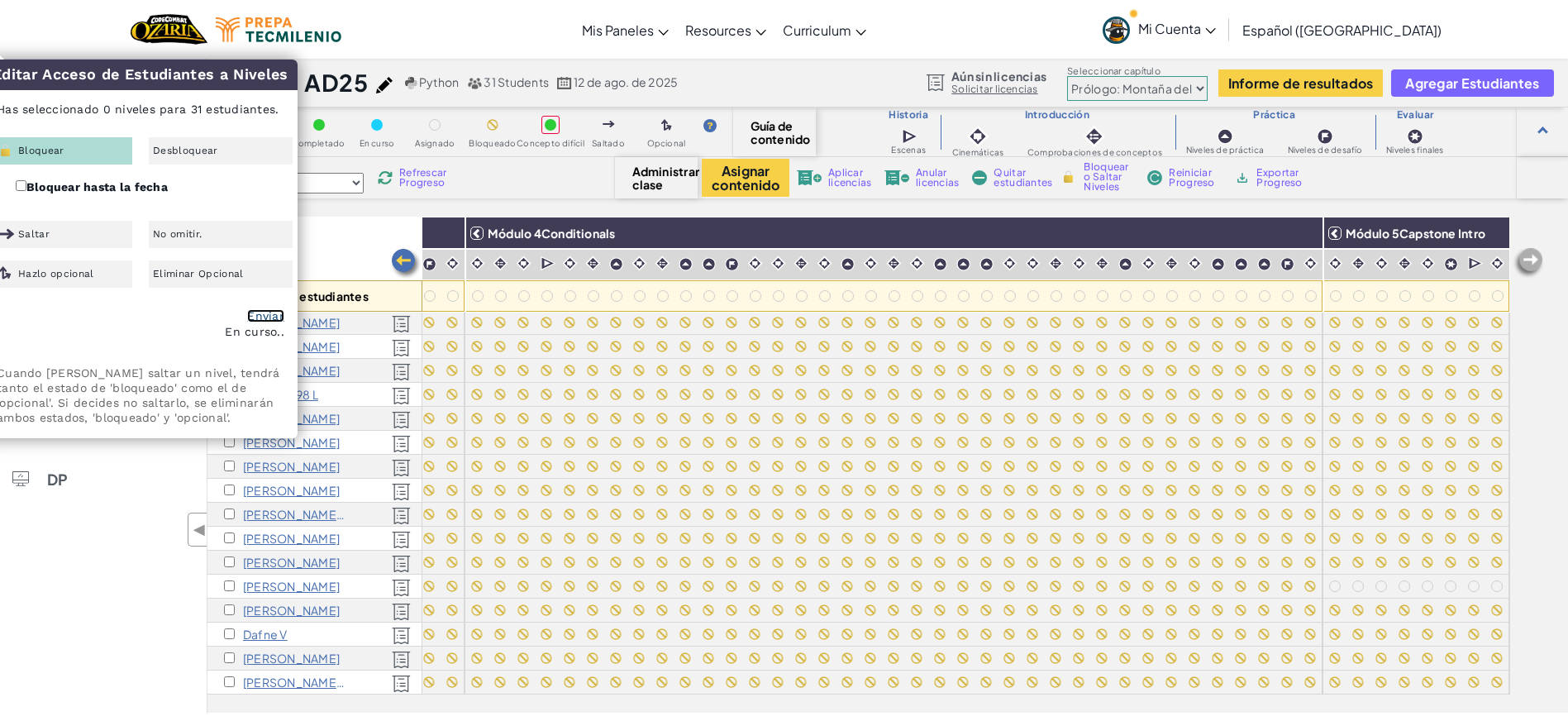
checkbox input "false"
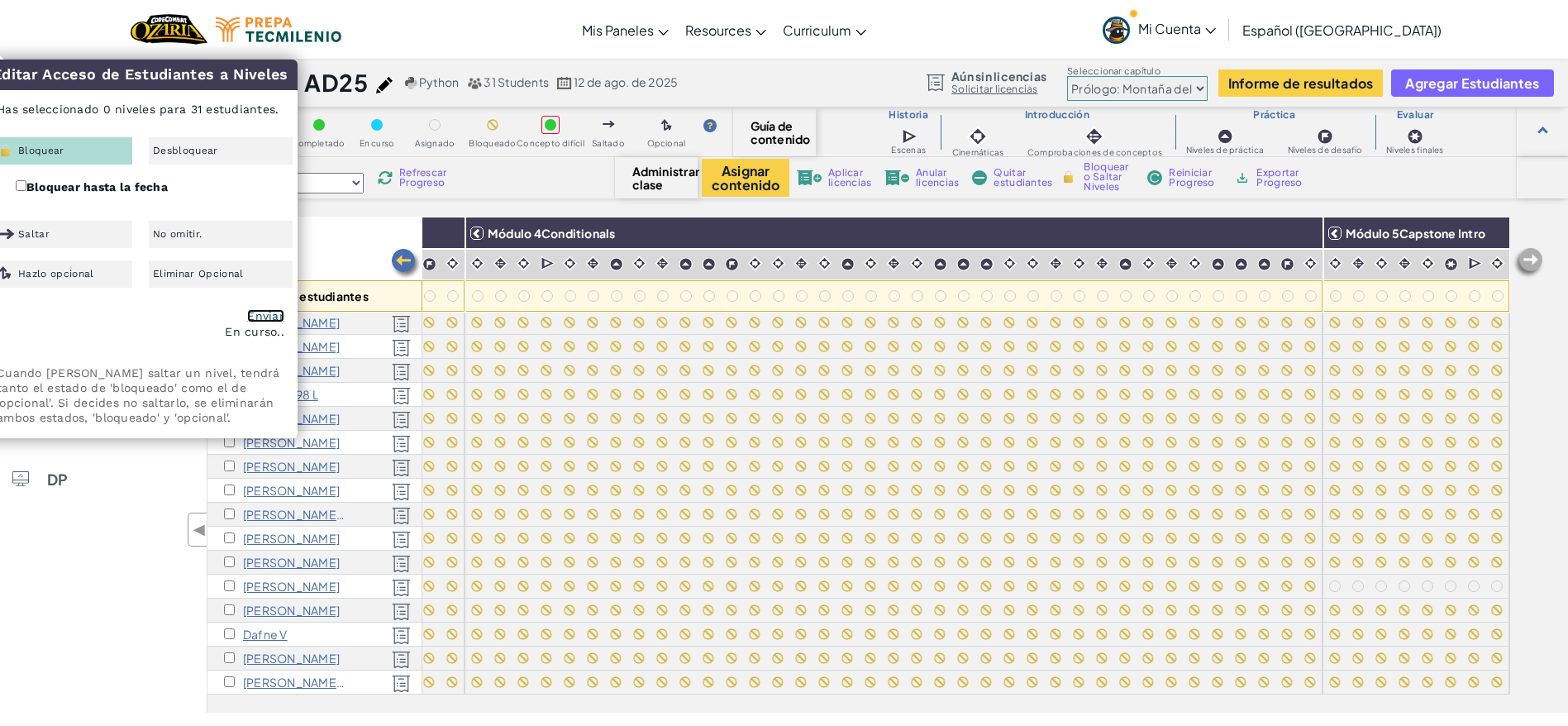
checkbox input "false"
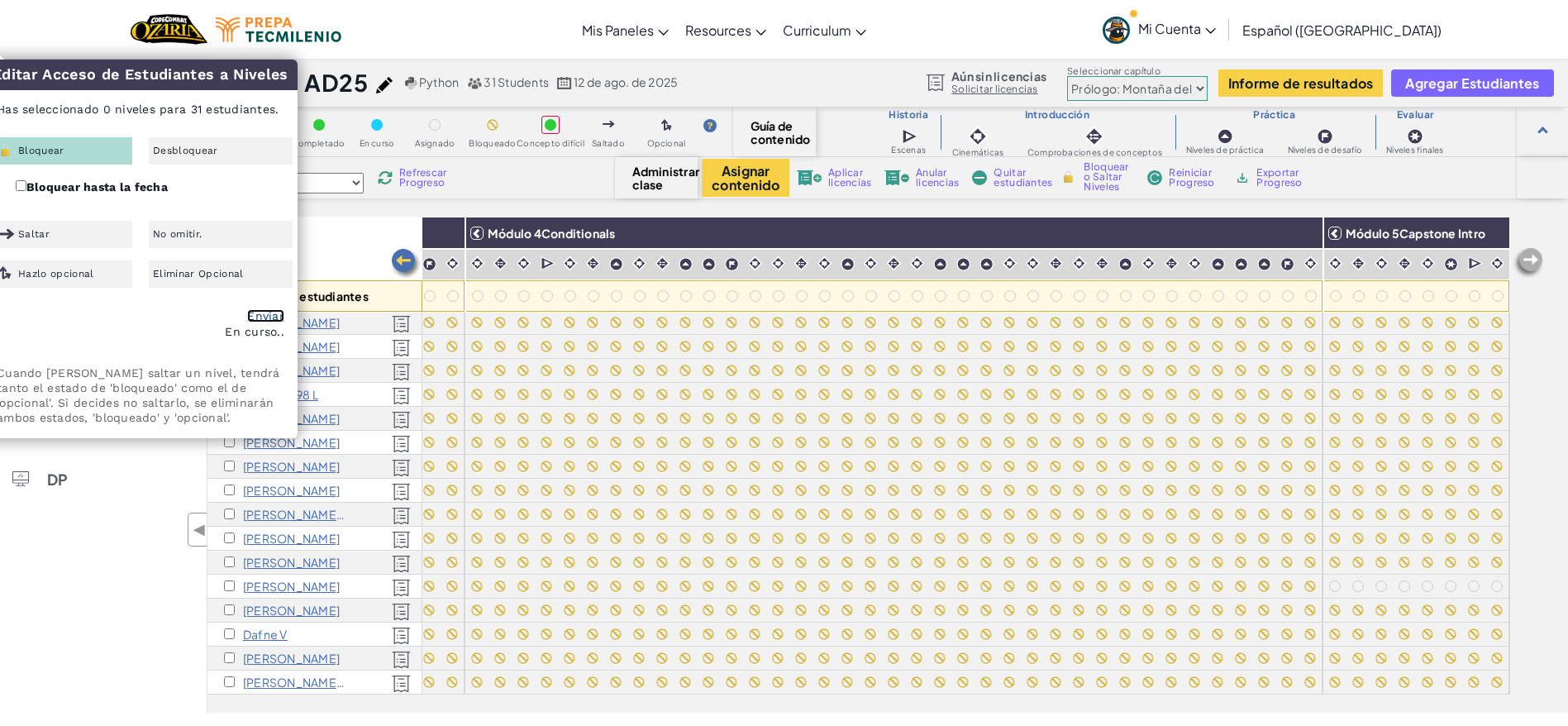
checkbox input "false"
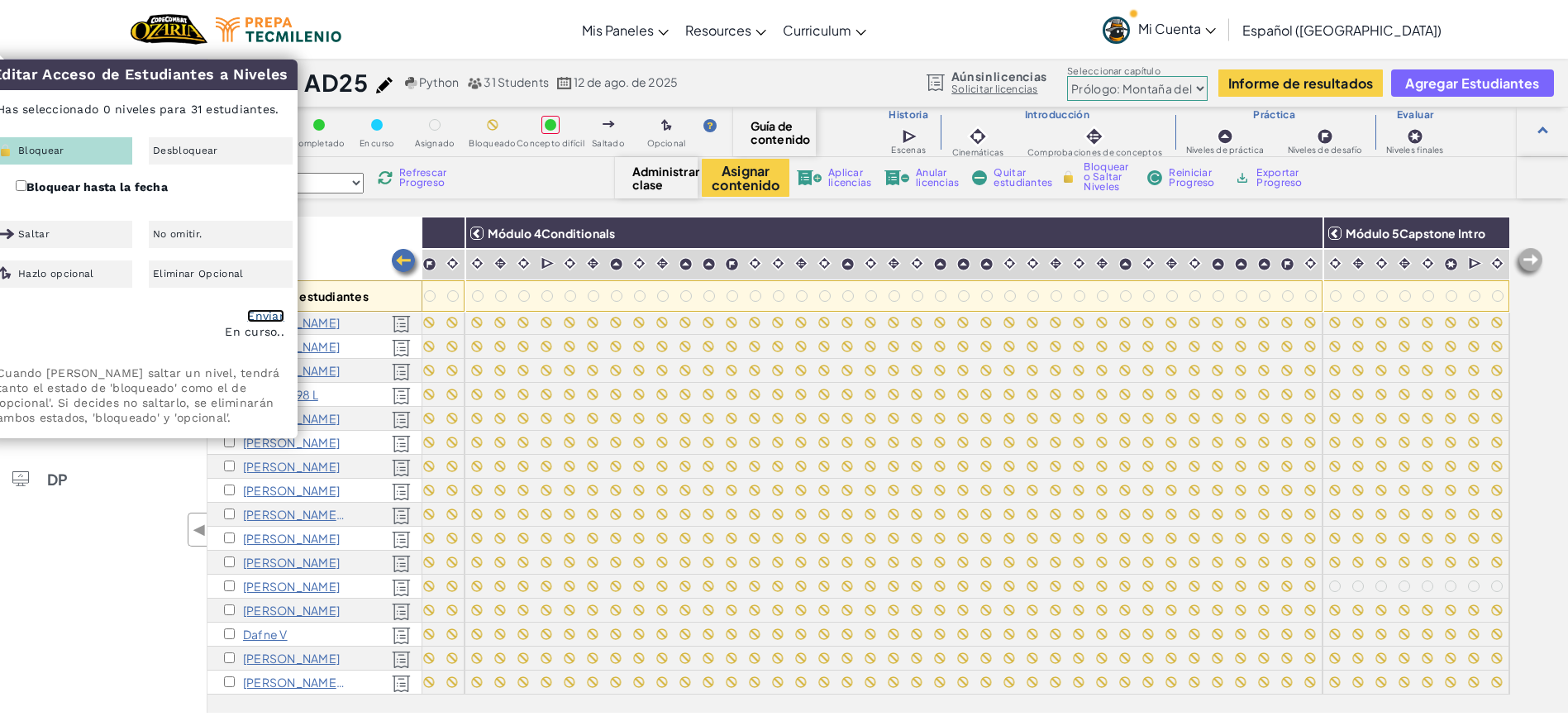
checkbox input "false"
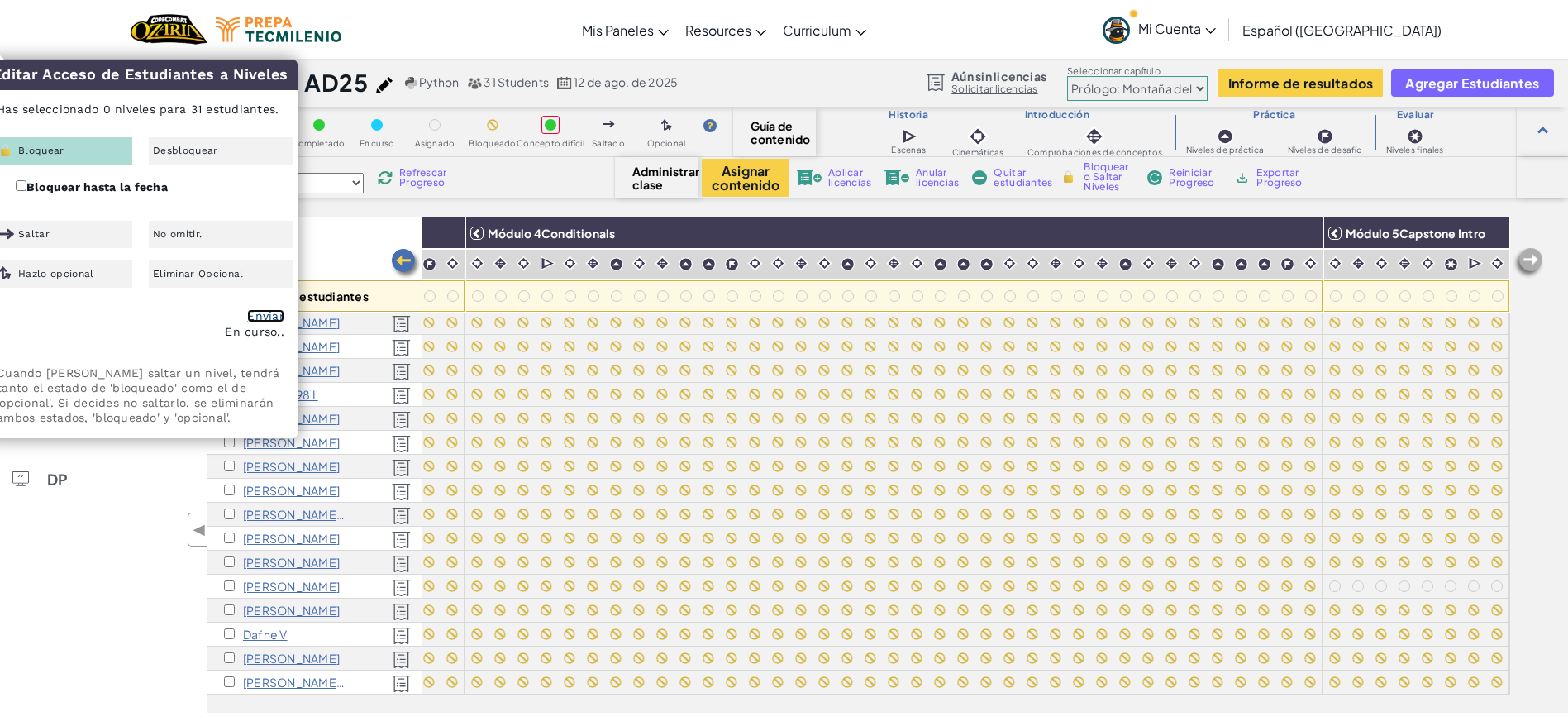
checkbox input "false"
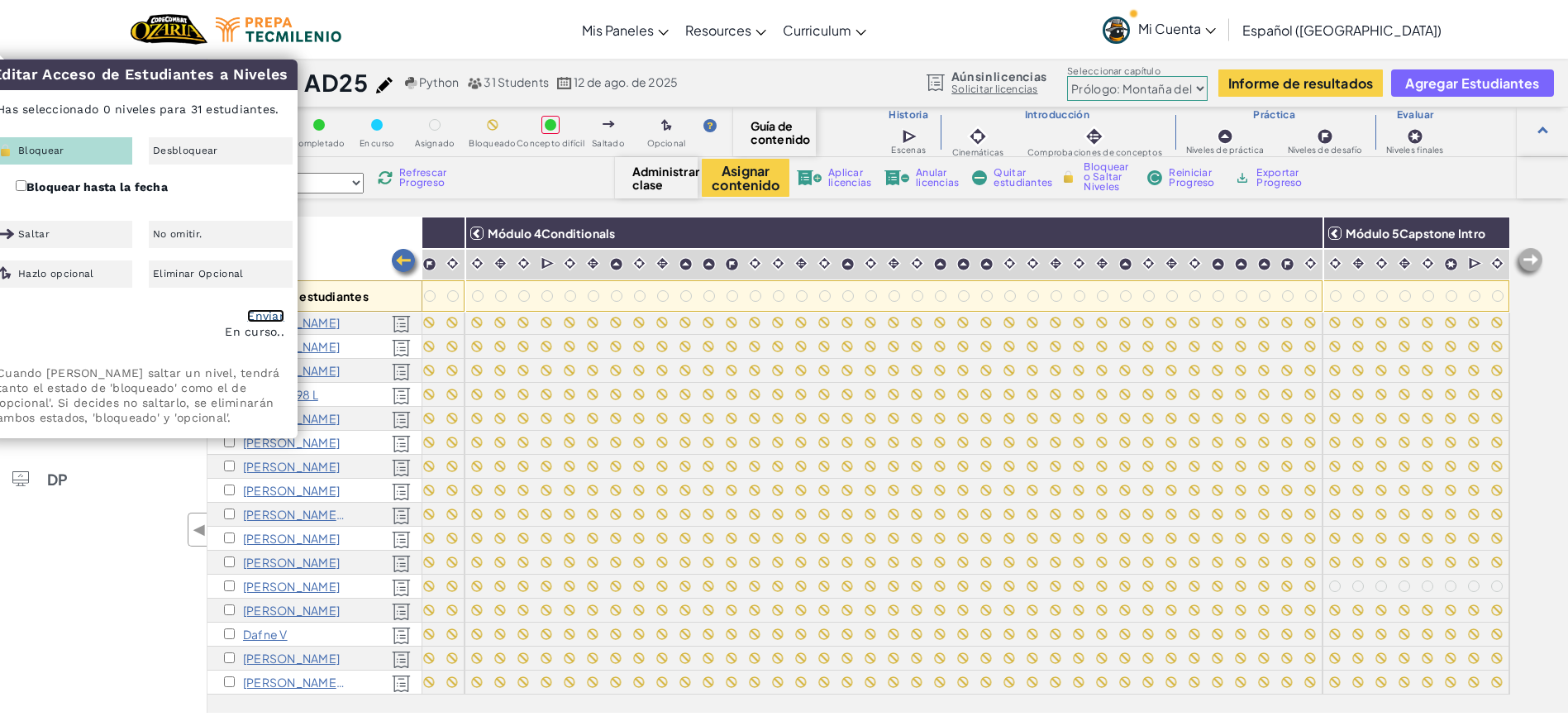
checkbox input "false"
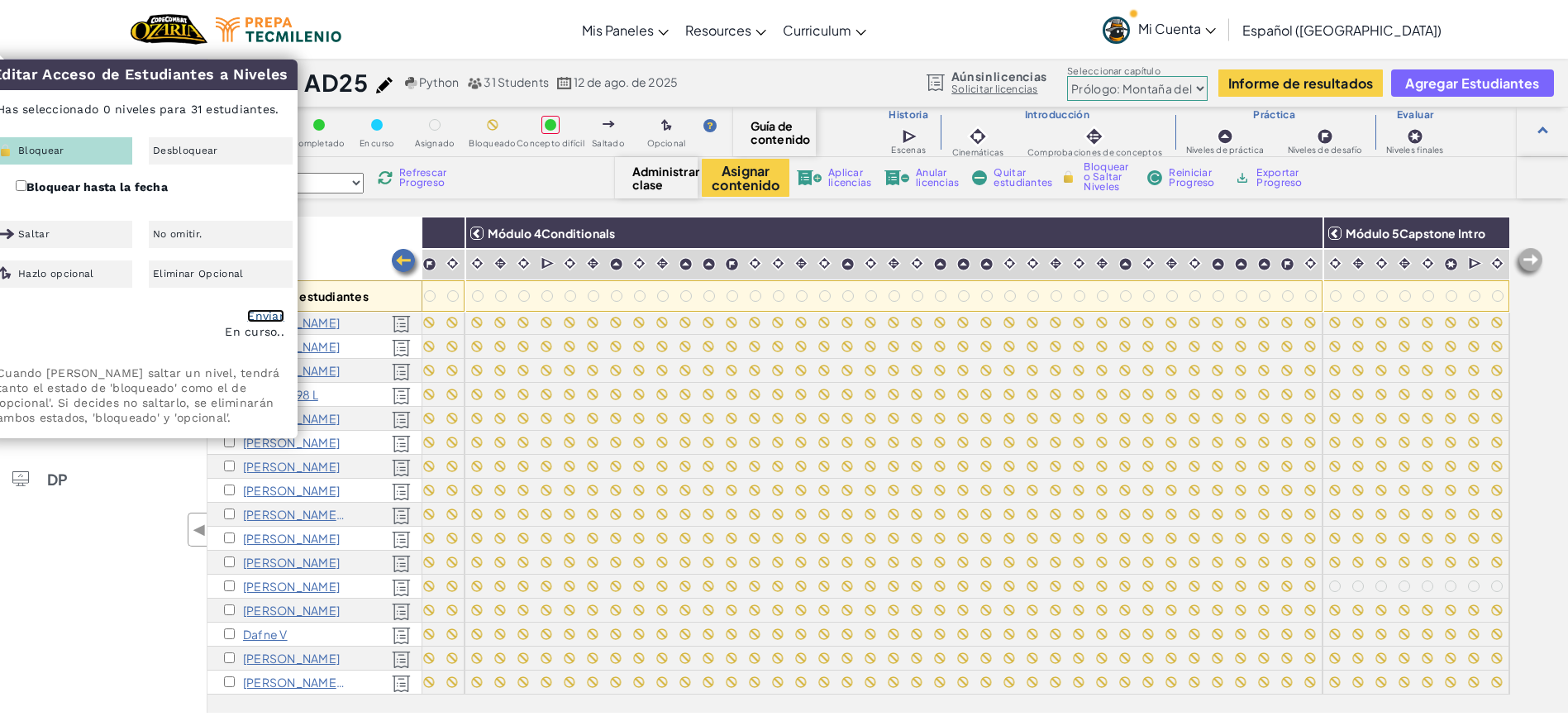
checkbox input "false"
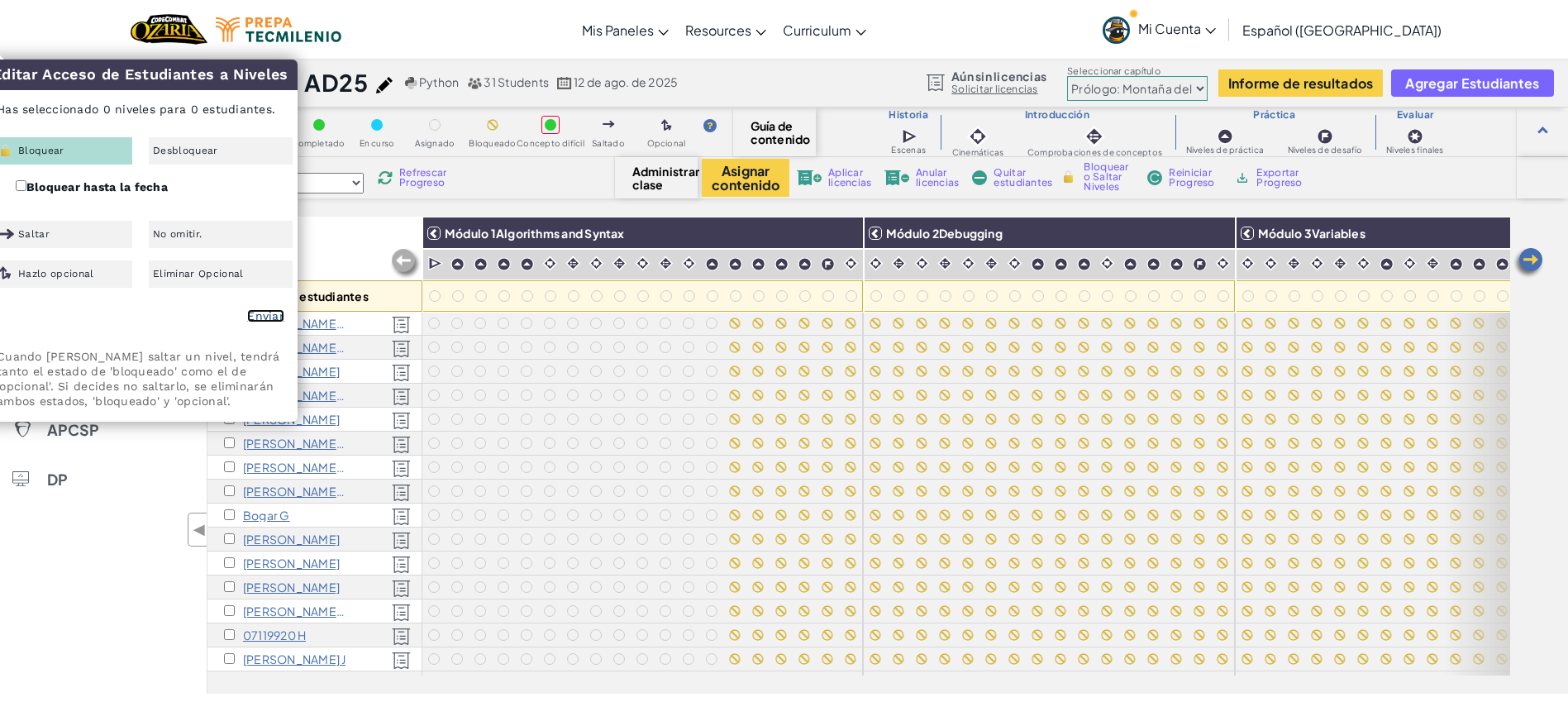
scroll to position [0, 0]
click at [1513, 343] on div "Todos los estudiantes Módulo 1Algorithms and Syntax Módulo 2Debugging Módulo 3V…" at bounding box center [888, 455] width 1361 height 478
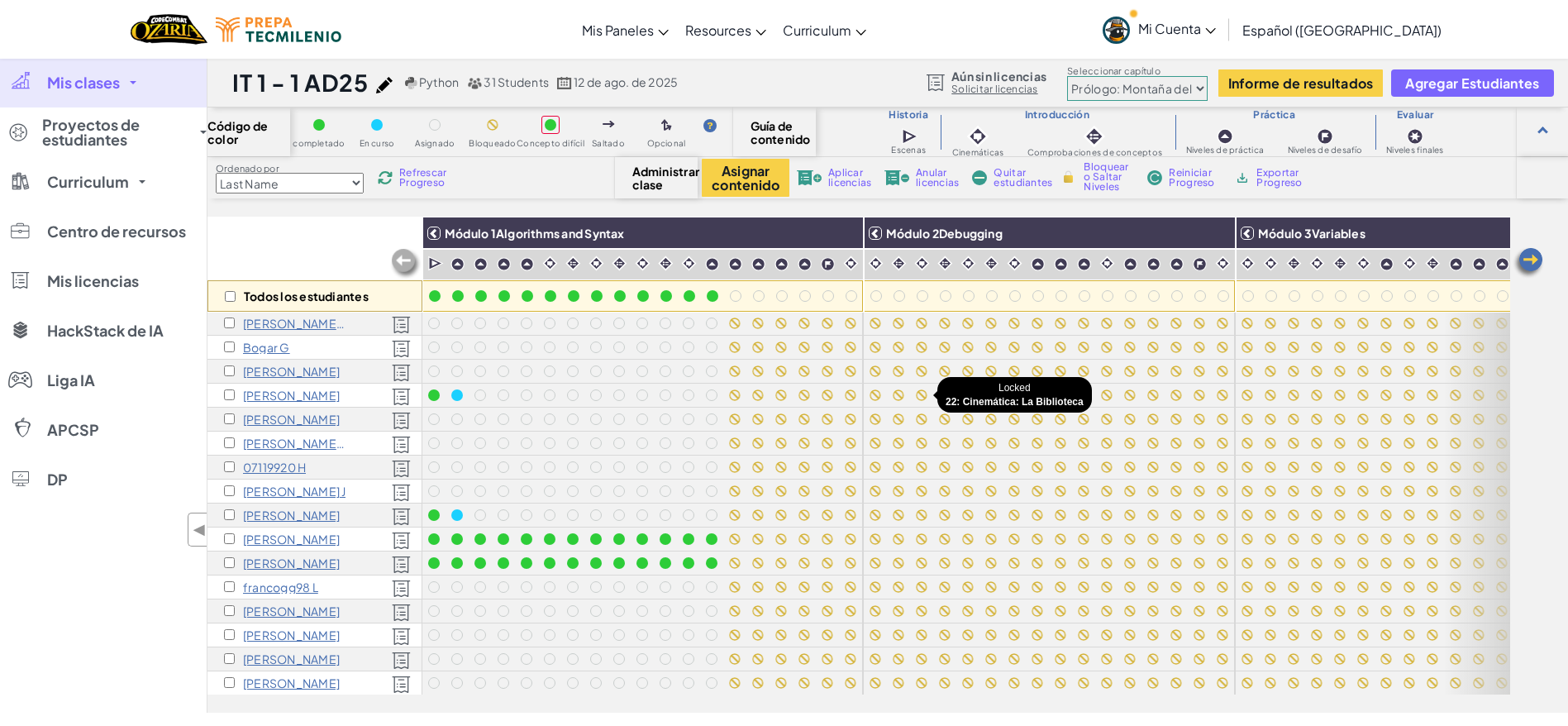
scroll to position [168, 0]
click at [1114, 81] on select "Prólogo: Montaña del cielo Capítulo 2: Los Bailarines de la Luna Capítulo 3: La…" at bounding box center [1137, 89] width 141 height 25
select select "5d41d731a8d1836b5aa3cba1"
click at [1067, 76] on select "Prólogo: Montaña del cielo Capítulo 2: Los Bailarines de la Luna Capítulo 3: La…" at bounding box center [1137, 89] width 141 height 25
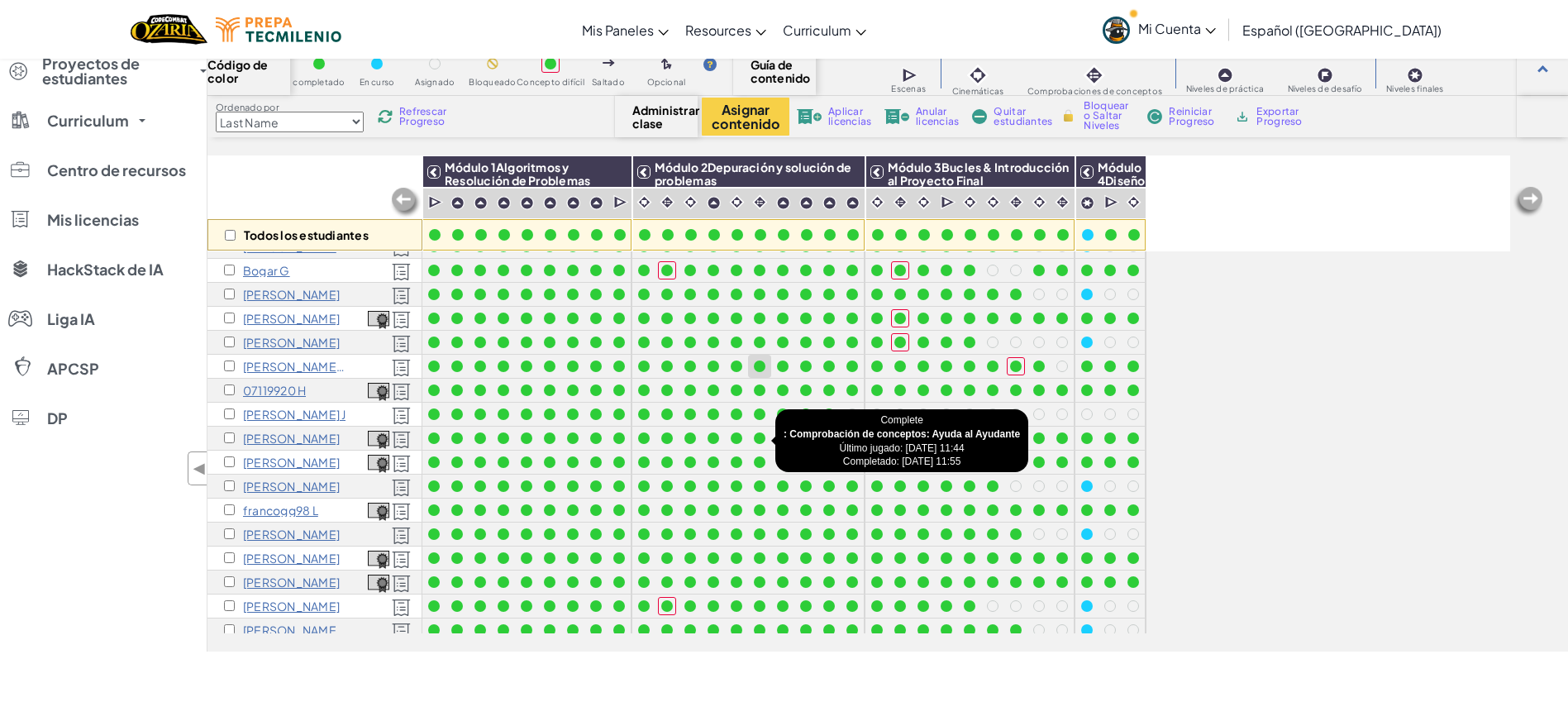
scroll to position [184, 0]
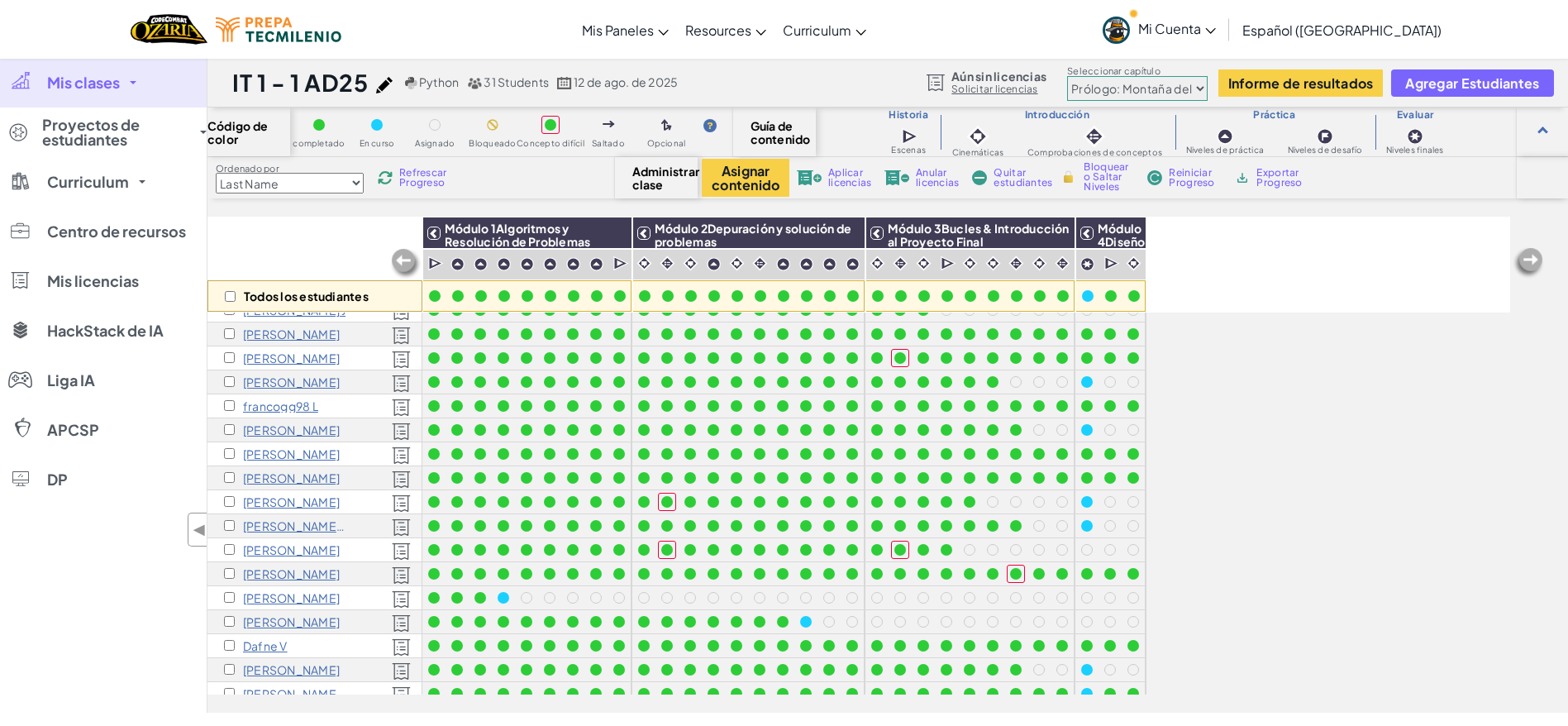
scroll to position [382, 0]
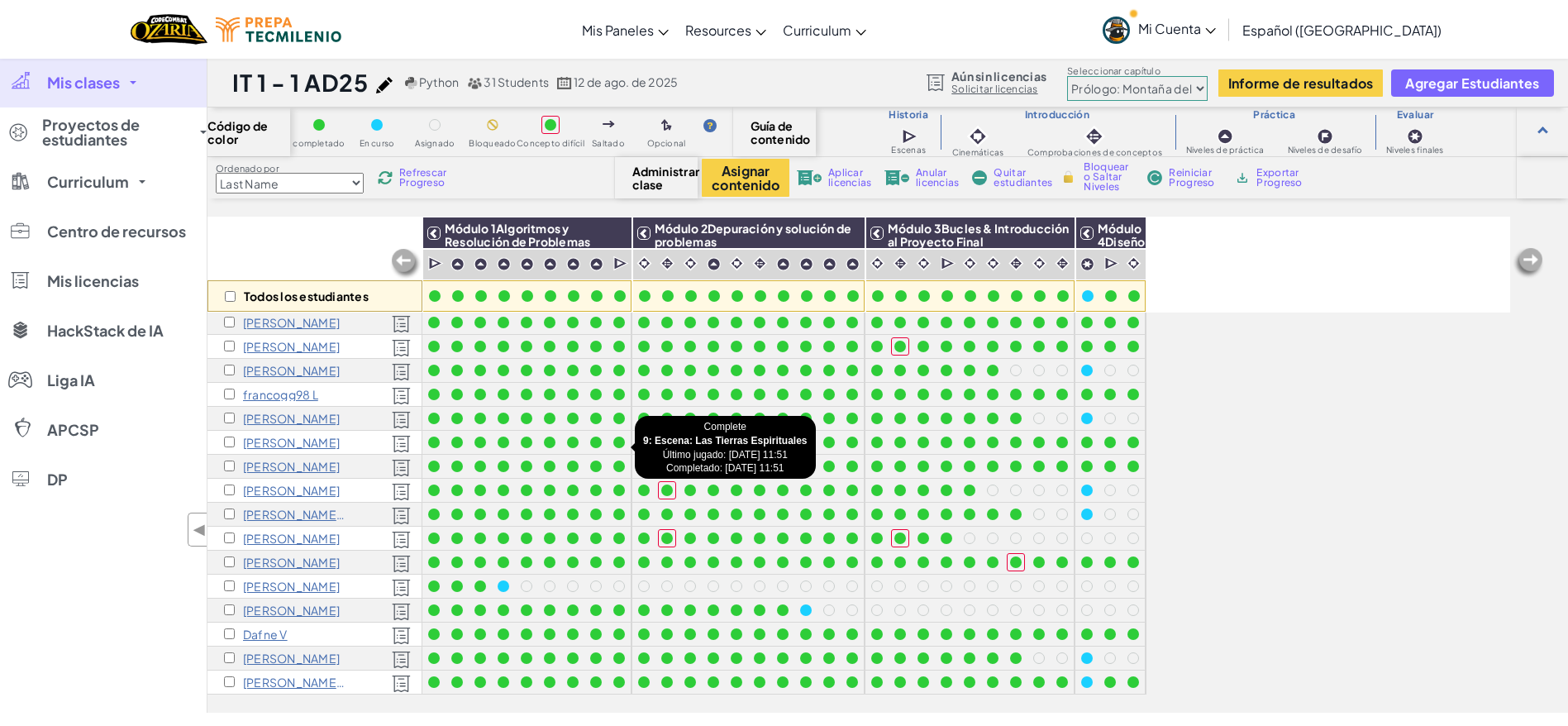
scroll to position [382, 0]
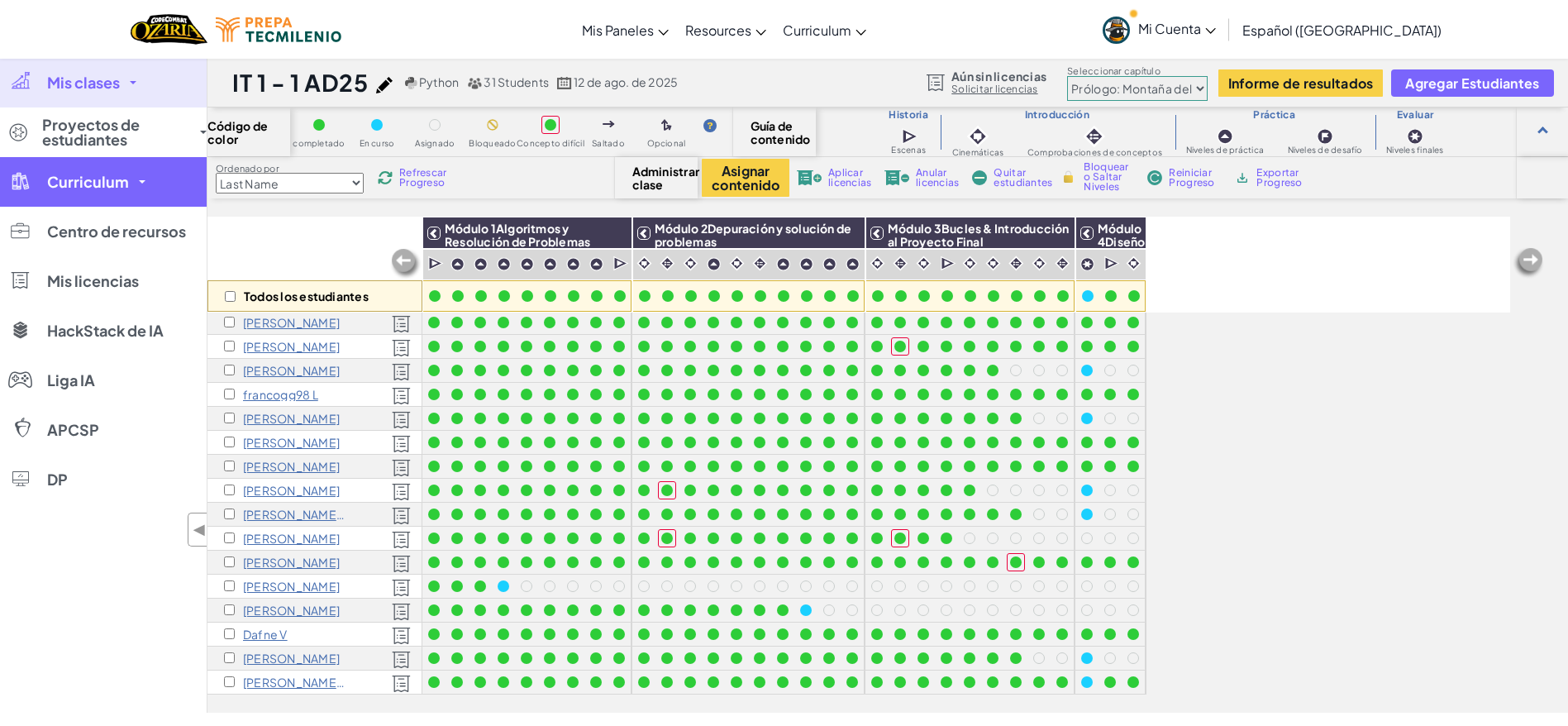
click at [70, 158] on link "Curriculum" at bounding box center [103, 181] width 207 height 49
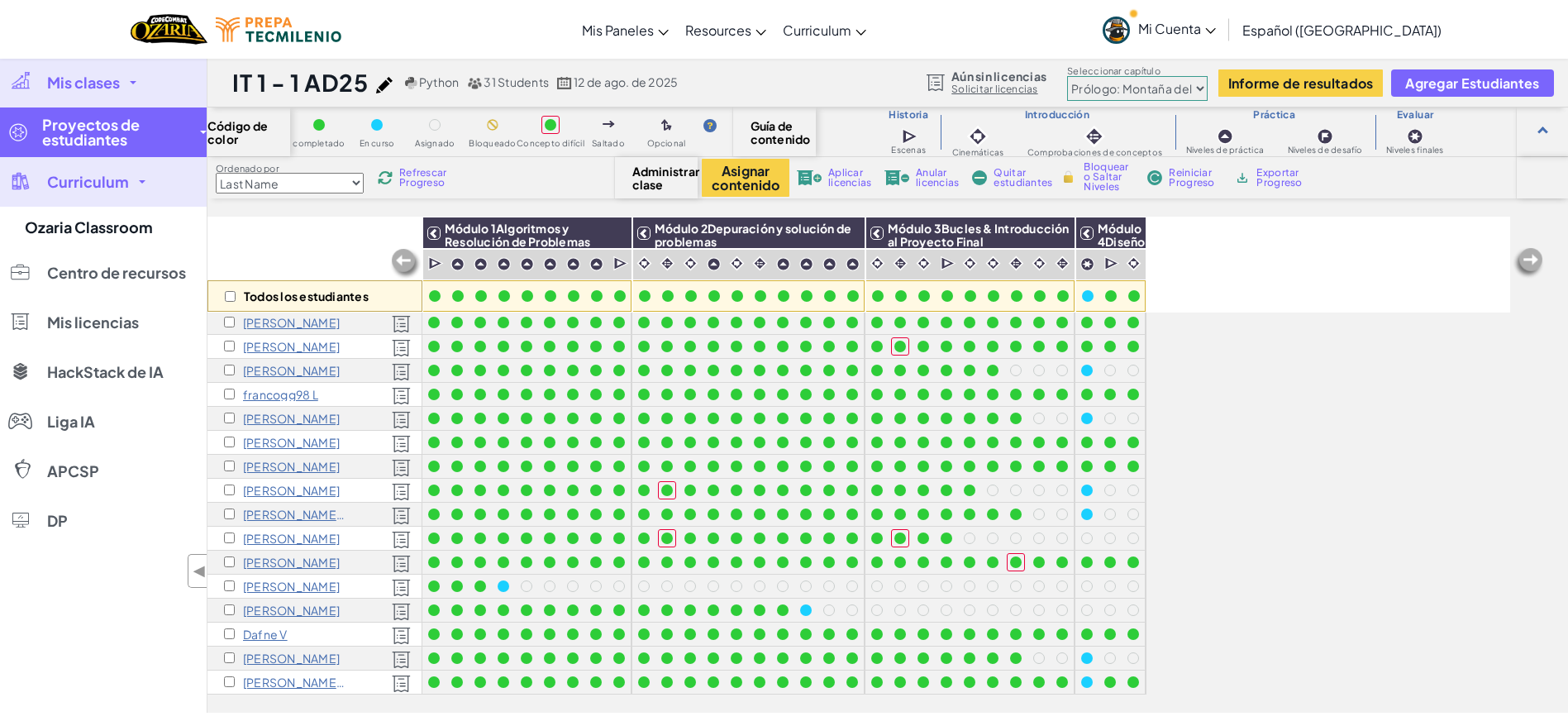
click at [102, 151] on link "Proyectos de estudiantes" at bounding box center [103, 132] width 207 height 49
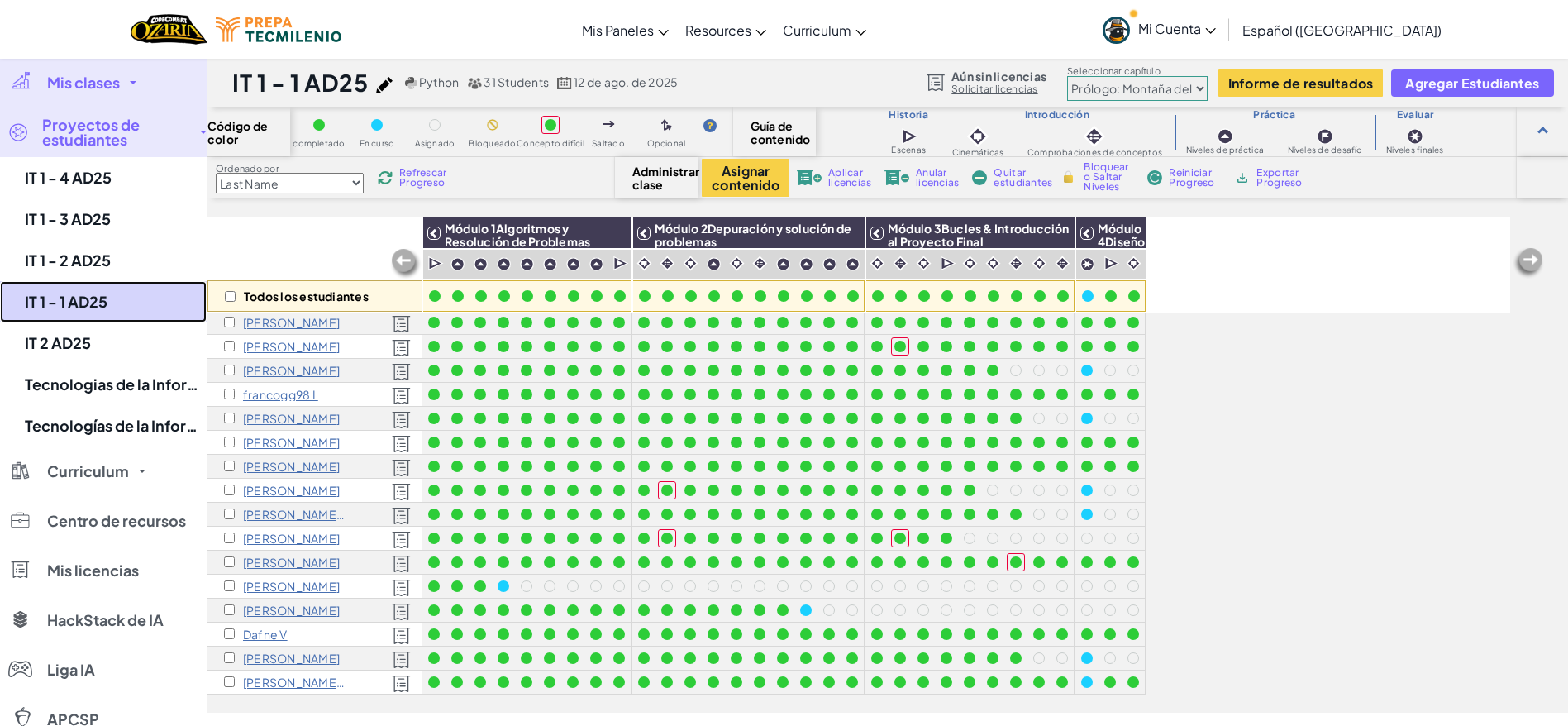
click at [91, 281] on link "IT 1 - 1 AD25" at bounding box center [103, 302] width 207 height 41
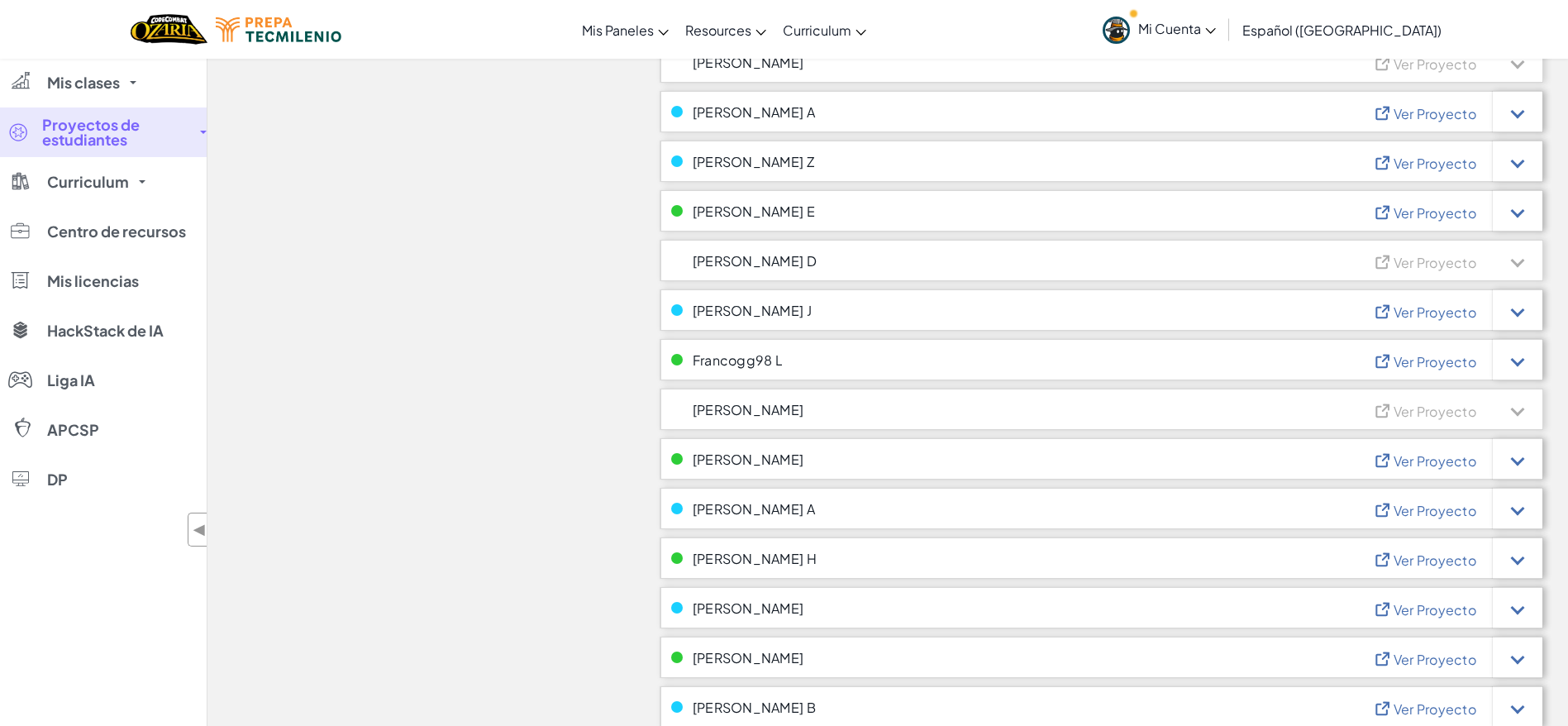
scroll to position [719, 0]
click at [1418, 389] on div "Ver Proyecto" at bounding box center [1458, 408] width 169 height 41
click at [1416, 414] on span "Ver Proyecto" at bounding box center [1435, 410] width 82 height 17
click at [1419, 392] on div "Ver Proyecto" at bounding box center [1458, 408] width 169 height 41
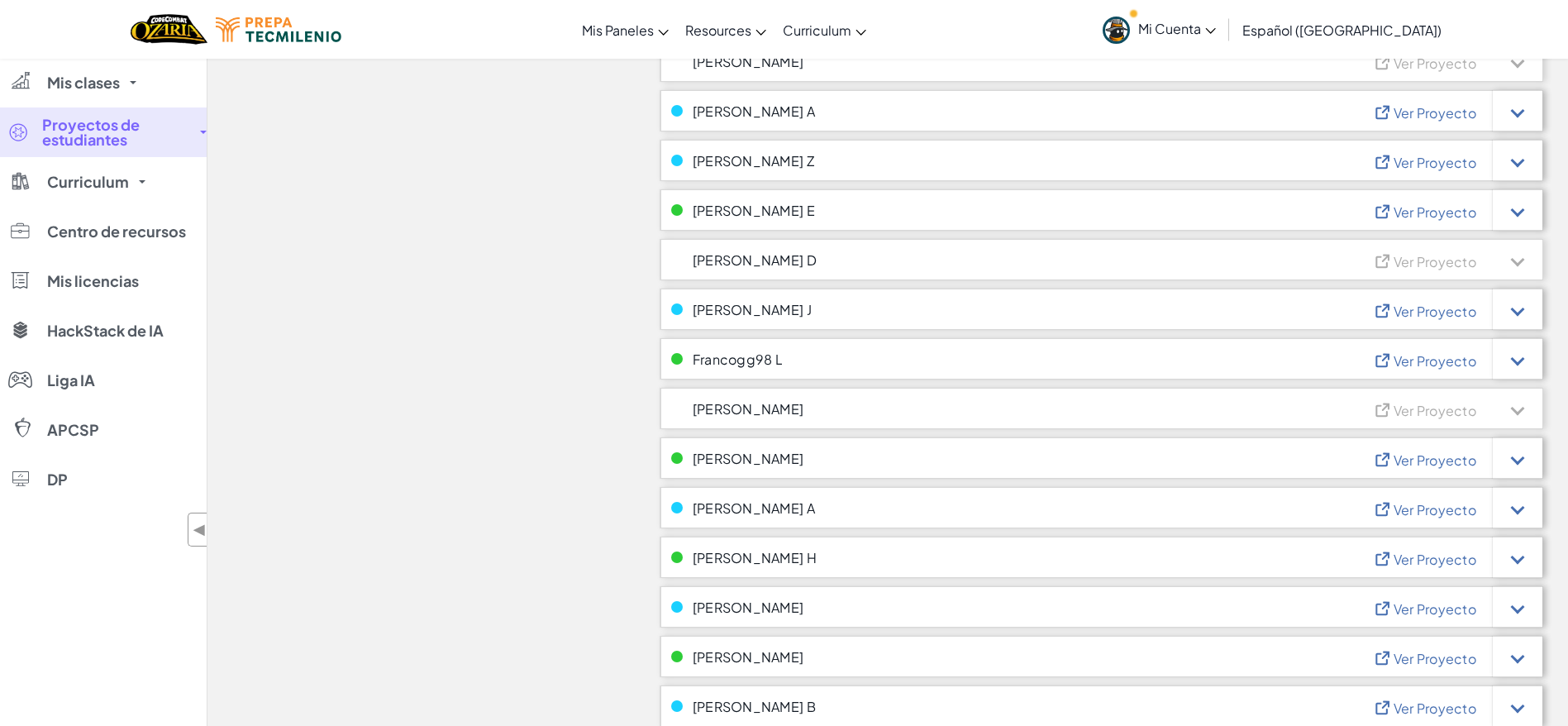
click at [1419, 392] on div "Ver Proyecto" at bounding box center [1458, 408] width 169 height 41
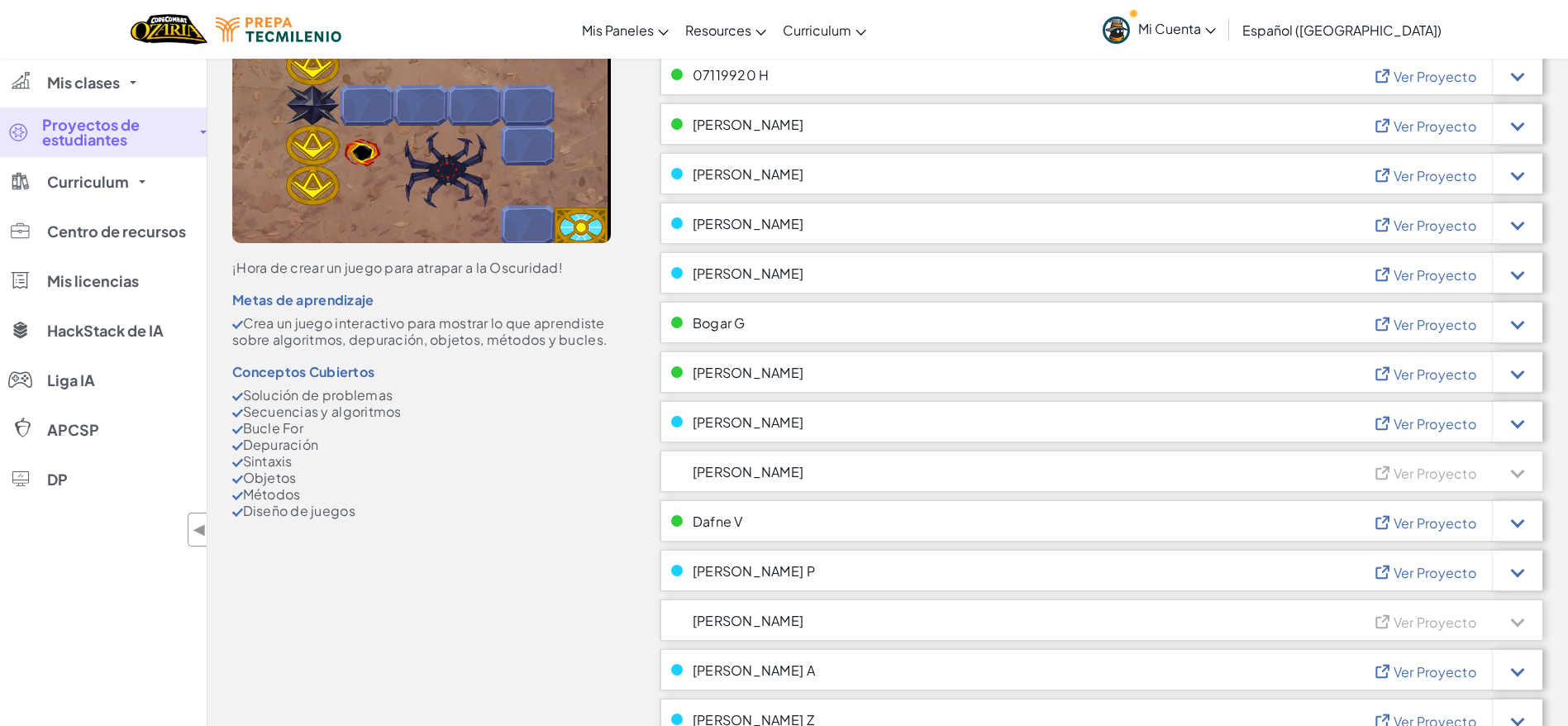
scroll to position [158, 0]
click at [1409, 286] on div "Ver Proyecto" at bounding box center [1458, 274] width 169 height 41
click at [1417, 282] on span "Ver Proyecto" at bounding box center [1435, 276] width 82 height 17
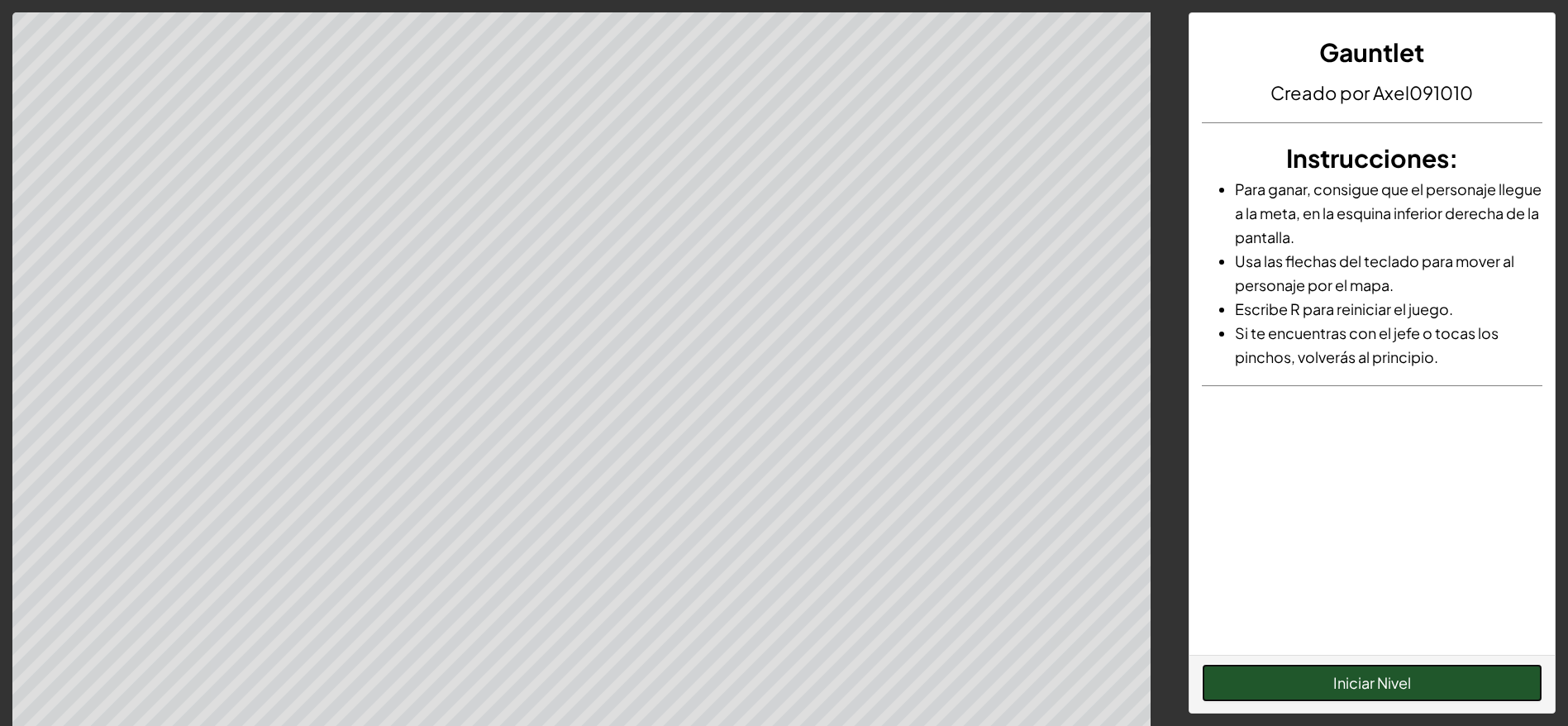
click at [1283, 679] on button "Iniciar Nivel" at bounding box center [1372, 682] width 340 height 38
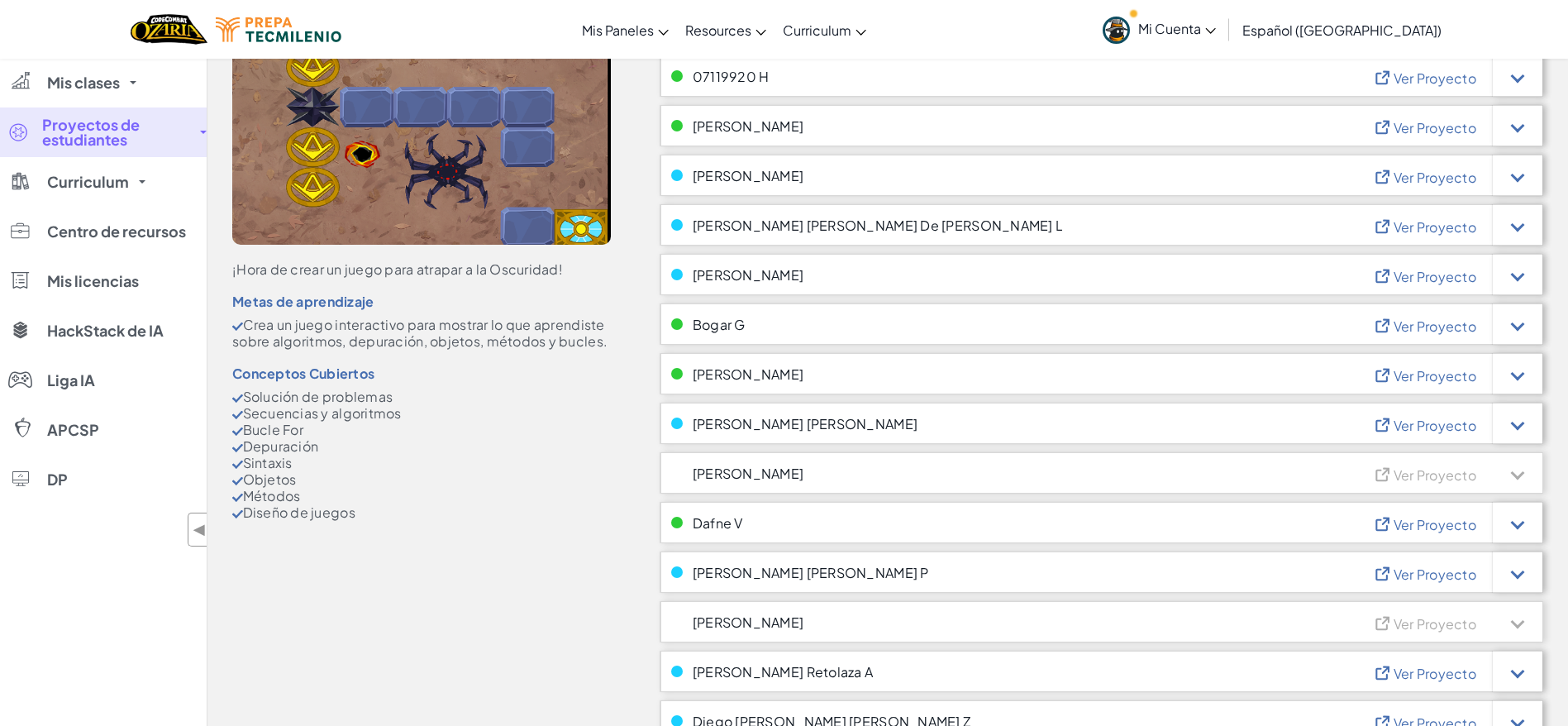
scroll to position [146, 0]
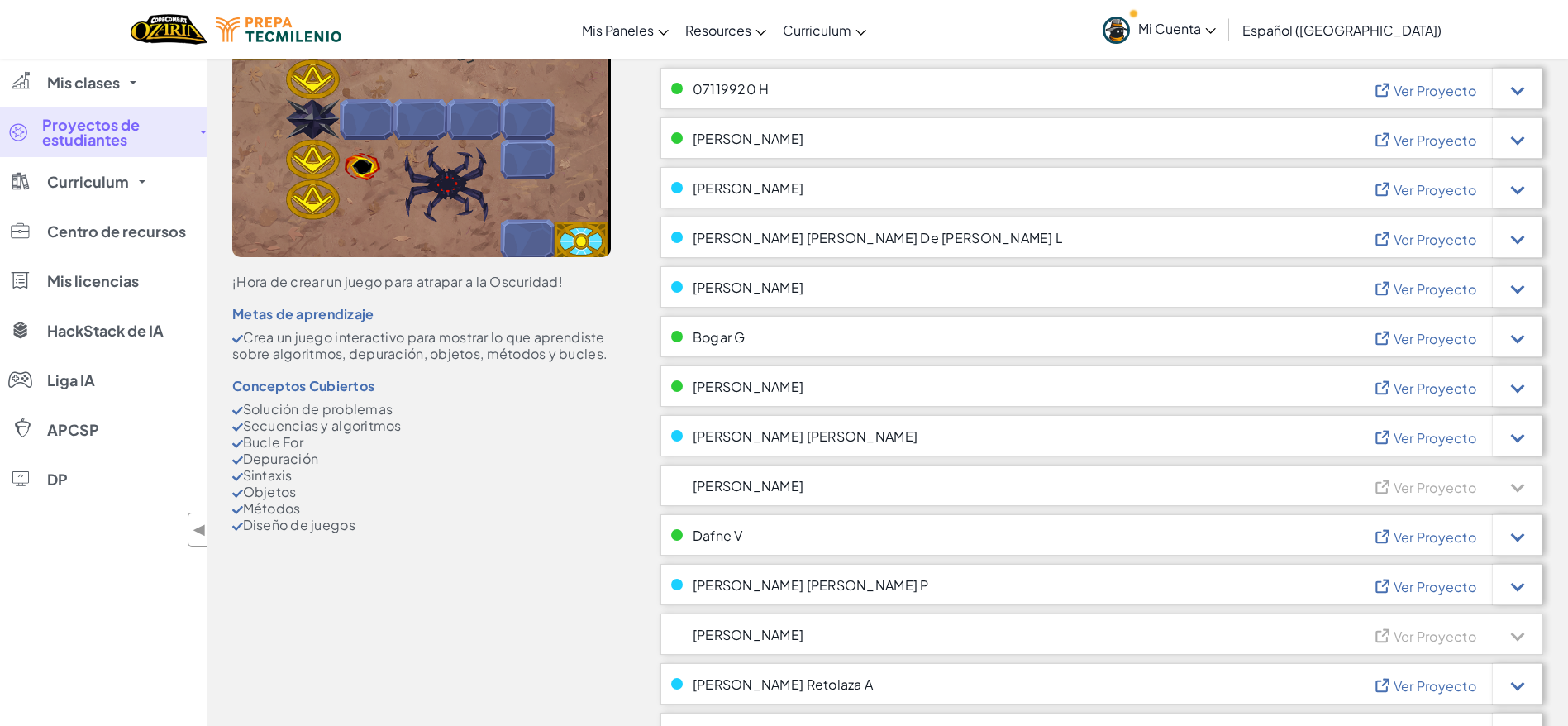
click at [203, 124] on link "Proyectos de estudiantes" at bounding box center [103, 132] width 207 height 49
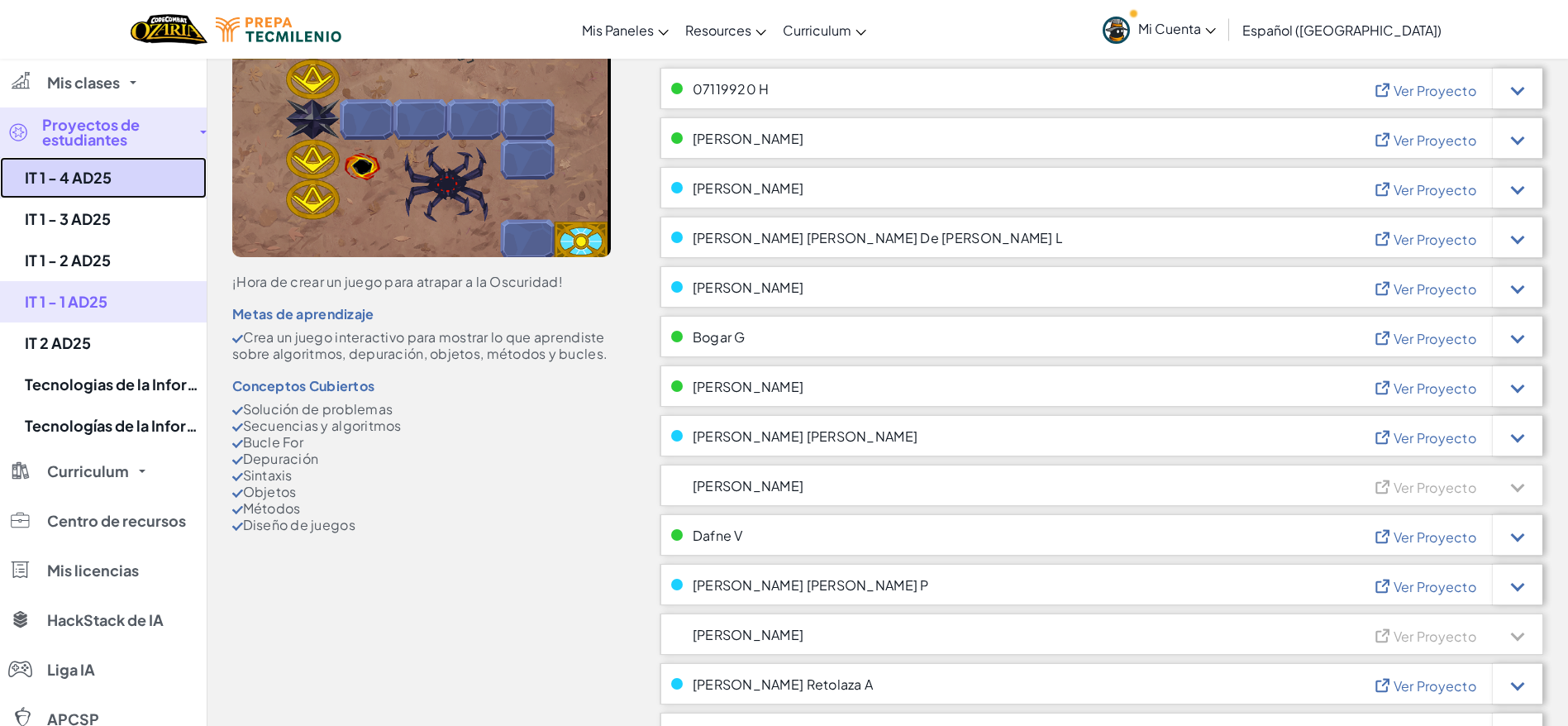
click at [88, 176] on link "IT 1 - 4 AD25" at bounding box center [103, 177] width 207 height 41
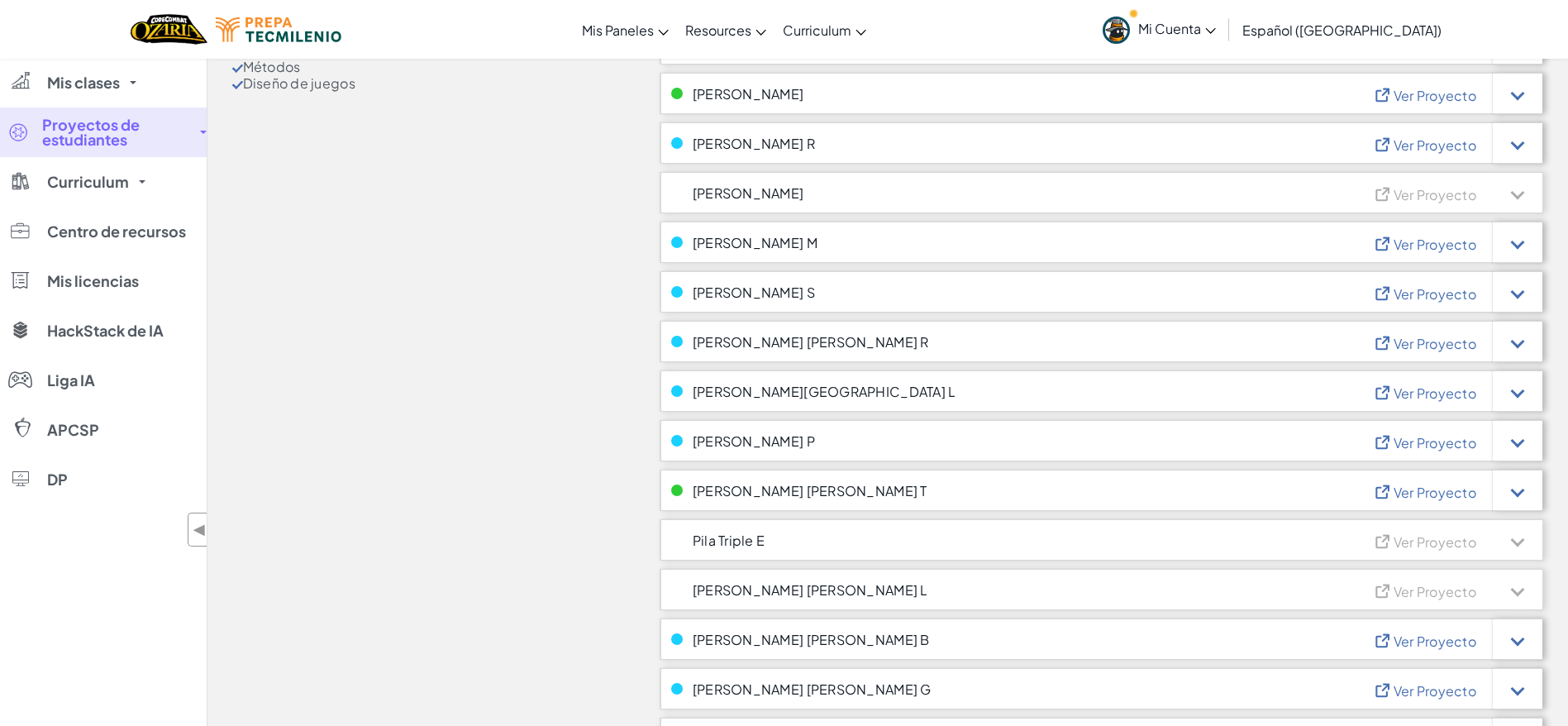
scroll to position [598, 0]
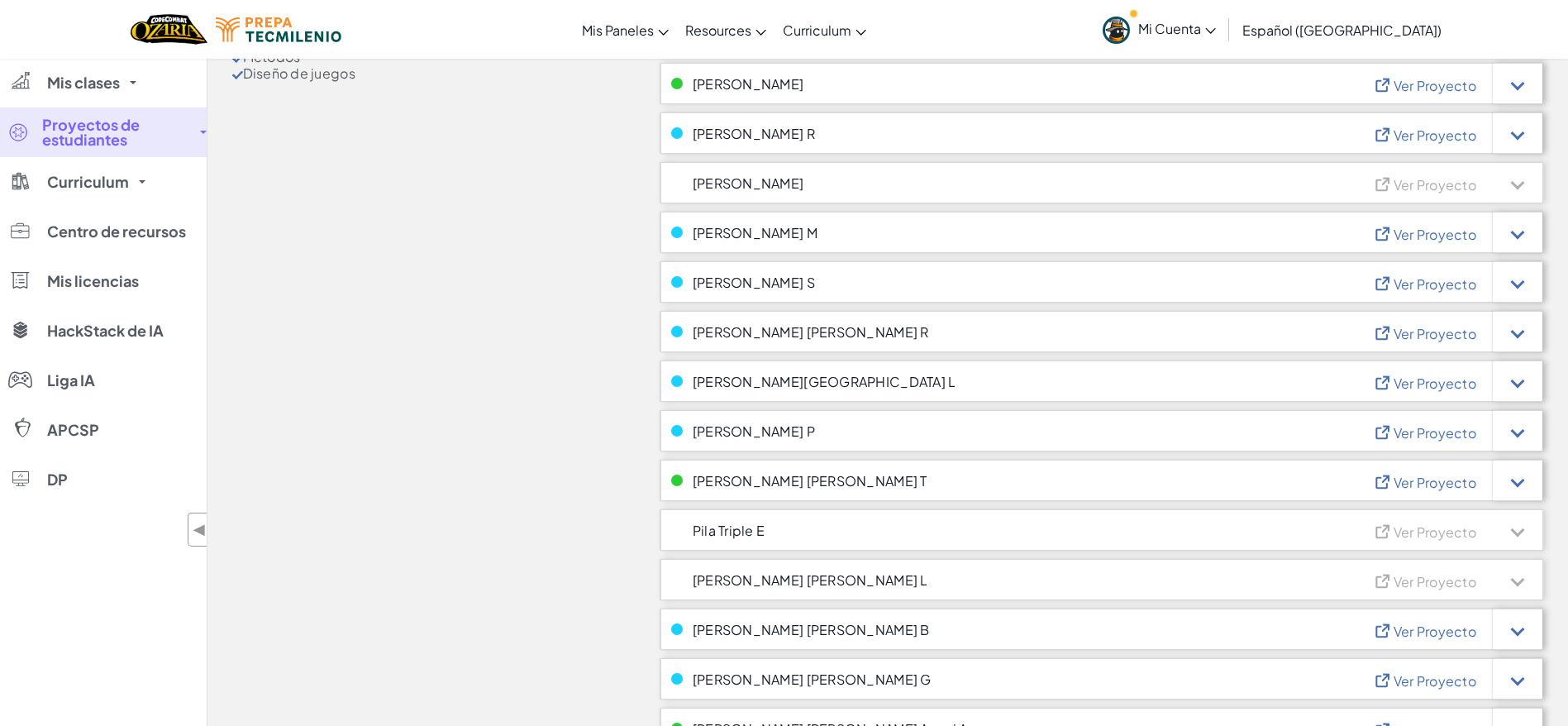
click at [1420, 287] on span "Ver Proyecto" at bounding box center [1435, 283] width 82 height 17
